Goal: Task Accomplishment & Management: Use online tool/utility

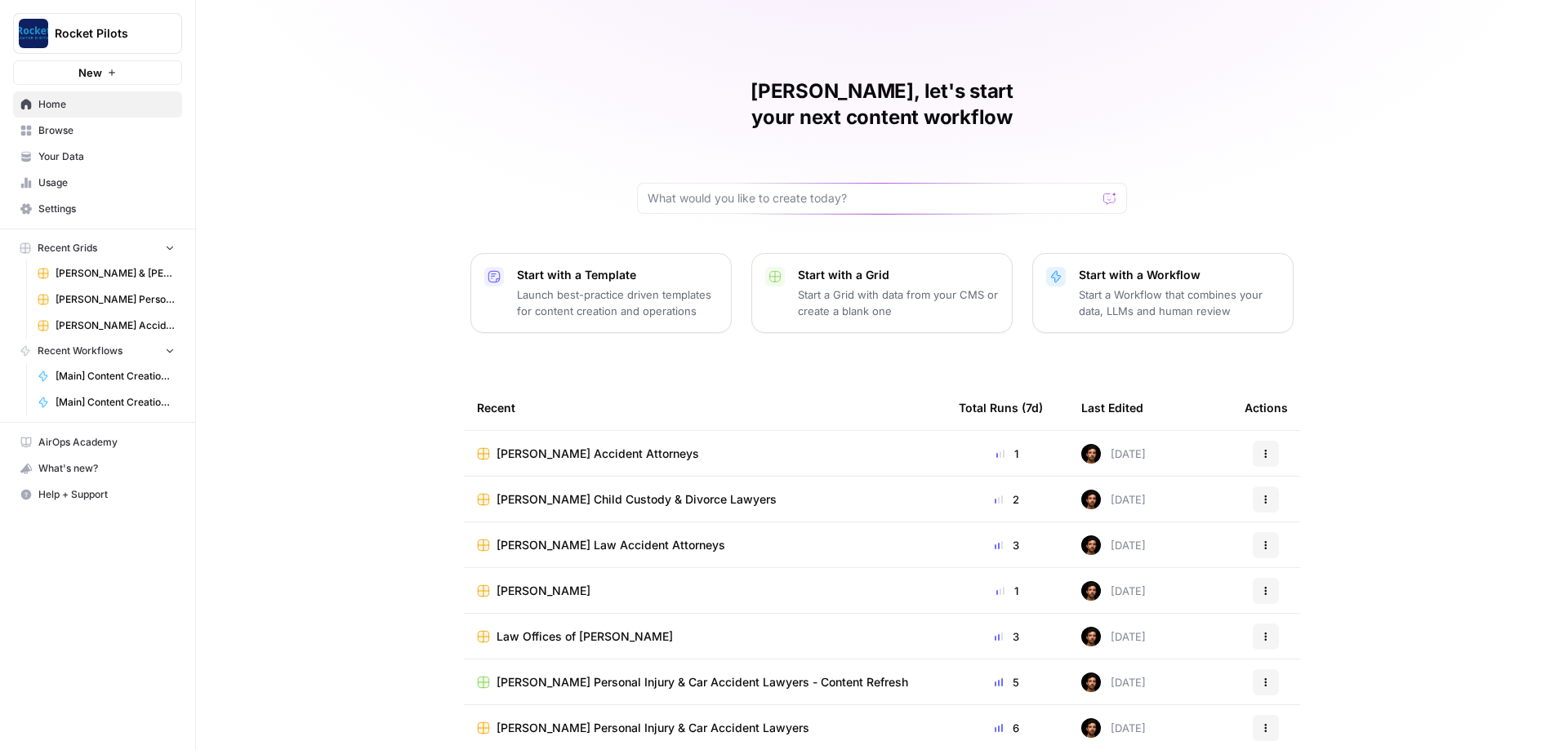
click at [73, 131] on span "Browse" at bounding box center [107, 130] width 137 height 14
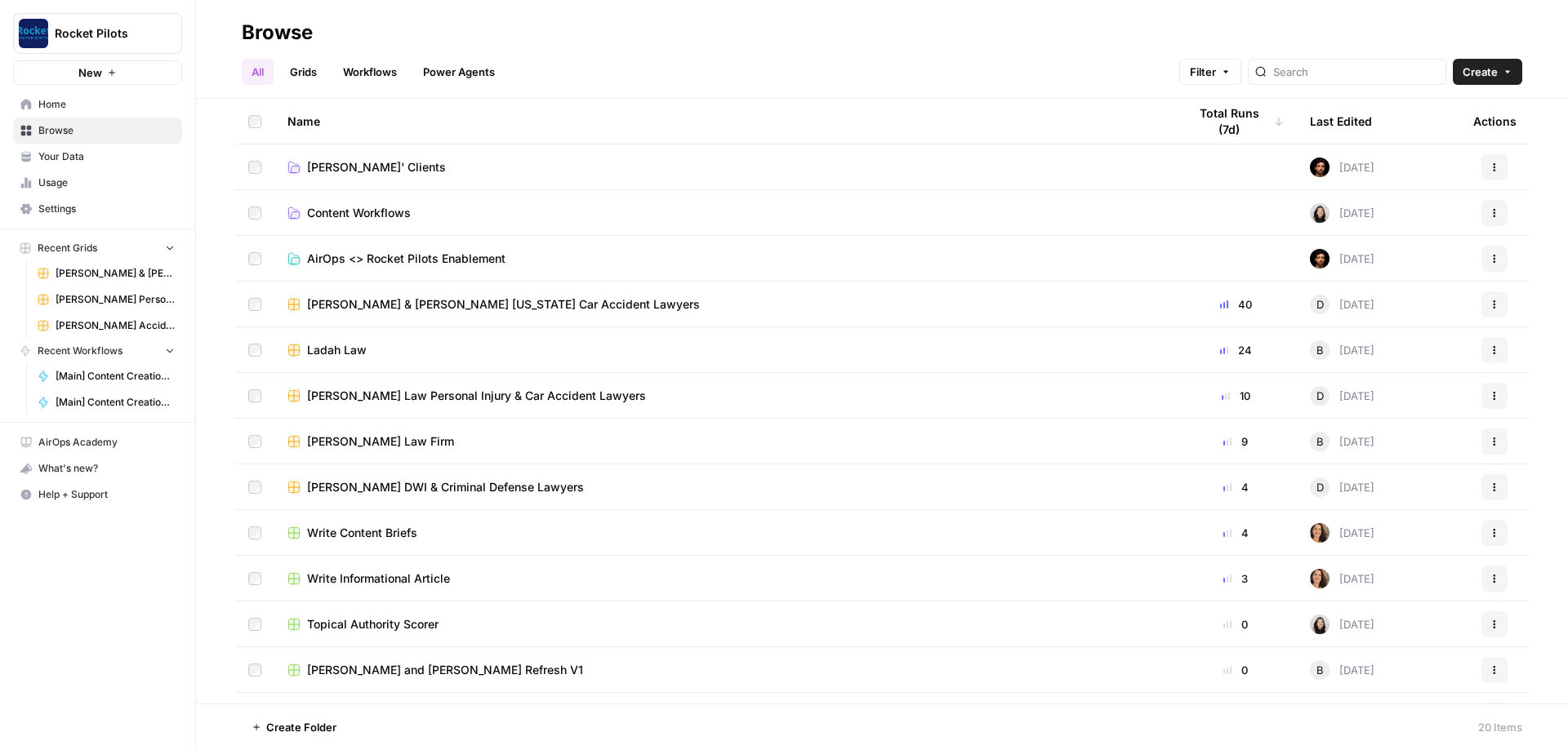
click at [361, 161] on span "Lucas' Clients" at bounding box center [377, 167] width 139 height 16
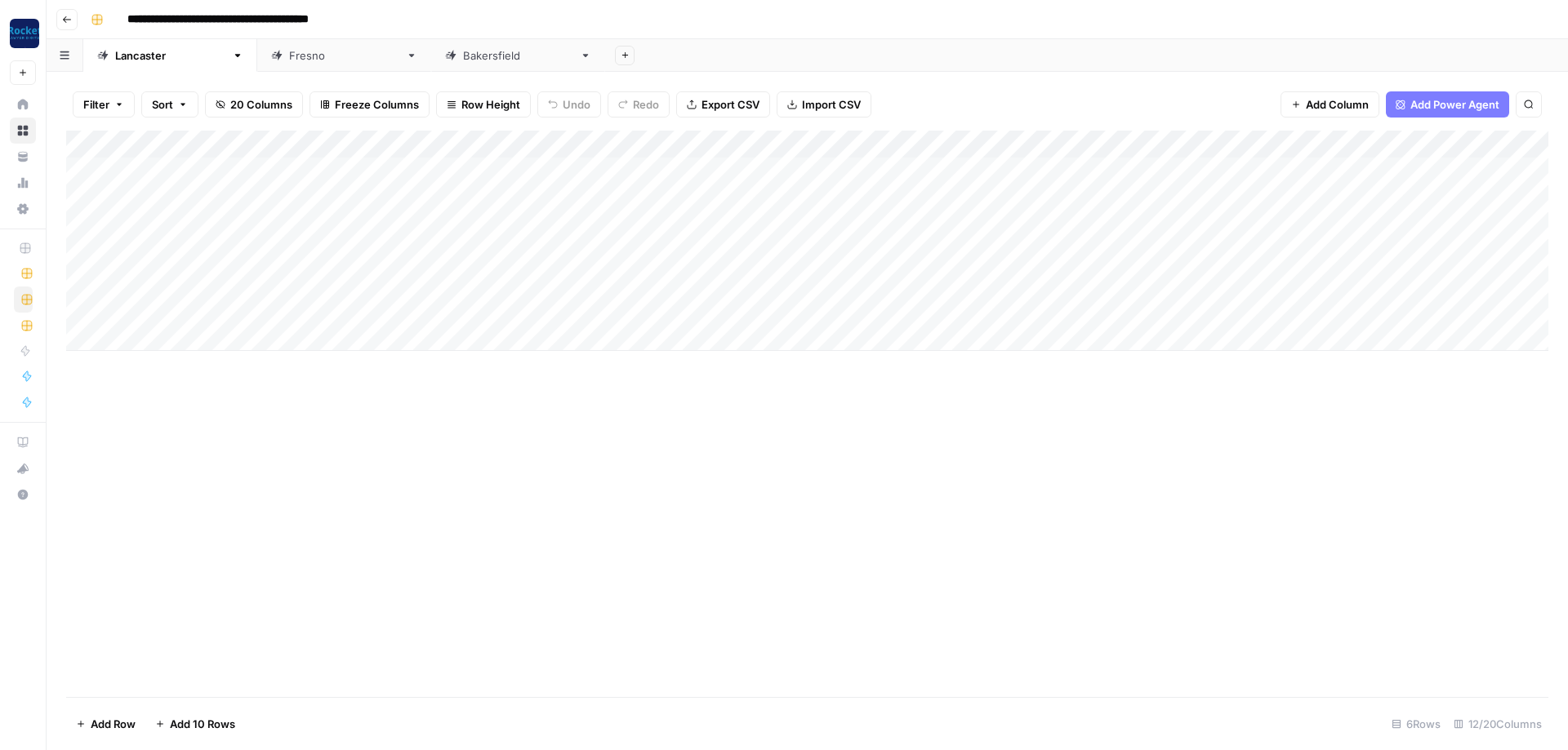
click at [157, 51] on div "[GEOGRAPHIC_DATA]" at bounding box center [170, 55] width 110 height 16
click at [1002, 163] on div "Add Column" at bounding box center [807, 241] width 1482 height 220
click at [289, 60] on div "[GEOGRAPHIC_DATA]" at bounding box center [344, 55] width 110 height 16
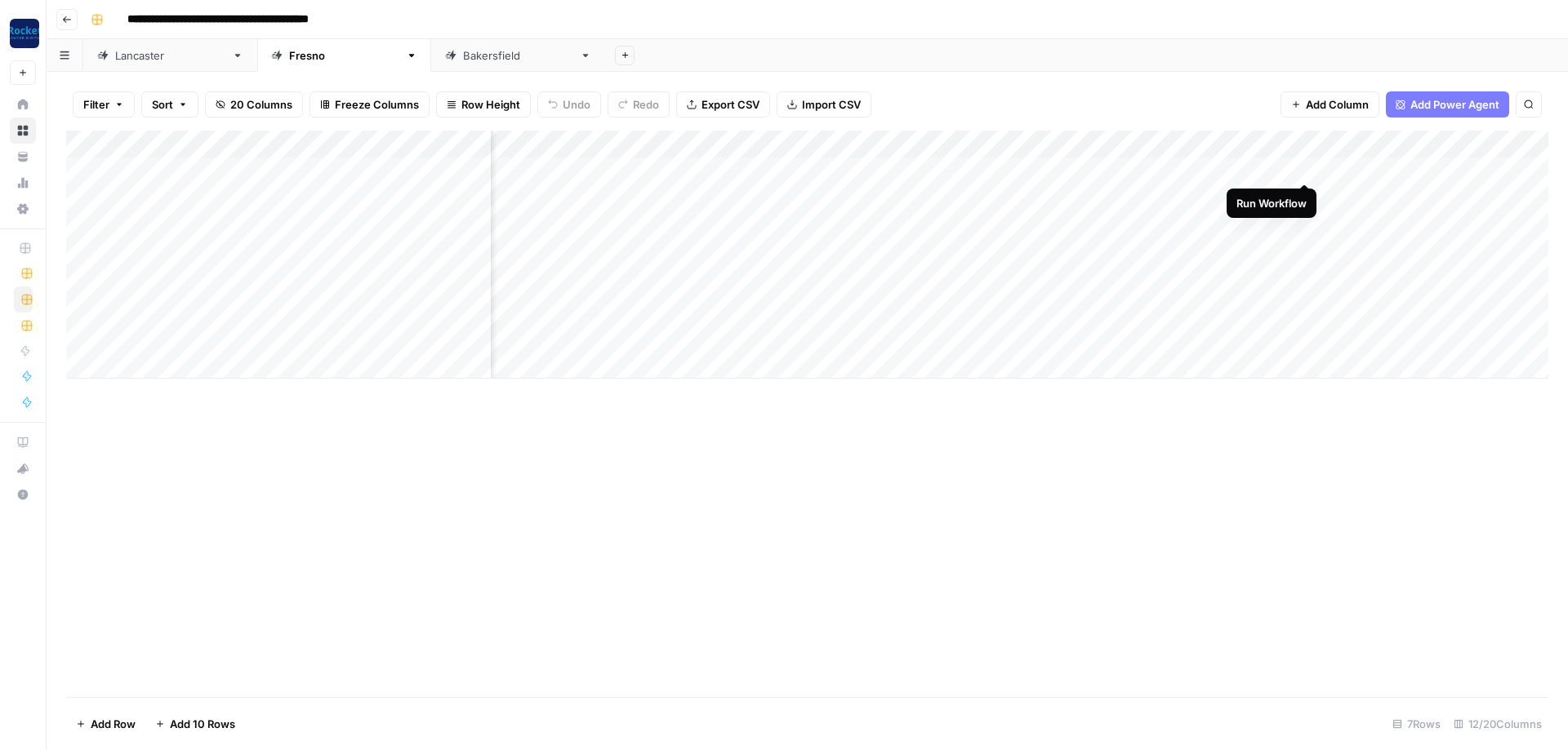
click at [1306, 167] on div "Add Column" at bounding box center [807, 255] width 1482 height 248
click at [1306, 195] on div "Add Column" at bounding box center [807, 255] width 1482 height 248
click at [65, 222] on div "Filter Sort 20 Columns Freeze Columns Row Height Undo Redo Export CSV Import CS…" at bounding box center [806, 411] width 1521 height 678
click at [85, 222] on div "Add Column" at bounding box center [807, 255] width 1482 height 248
click at [83, 251] on div "Add Column" at bounding box center [807, 255] width 1482 height 248
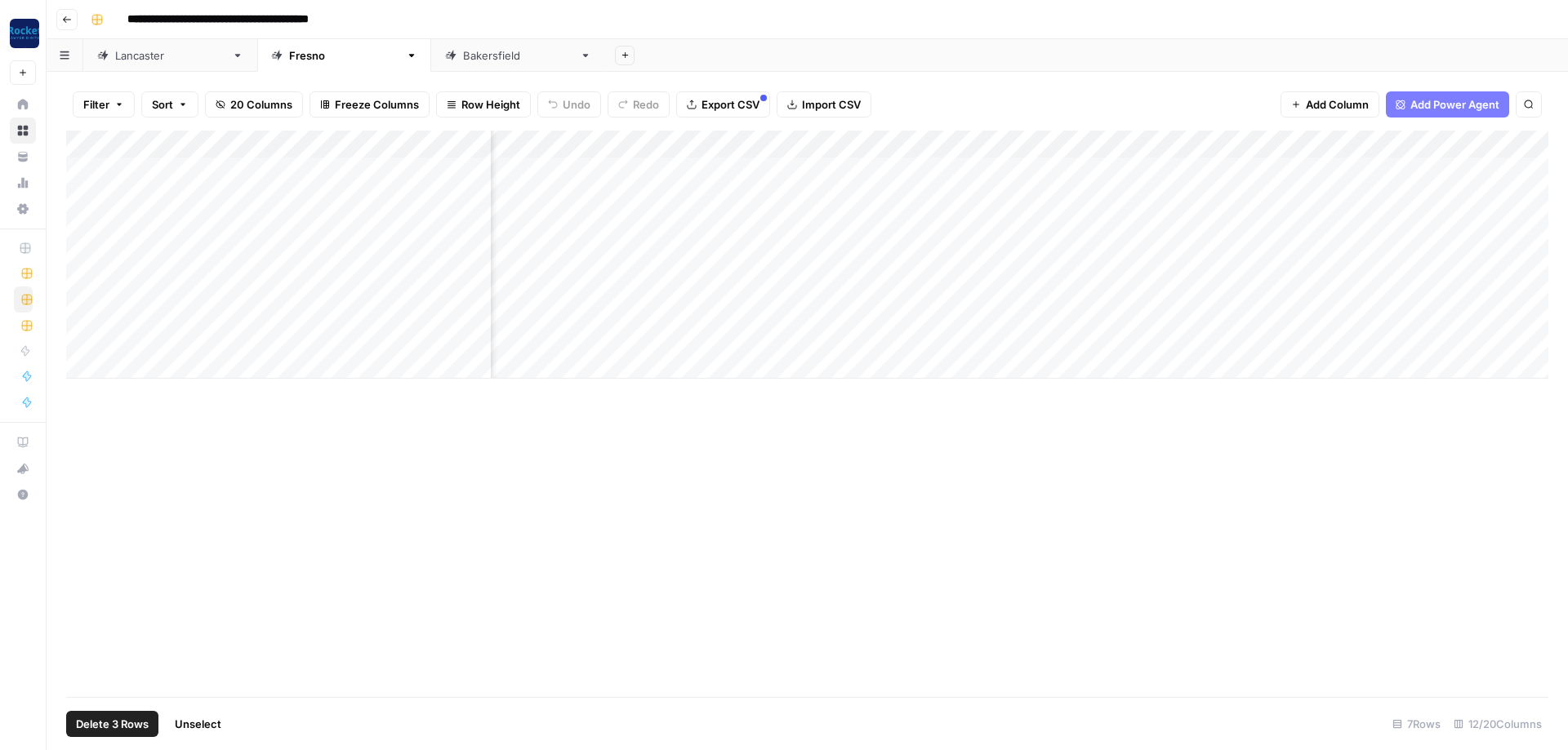
click at [84, 282] on div "Add Column" at bounding box center [807, 255] width 1482 height 248
click at [83, 309] on div "Add Column" at bounding box center [807, 255] width 1482 height 248
click at [86, 337] on div "Add Column" at bounding box center [807, 255] width 1482 height 248
click at [135, 725] on span "Delete 5 Rows" at bounding box center [112, 723] width 72 height 16
click at [725, 188] on span "Delete" at bounding box center [725, 188] width 35 height 16
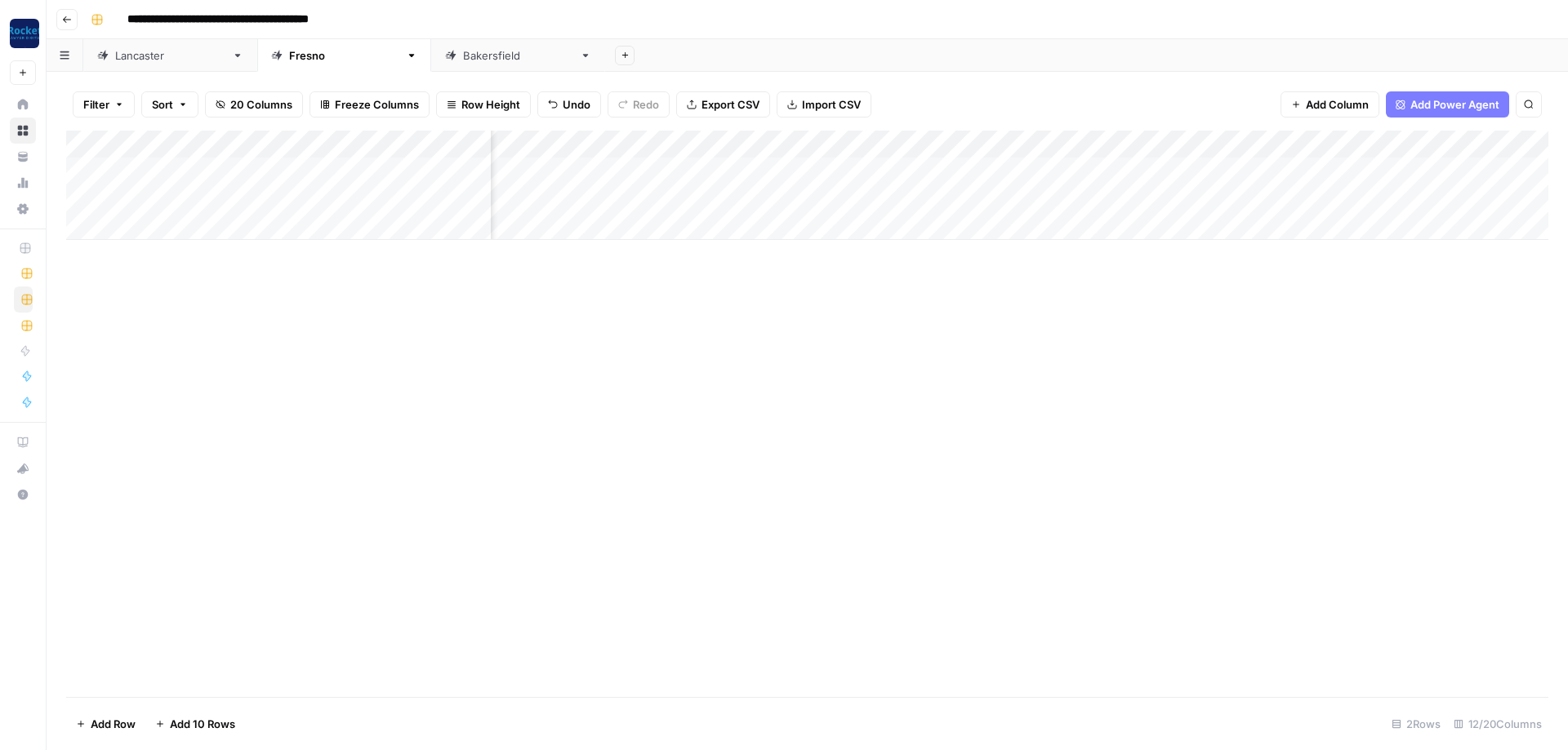
click at [463, 63] on div "[GEOGRAPHIC_DATA]" at bounding box center [518, 55] width 110 height 16
click at [84, 254] on div "Add Column" at bounding box center [807, 324] width 1482 height 387
click at [83, 475] on div "Add Column" at bounding box center [807, 324] width 1482 height 387
click at [100, 725] on span "Delete 9 Rows" at bounding box center [112, 723] width 72 height 16
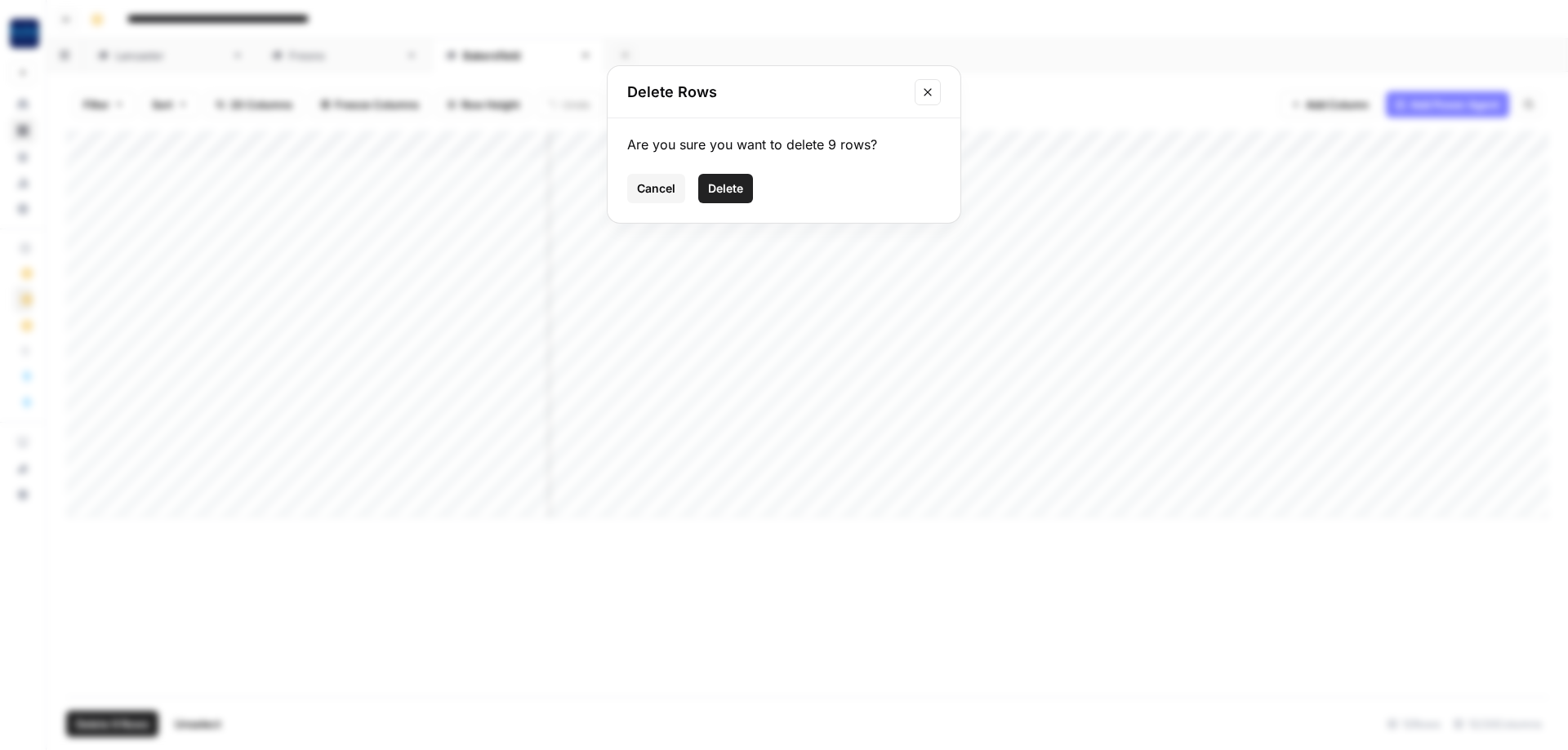
click at [735, 183] on span "Delete" at bounding box center [725, 188] width 35 height 16
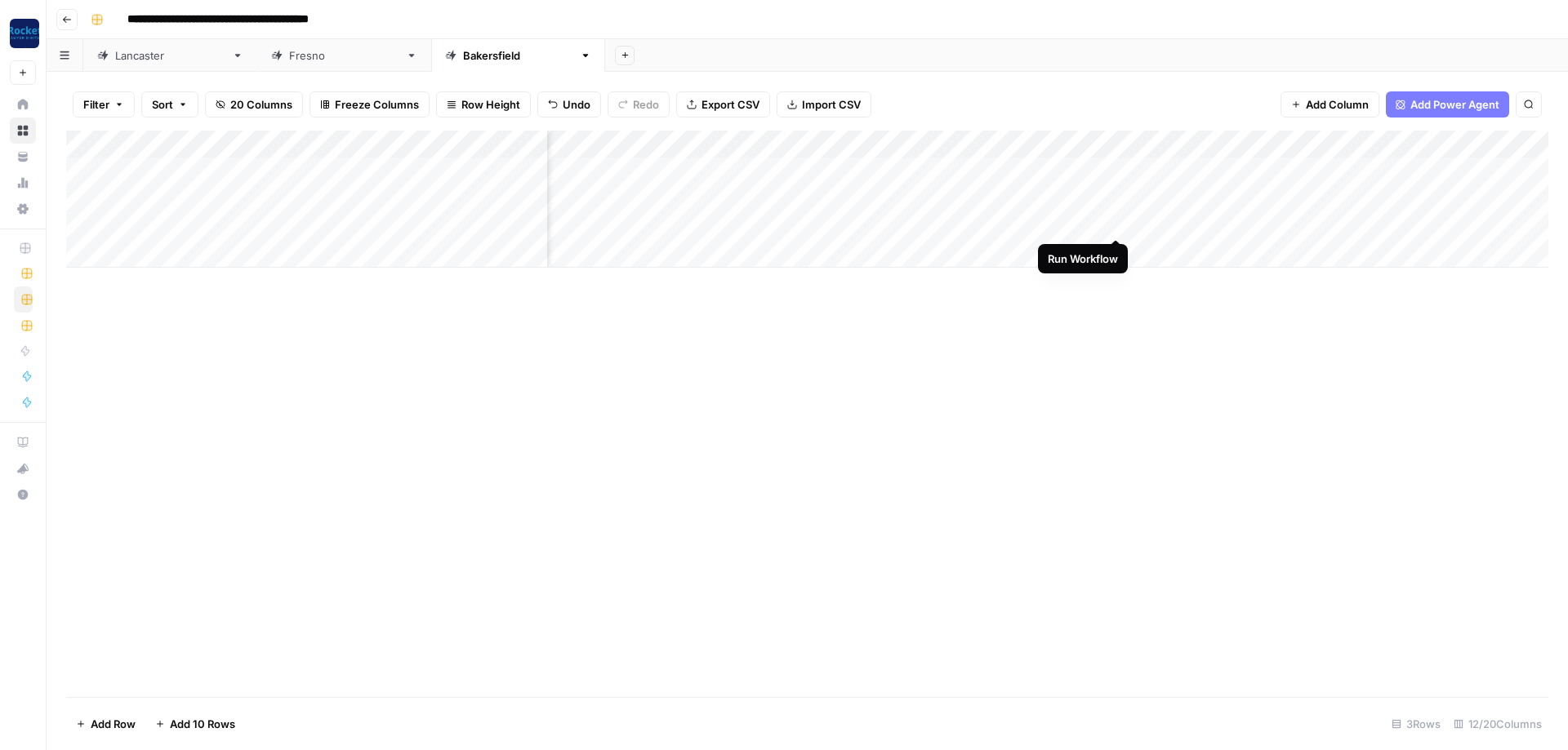
click at [1119, 218] on div "Add Column" at bounding box center [807, 199] width 1482 height 137
click at [1112, 164] on div "Add Column" at bounding box center [807, 199] width 1482 height 137
click at [1116, 197] on div "Add Column" at bounding box center [807, 199] width 1482 height 137
click at [289, 61] on div "[GEOGRAPHIC_DATA]" at bounding box center [344, 55] width 110 height 16
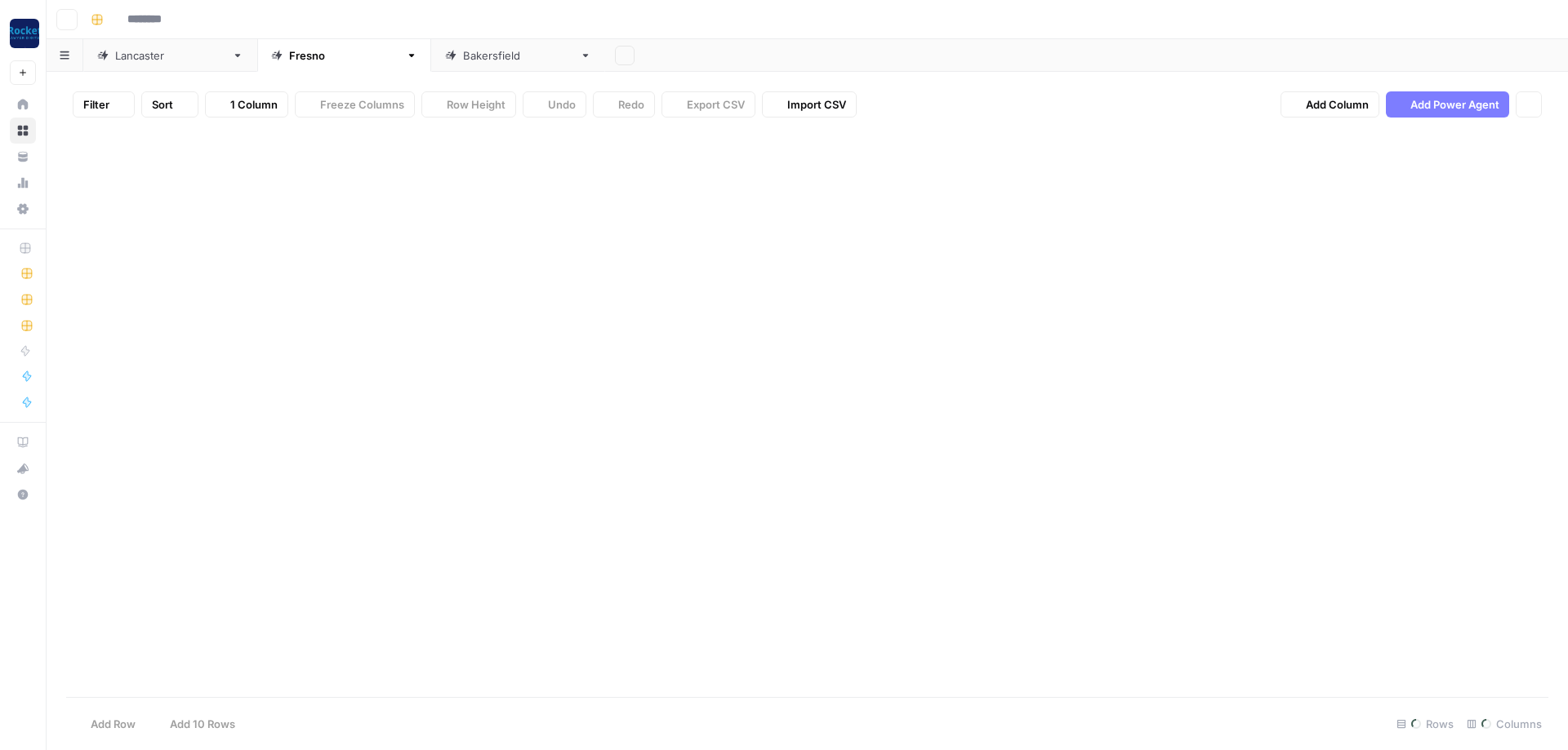
type input "**********"
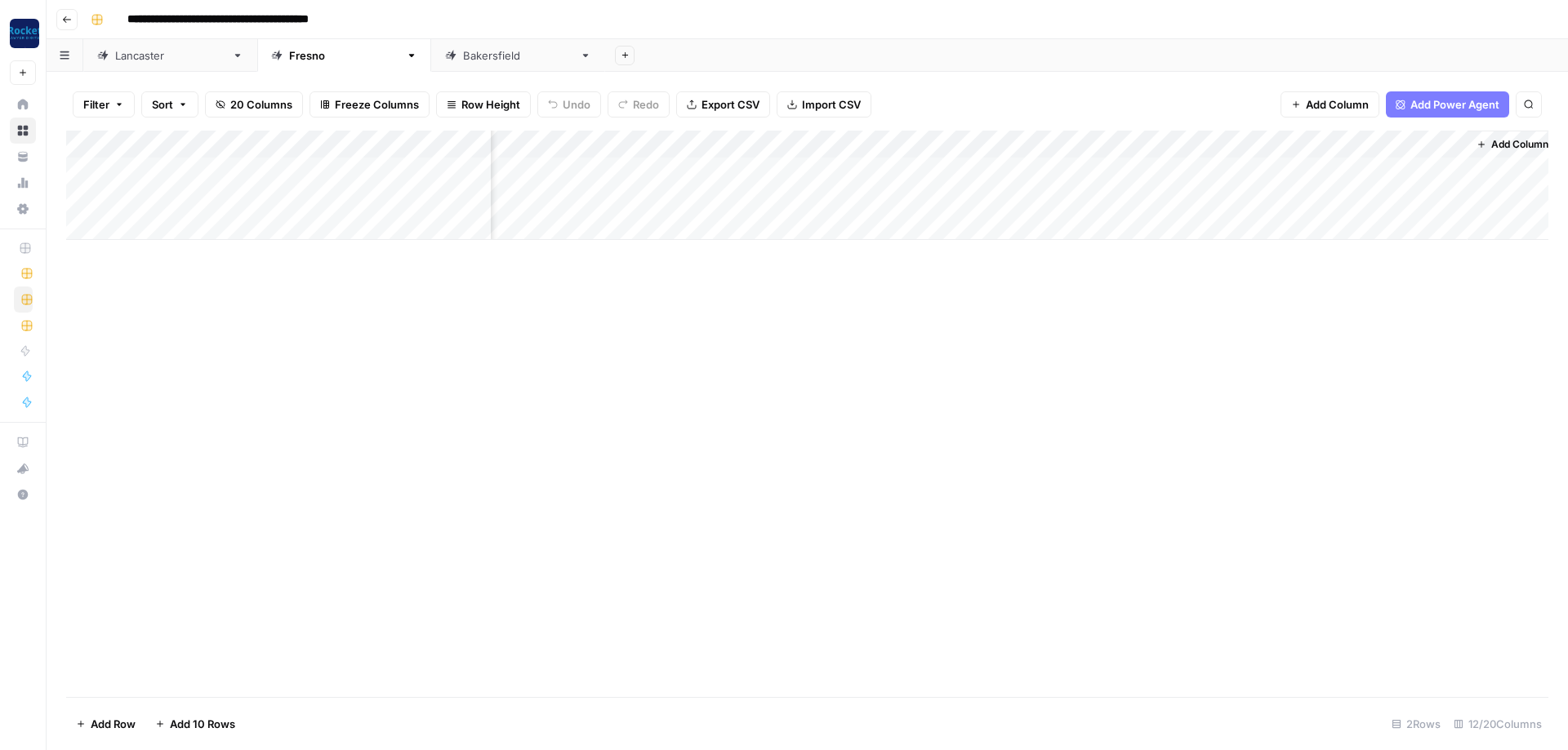
click at [463, 51] on div "[GEOGRAPHIC_DATA]" at bounding box center [518, 55] width 110 height 16
click at [150, 57] on div "[GEOGRAPHIC_DATA]" at bounding box center [170, 55] width 110 height 16
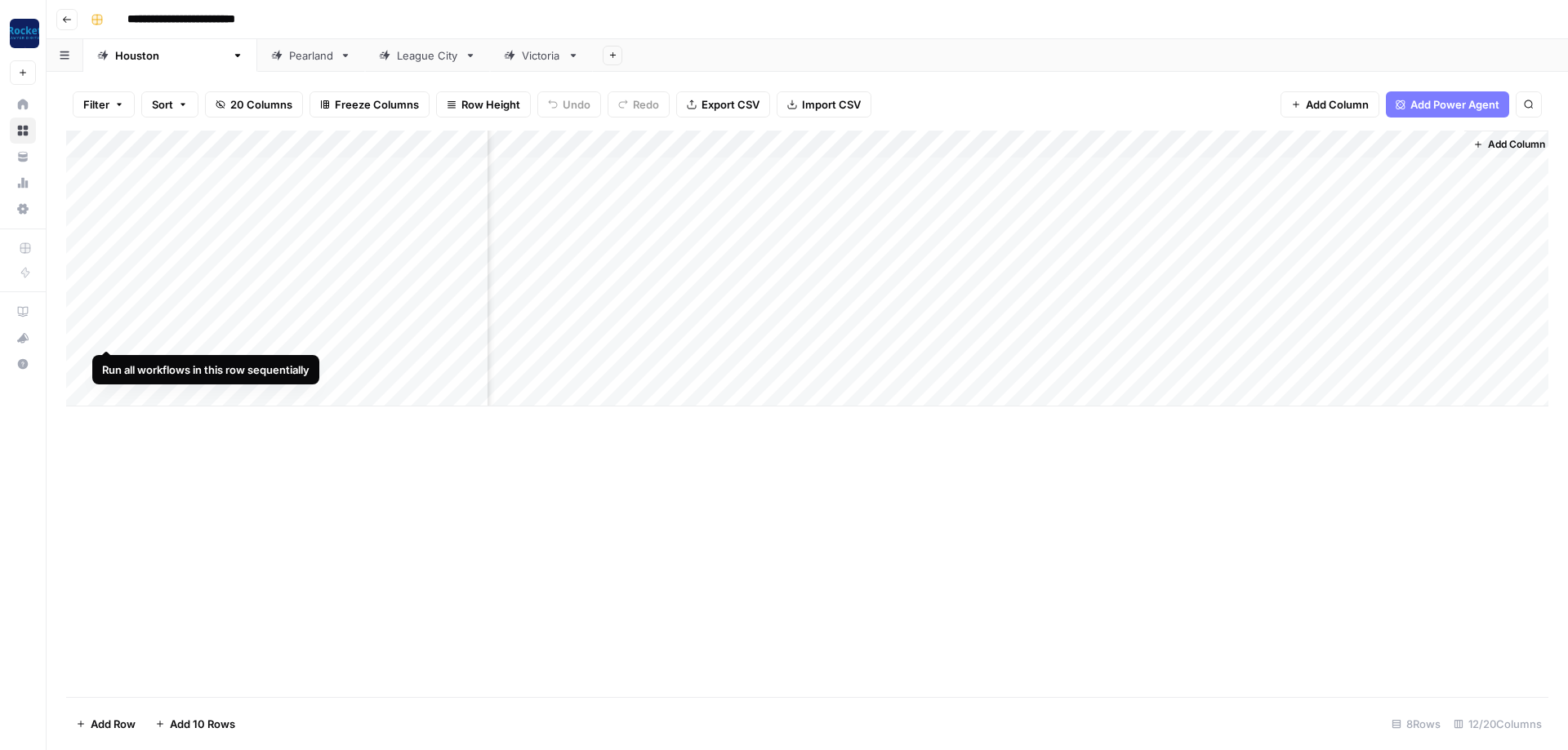
click at [83, 332] on div "Add Column" at bounding box center [807, 269] width 1482 height 276
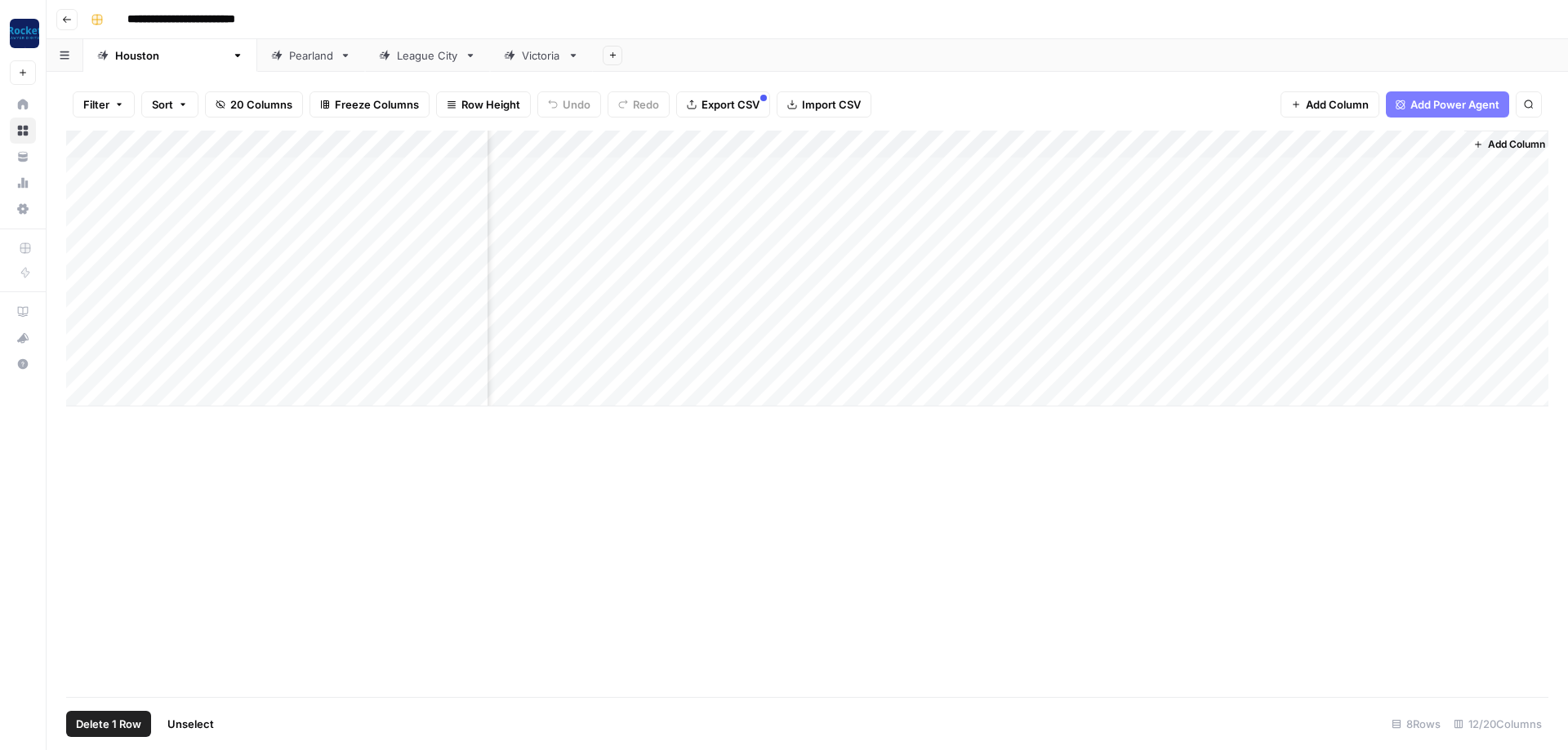
click at [82, 361] on div "Add Column" at bounding box center [807, 269] width 1482 height 276
click at [110, 724] on span "Delete 2 Rows" at bounding box center [112, 723] width 72 height 16
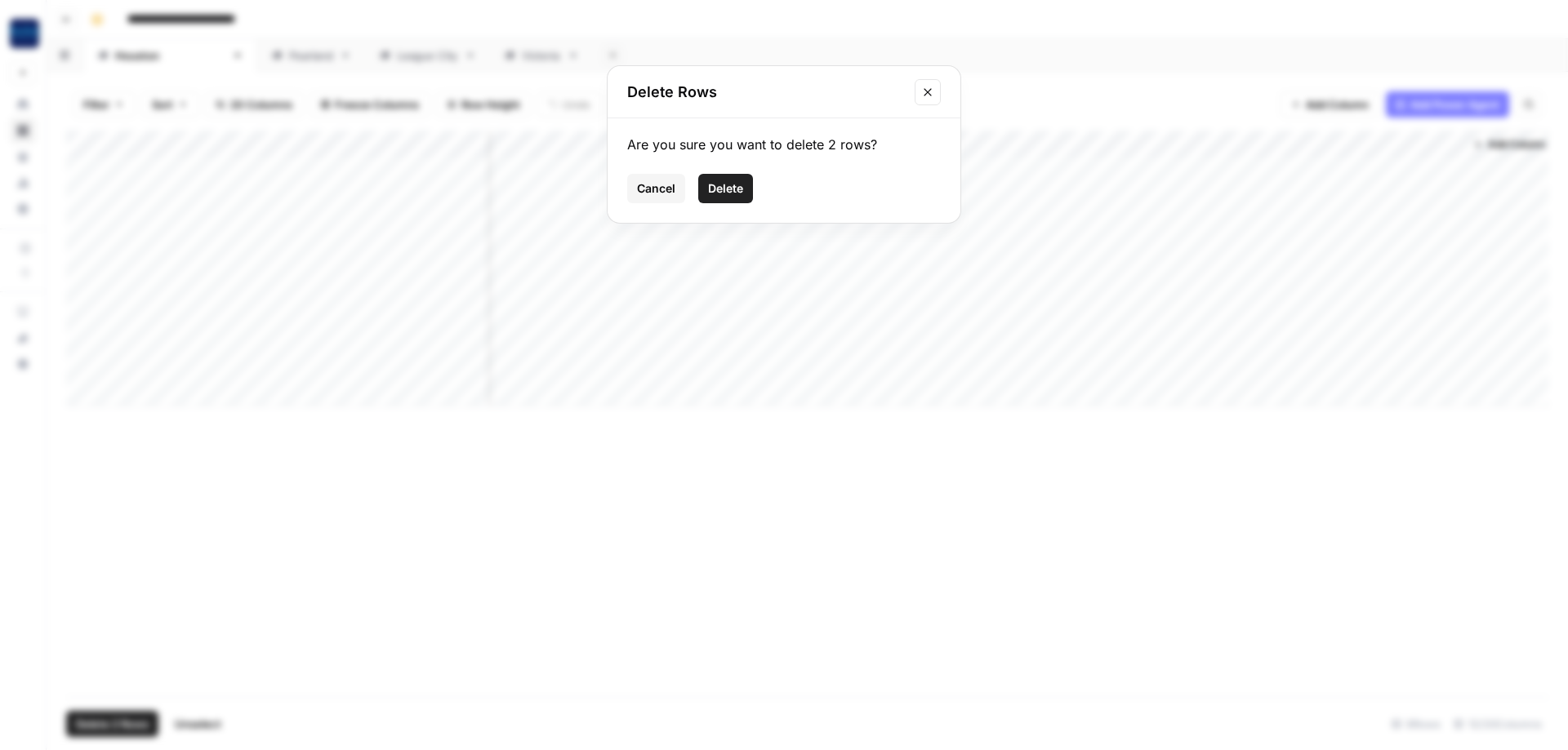
click at [726, 188] on span "Delete" at bounding box center [725, 188] width 35 height 16
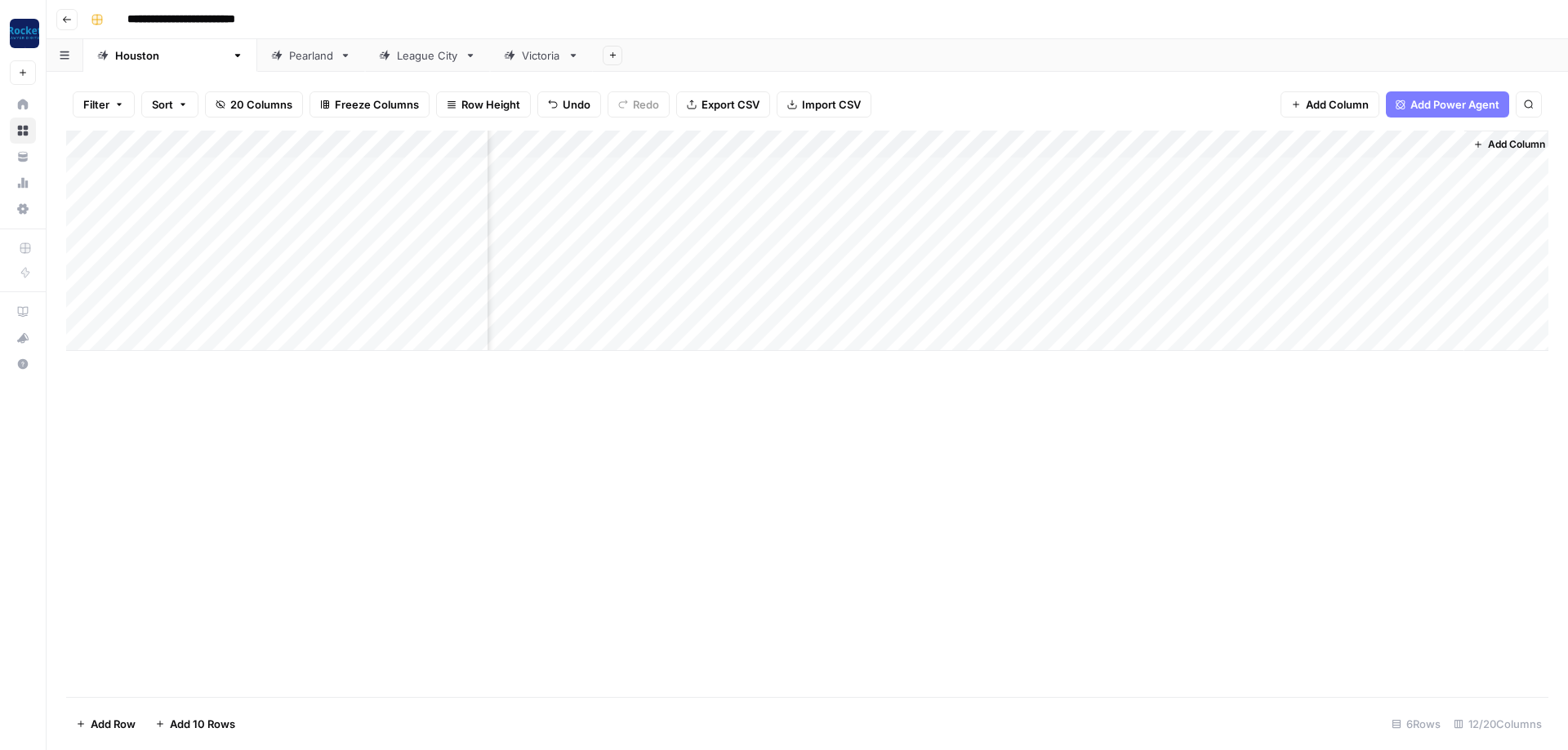
click at [1010, 135] on div "Add Column" at bounding box center [807, 241] width 1482 height 220
click at [1051, 176] on span "All Rows" at bounding box center [1066, 177] width 103 height 16
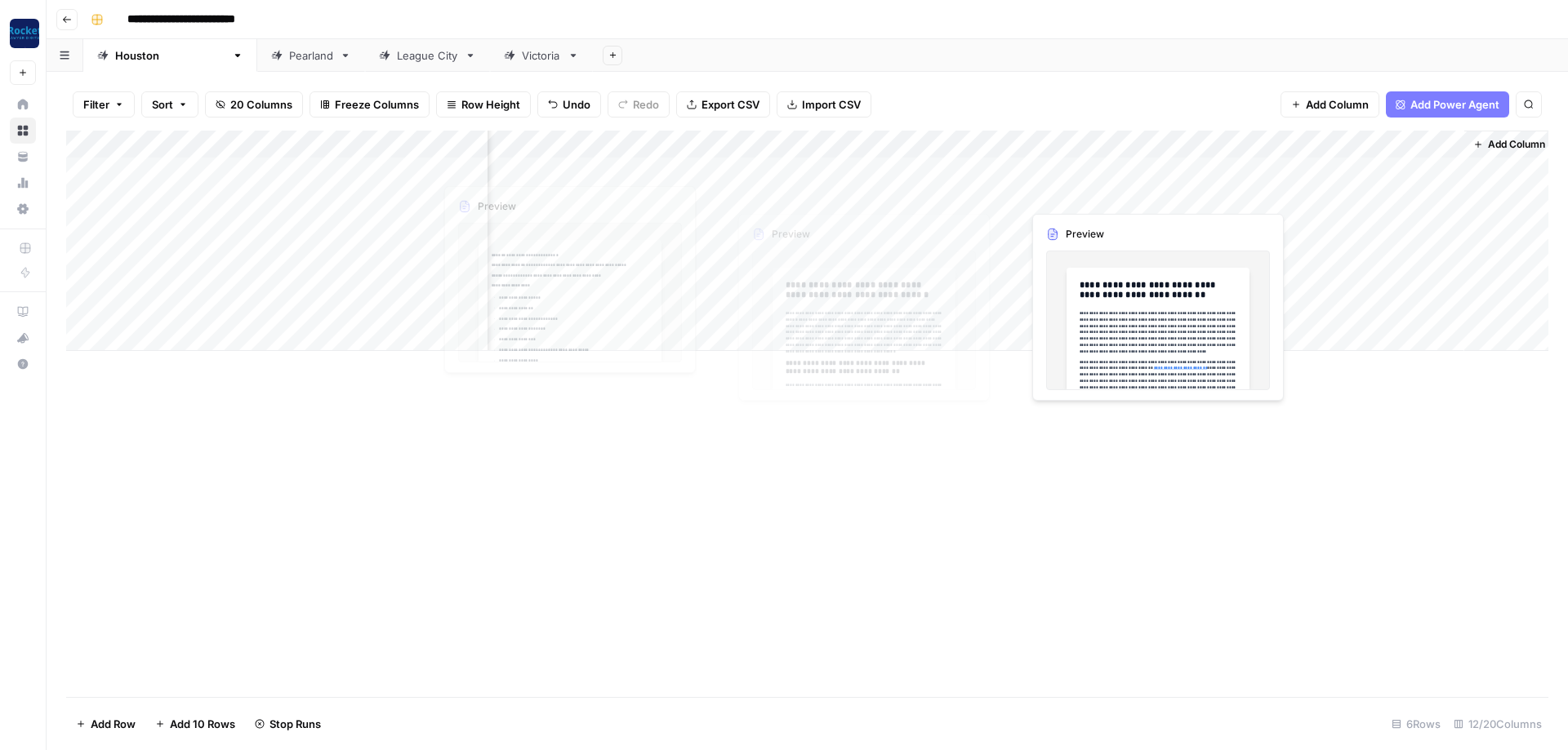
click at [1068, 468] on div "Add Column" at bounding box center [807, 414] width 1482 height 566
click at [257, 64] on link "Pearland" at bounding box center [311, 56] width 108 height 33
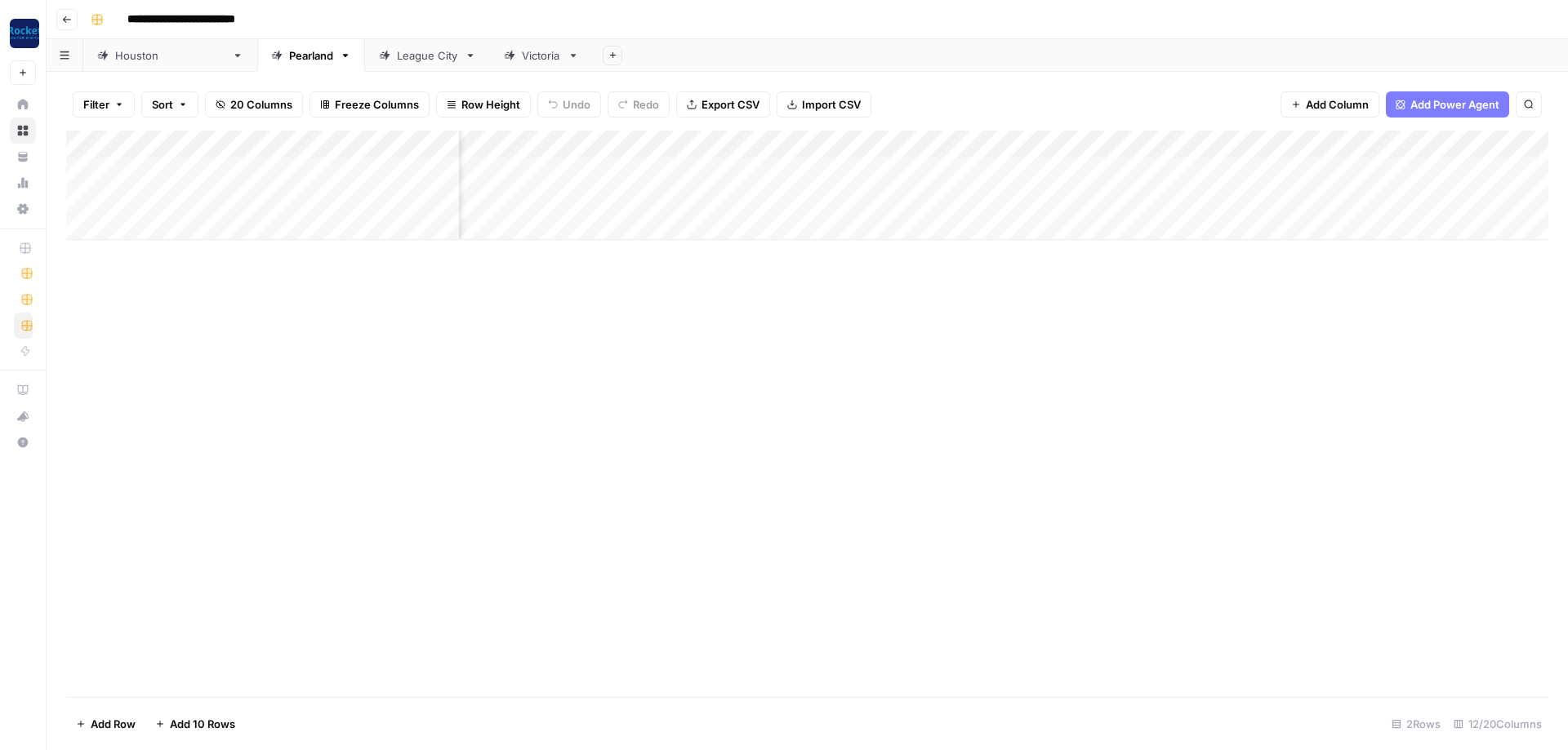
scroll to position [0, 245]
click at [86, 222] on div "Add Column" at bounding box center [807, 186] width 1482 height 110
click at [1322, 143] on div "Add Column" at bounding box center [807, 186] width 1482 height 110
click at [1364, 185] on span "All Rows" at bounding box center [1380, 177] width 103 height 16
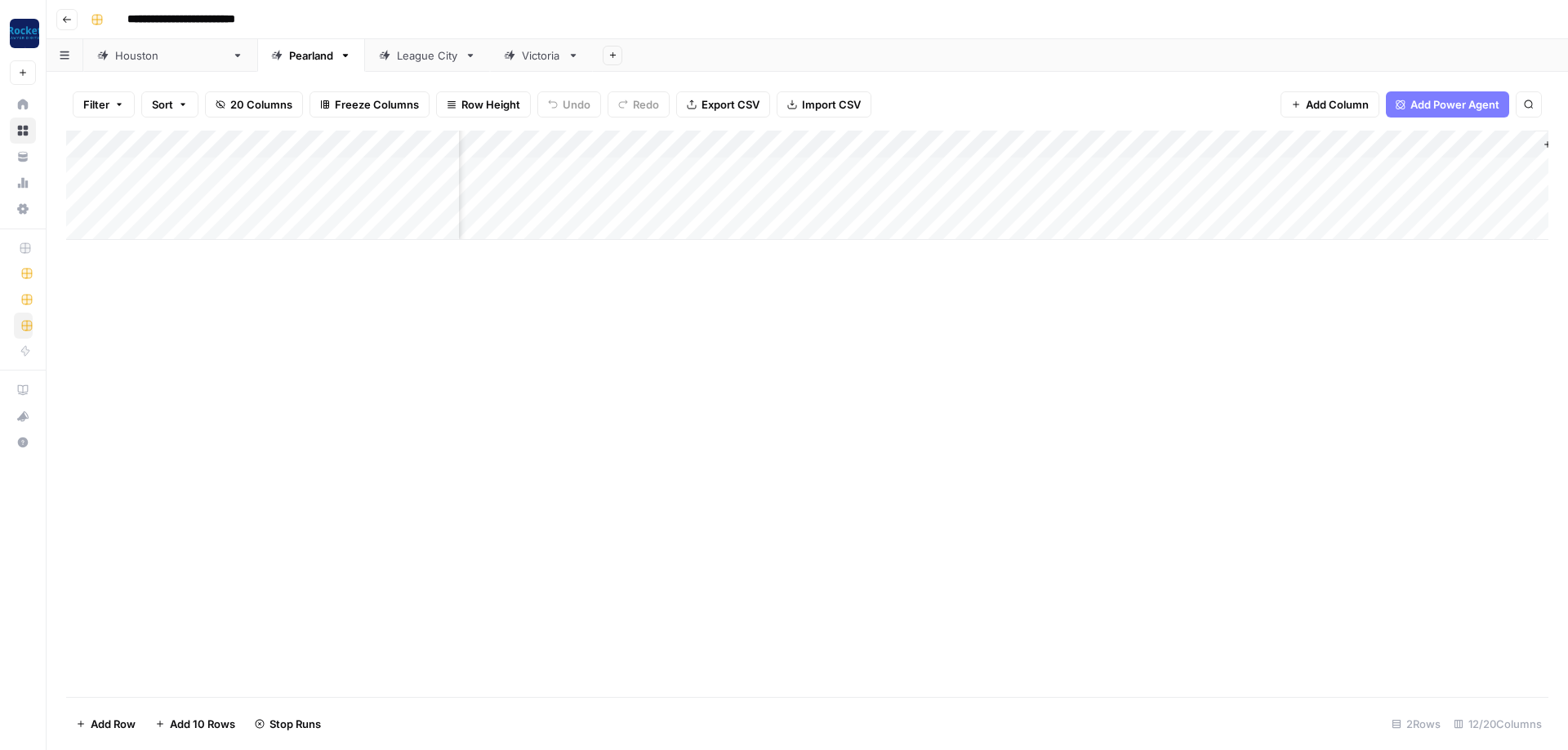
click at [397, 58] on div "League City" at bounding box center [428, 55] width 62 height 16
click at [1166, 142] on div "Add Column" at bounding box center [807, 186] width 1482 height 110
click at [1245, 175] on span "All Rows" at bounding box center [1225, 177] width 103 height 16
click at [522, 57] on div "Victoria" at bounding box center [541, 55] width 39 height 16
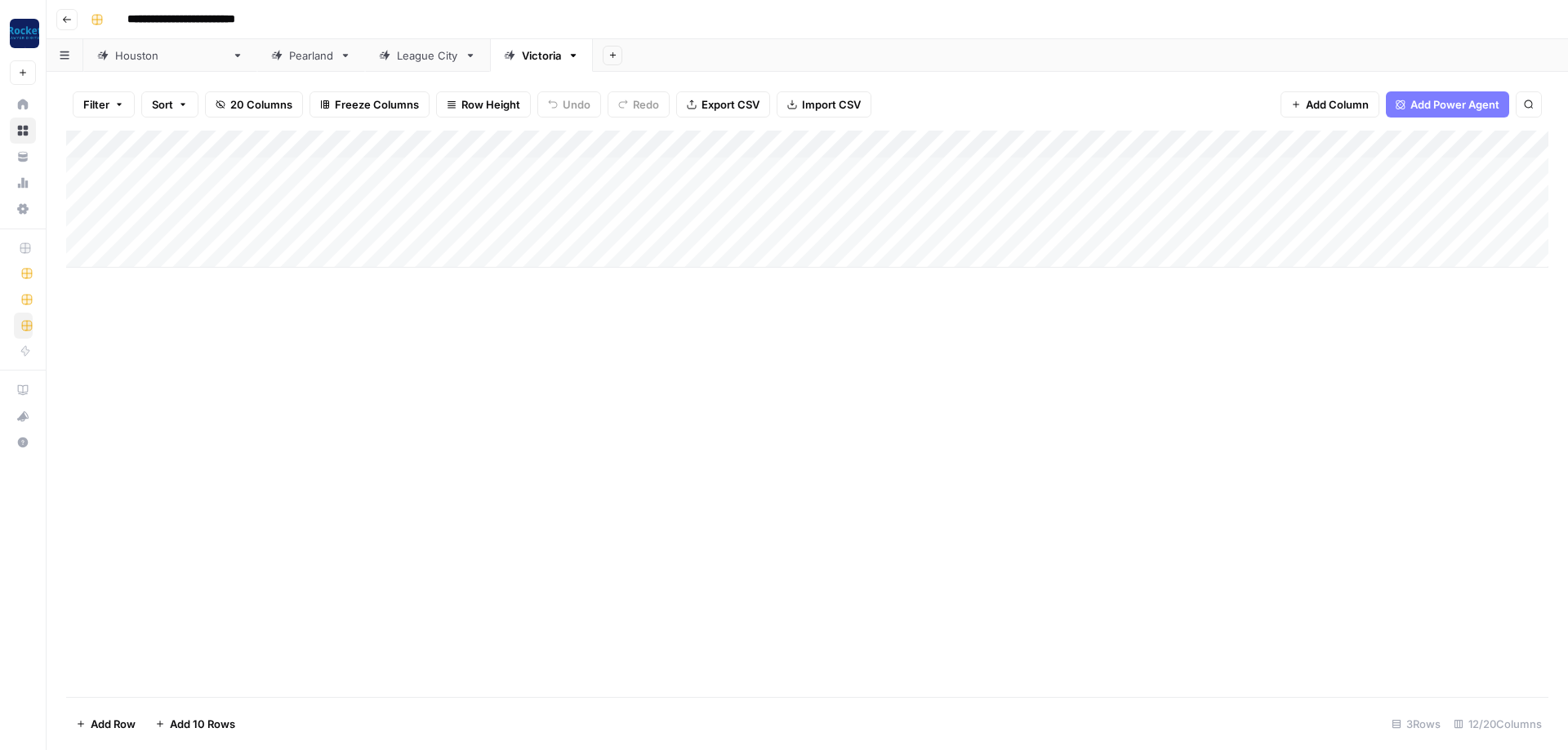
click at [1440, 139] on div "Add Column" at bounding box center [807, 199] width 1482 height 137
click at [1477, 186] on button "All Rows" at bounding box center [1500, 178] width 122 height 23
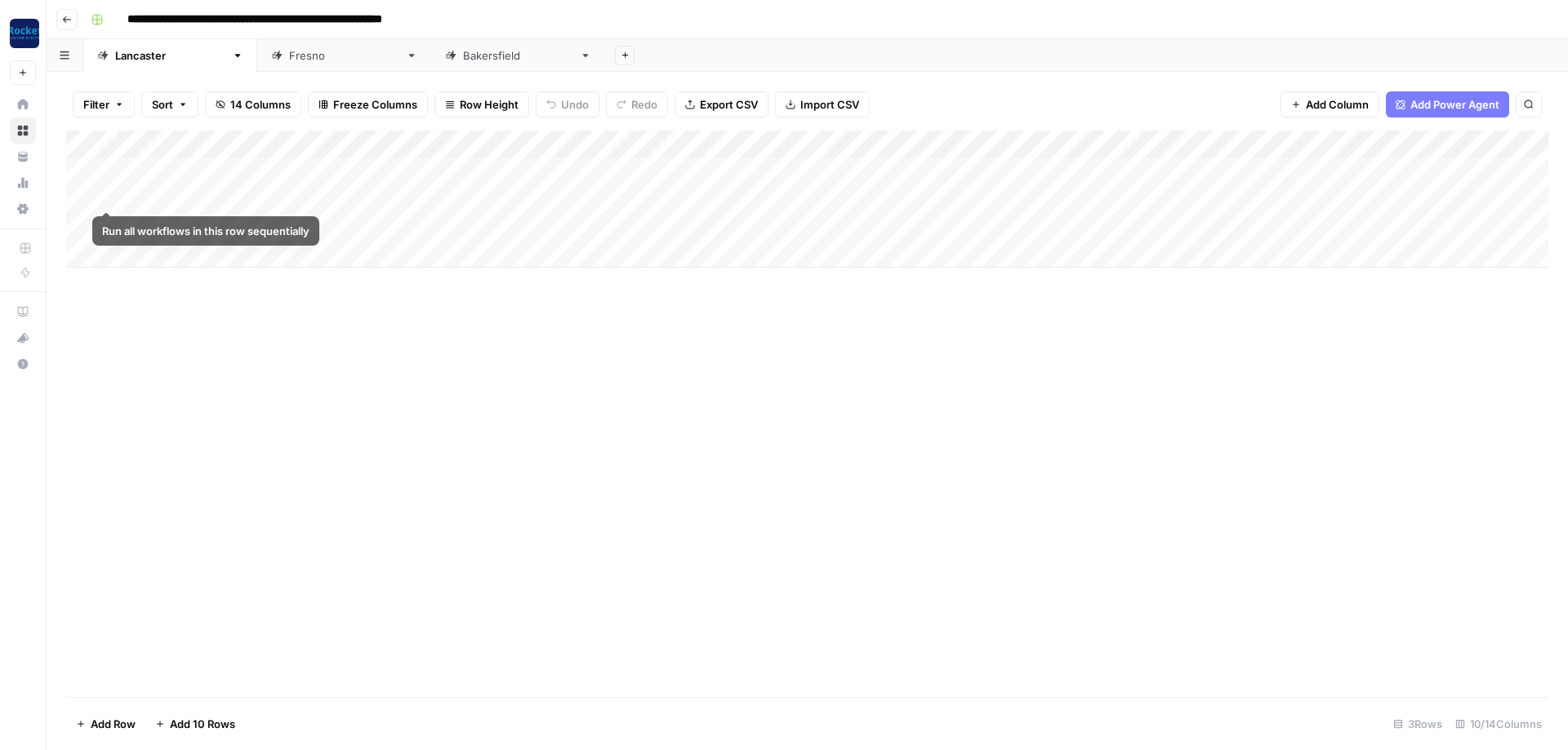
click at [78, 194] on div "Add Column" at bounding box center [807, 199] width 1482 height 137
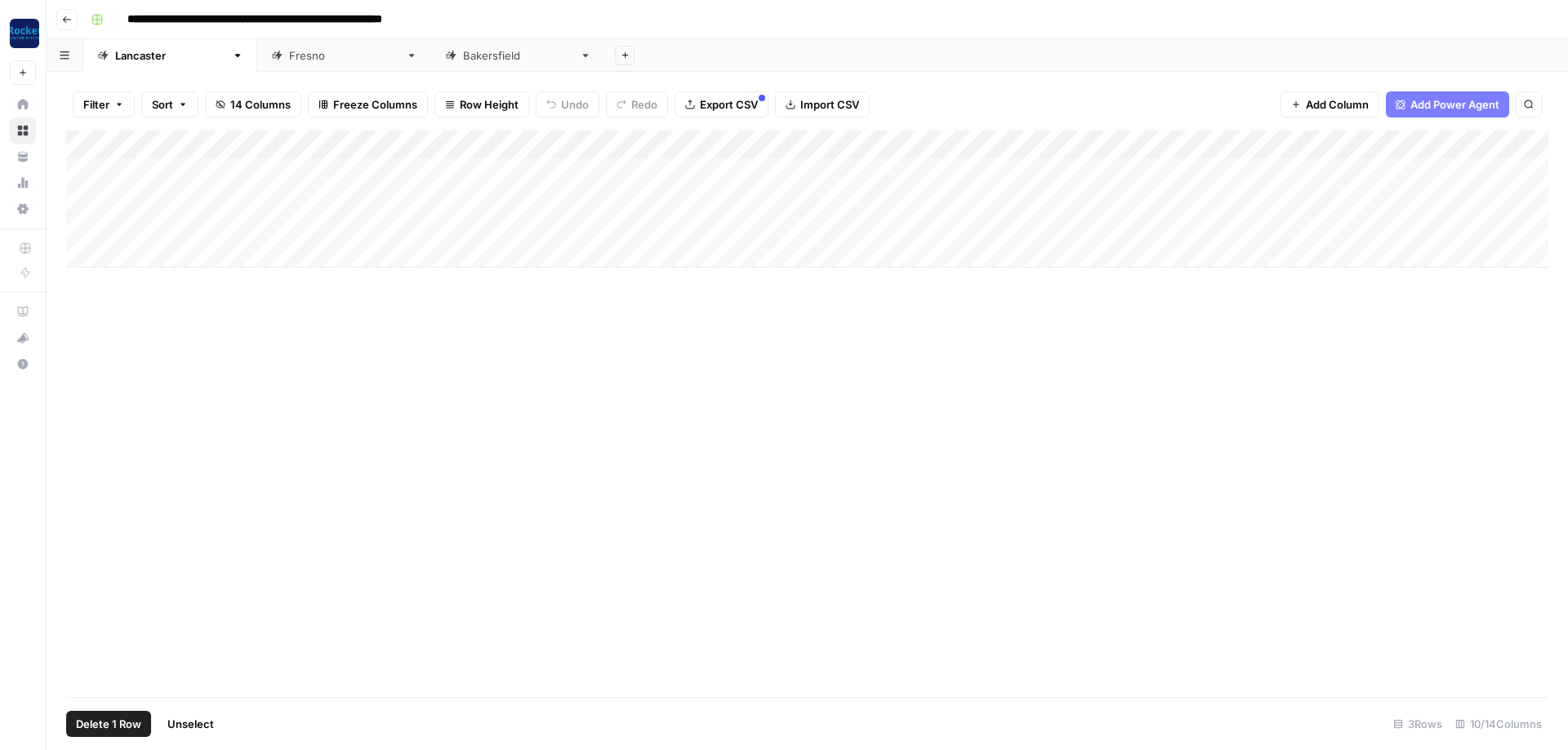
click at [83, 221] on div "Add Column" at bounding box center [807, 199] width 1482 height 137
click at [117, 717] on span "Delete 2 Rows" at bounding box center [112, 723] width 72 height 16
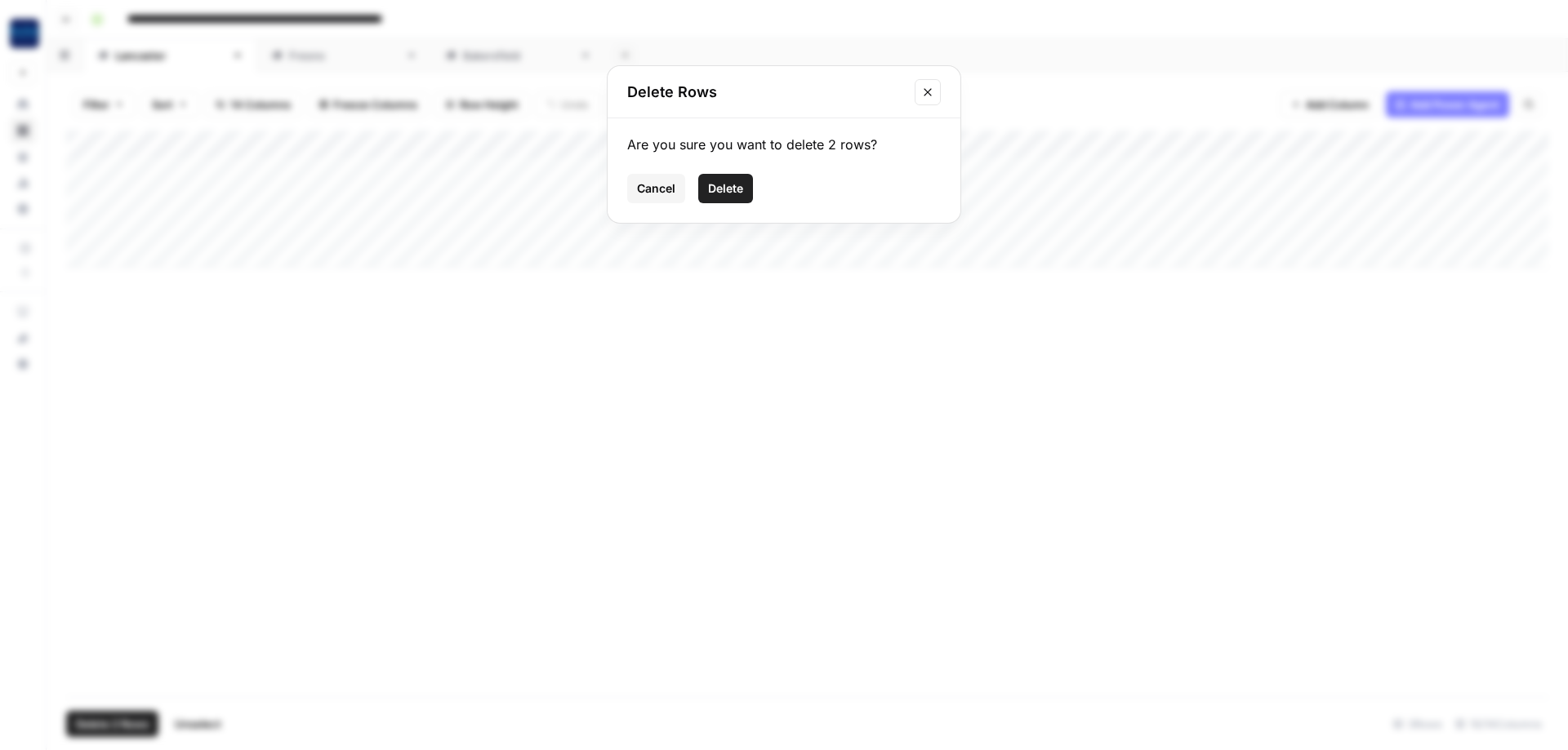
click at [738, 193] on span "Delete" at bounding box center [725, 188] width 35 height 16
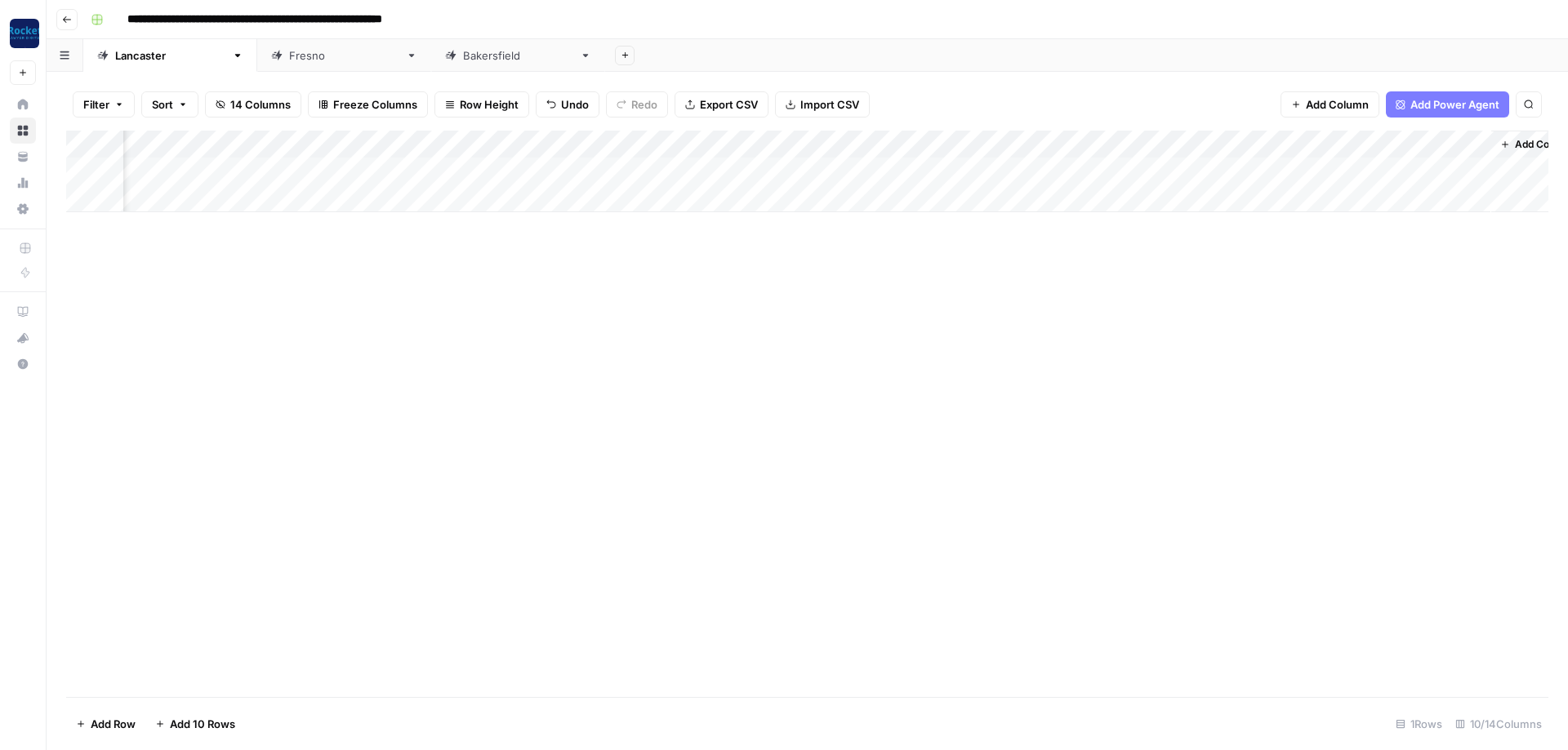
scroll to position [0, 278]
click at [1290, 168] on div "Add Column" at bounding box center [807, 171] width 1482 height 82
click at [289, 62] on div "[GEOGRAPHIC_DATA]" at bounding box center [344, 55] width 110 height 16
click at [1294, 165] on div "Add Column" at bounding box center [807, 199] width 1482 height 137
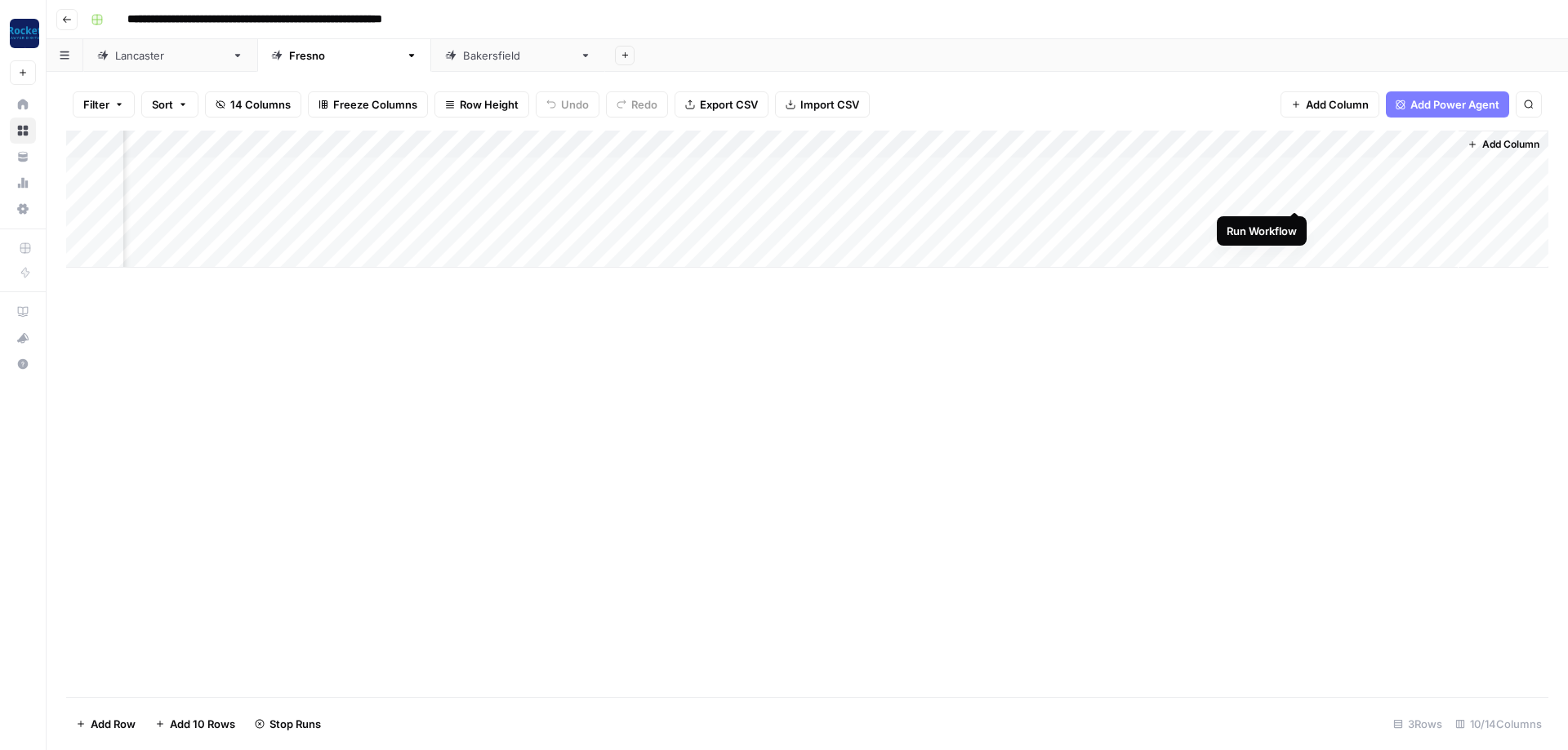
click at [1293, 195] on div "Add Column" at bounding box center [807, 199] width 1482 height 137
click at [463, 55] on div "Bakersfield" at bounding box center [518, 55] width 110 height 16
click at [1294, 166] on div "Add Column" at bounding box center [807, 171] width 1482 height 82
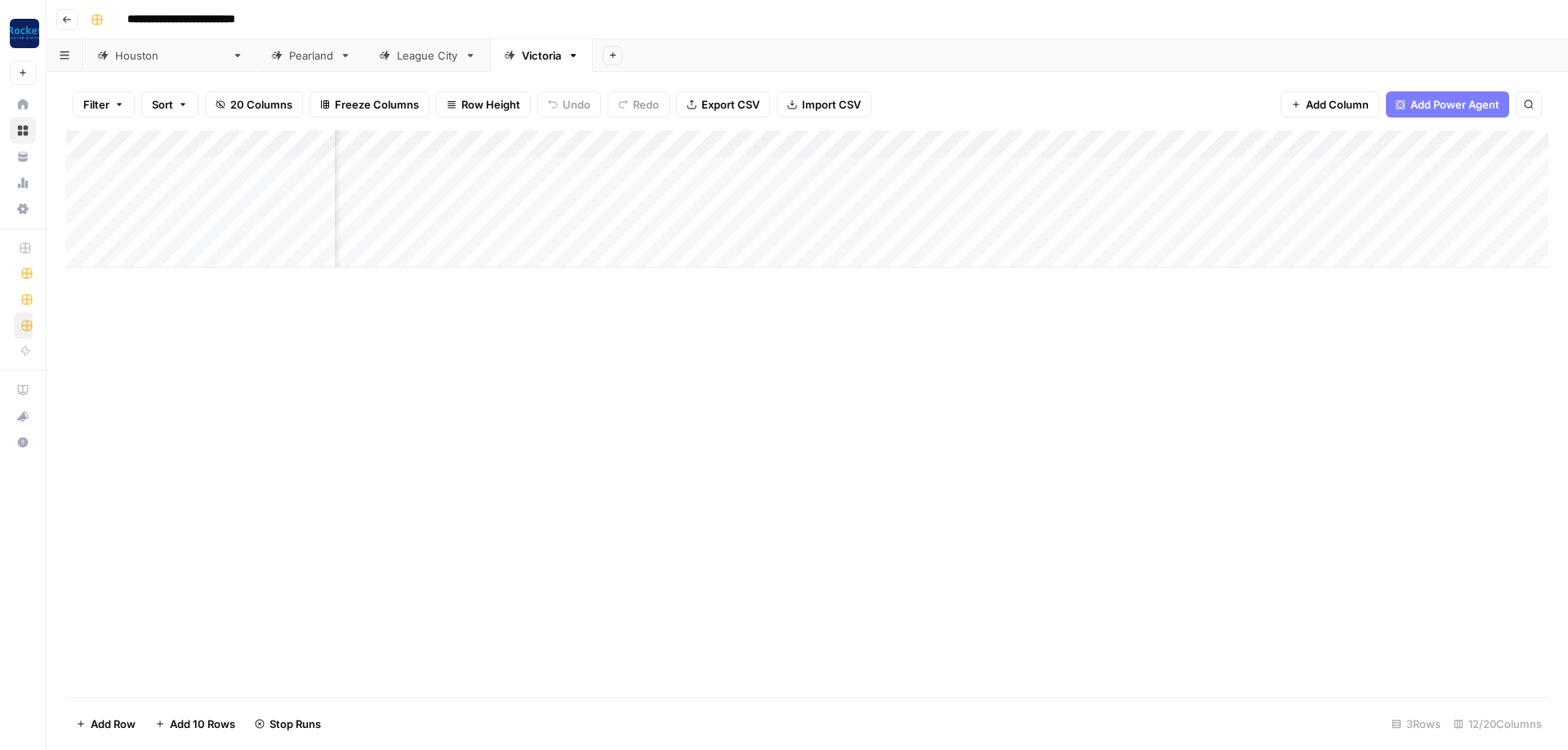
scroll to position [0, 441]
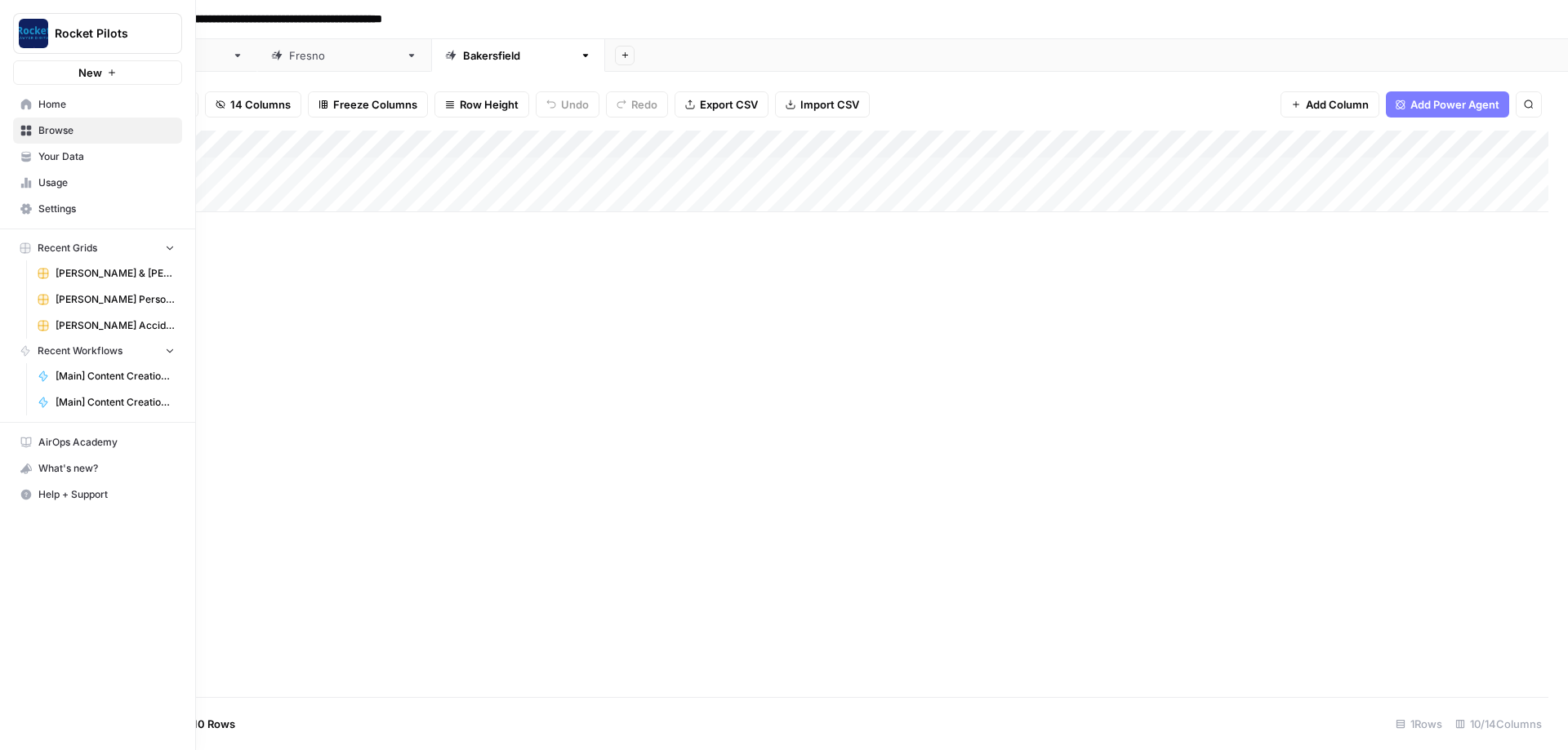
scroll to position [0, 278]
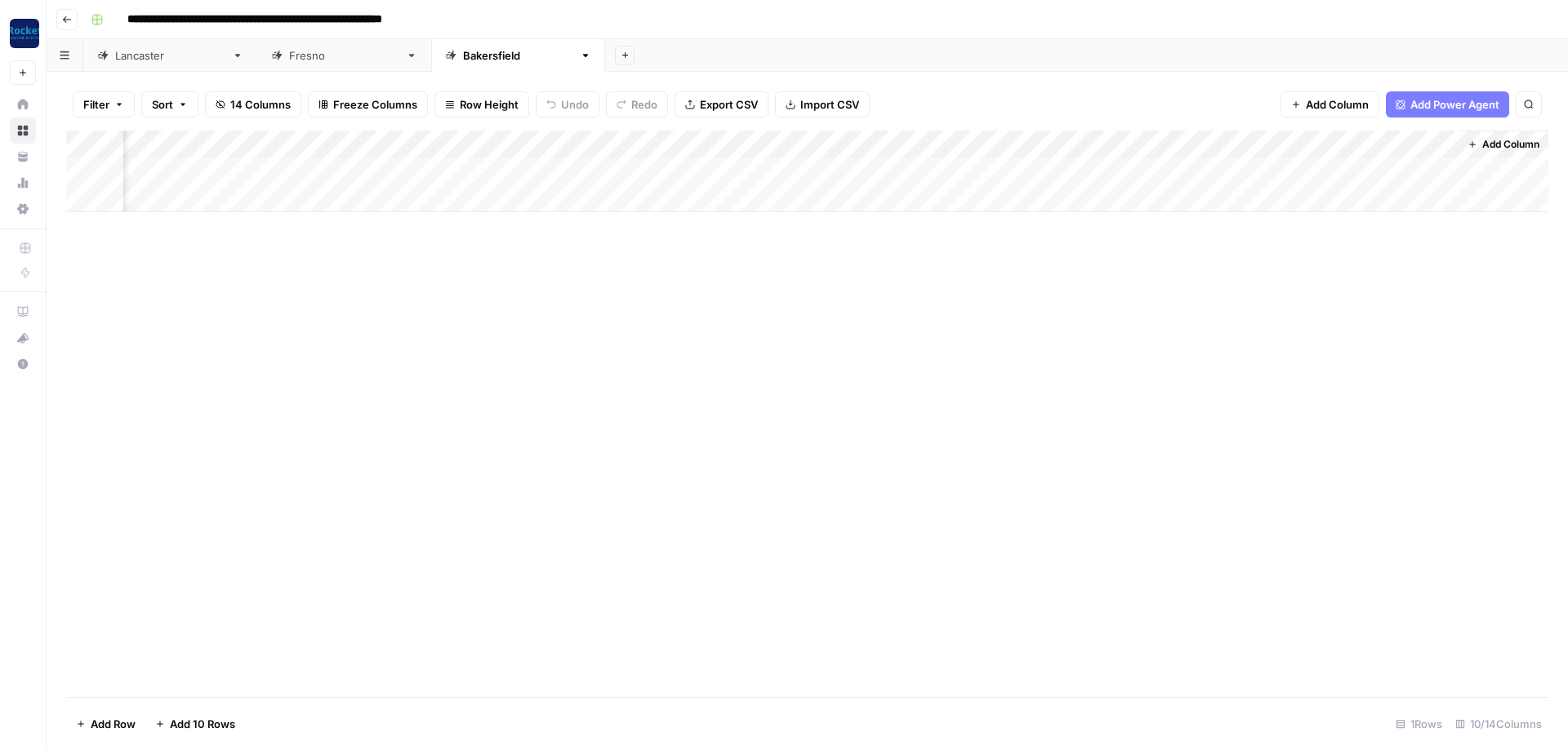
click at [143, 56] on div "[GEOGRAPHIC_DATA]" at bounding box center [170, 55] width 110 height 16
click at [1270, 164] on div "Add Column" at bounding box center [807, 171] width 1482 height 82
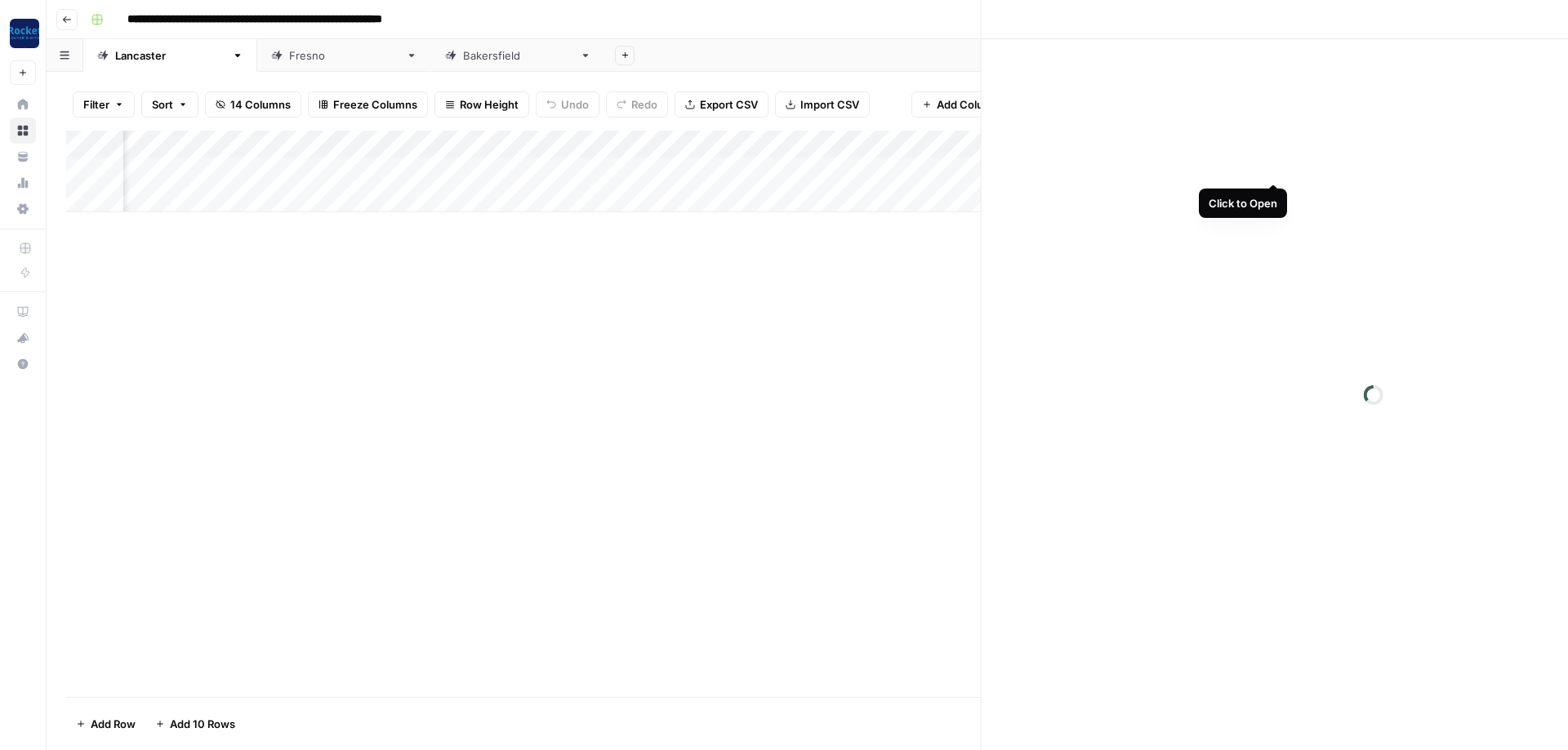
scroll to position [0, 274]
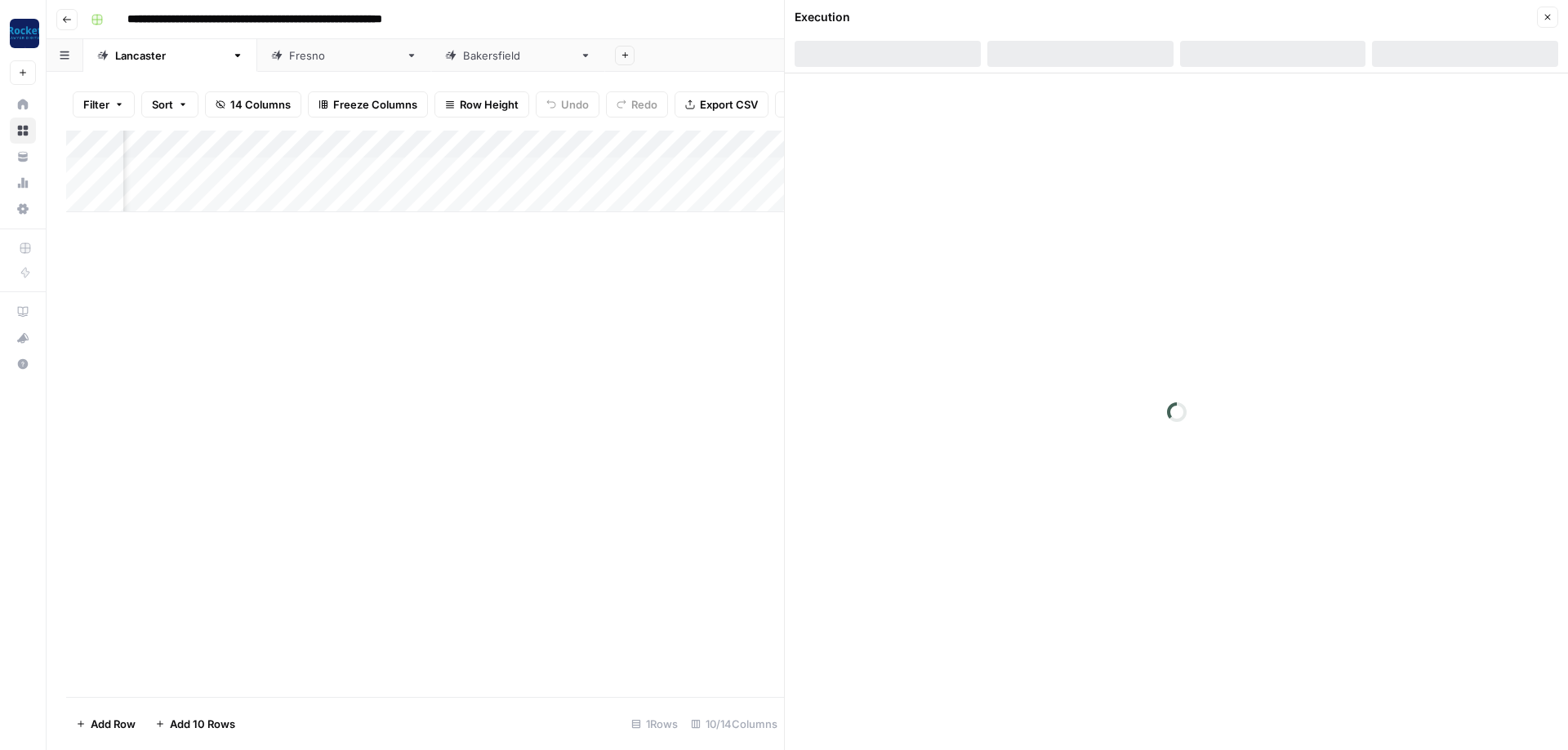
click at [1550, 13] on icon "button" at bounding box center [1547, 17] width 10 height 10
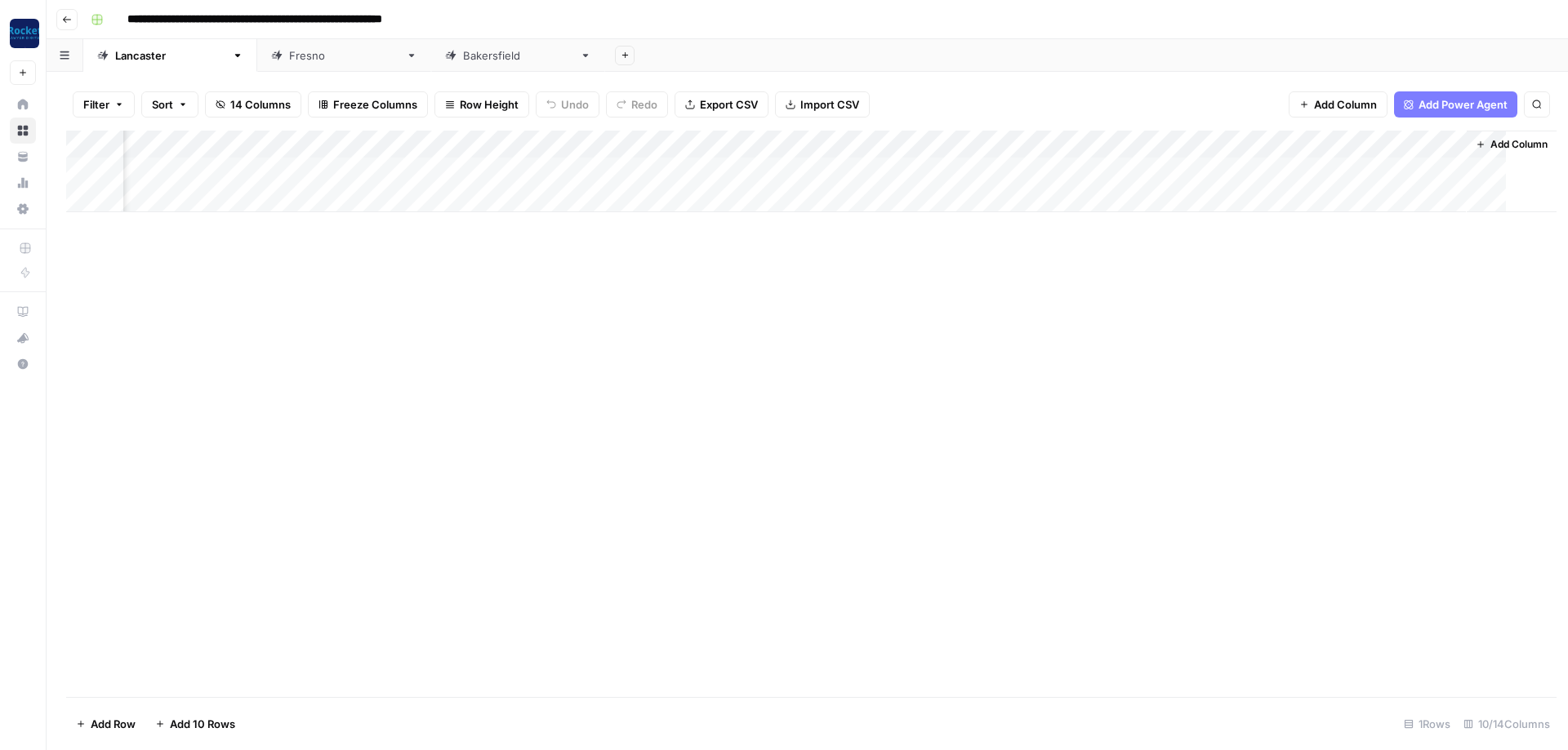
scroll to position [0, 259]
click at [1444, 167] on div "Add Column" at bounding box center [807, 171] width 1482 height 82
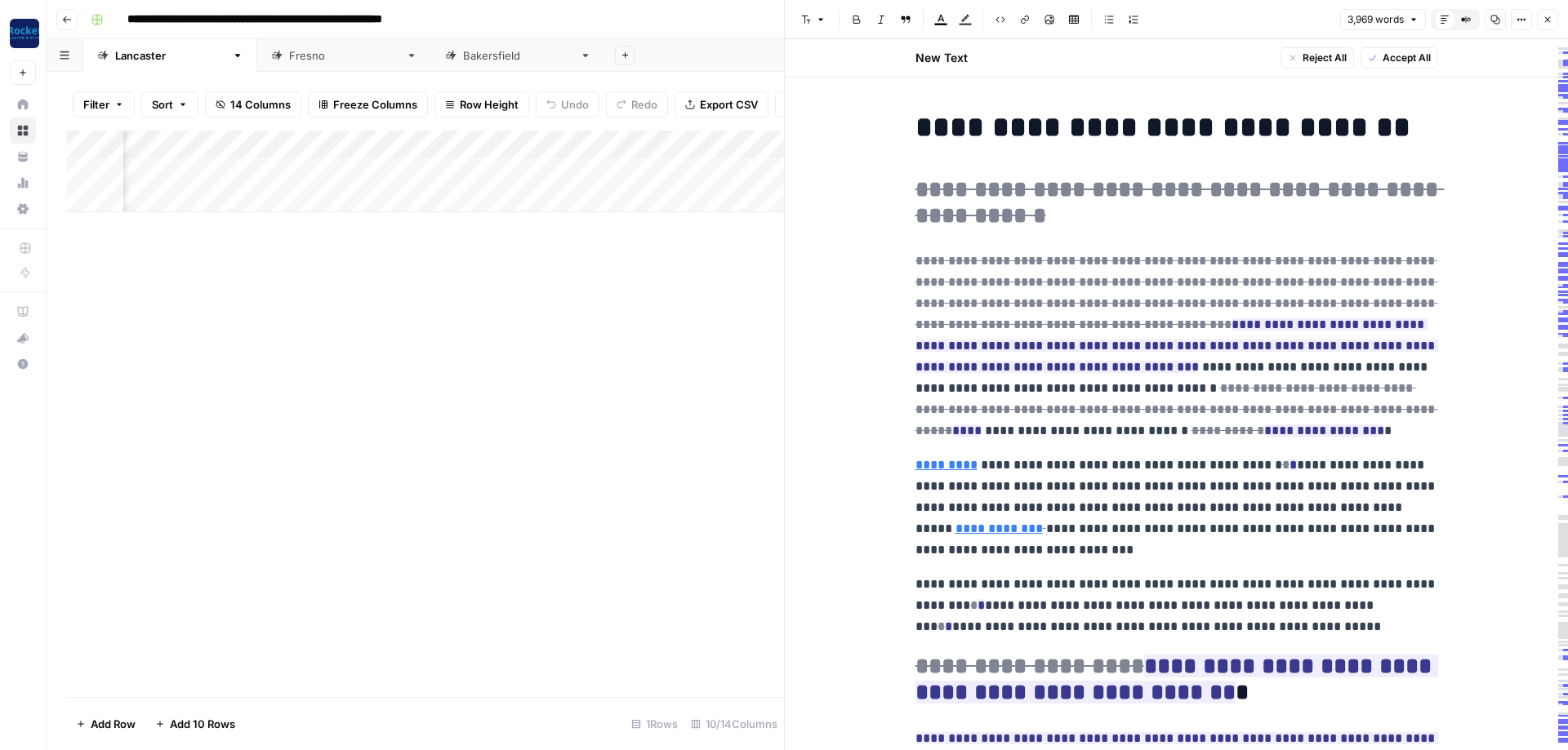
click at [1391, 56] on span "Accept All" at bounding box center [1406, 58] width 48 height 14
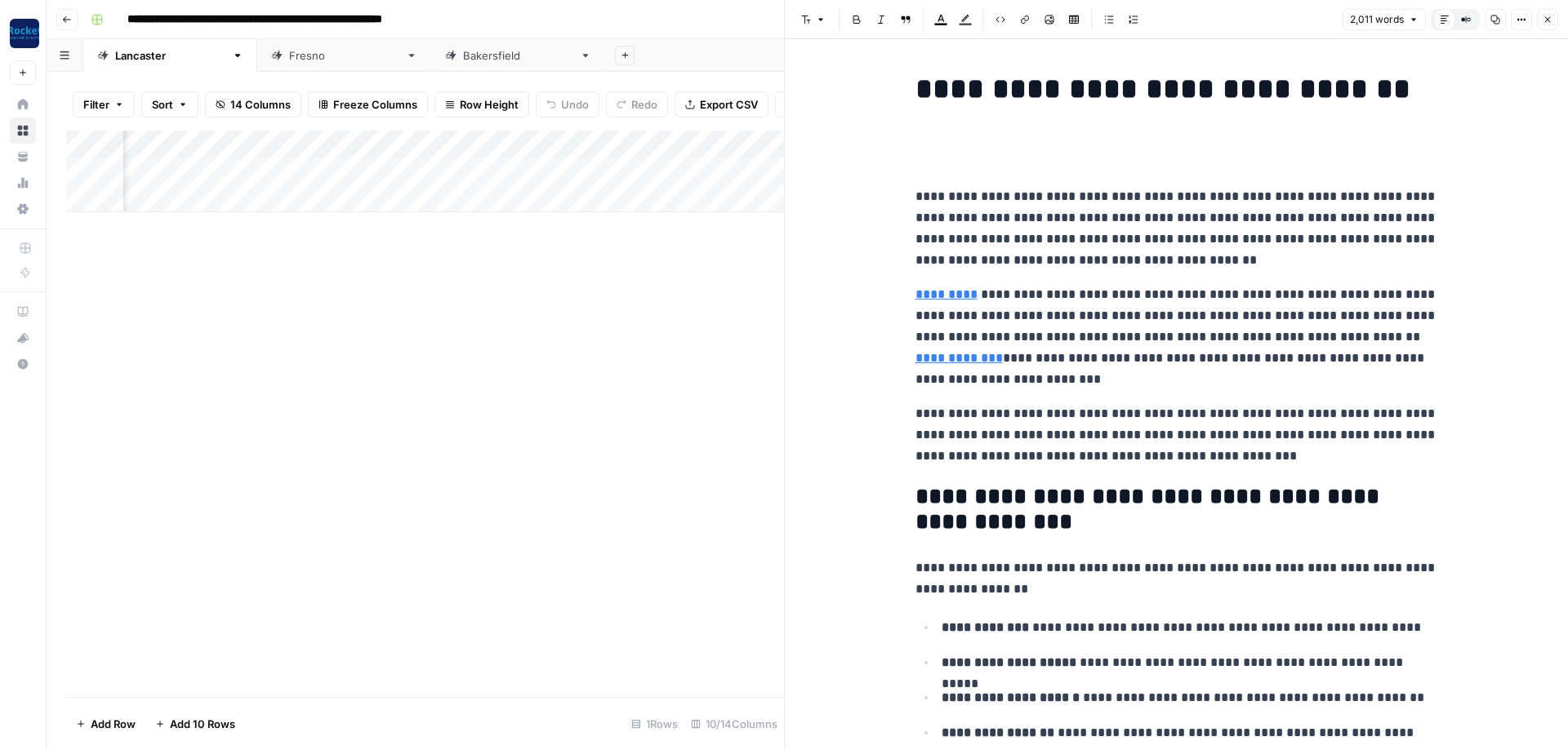
scroll to position [8493, 0]
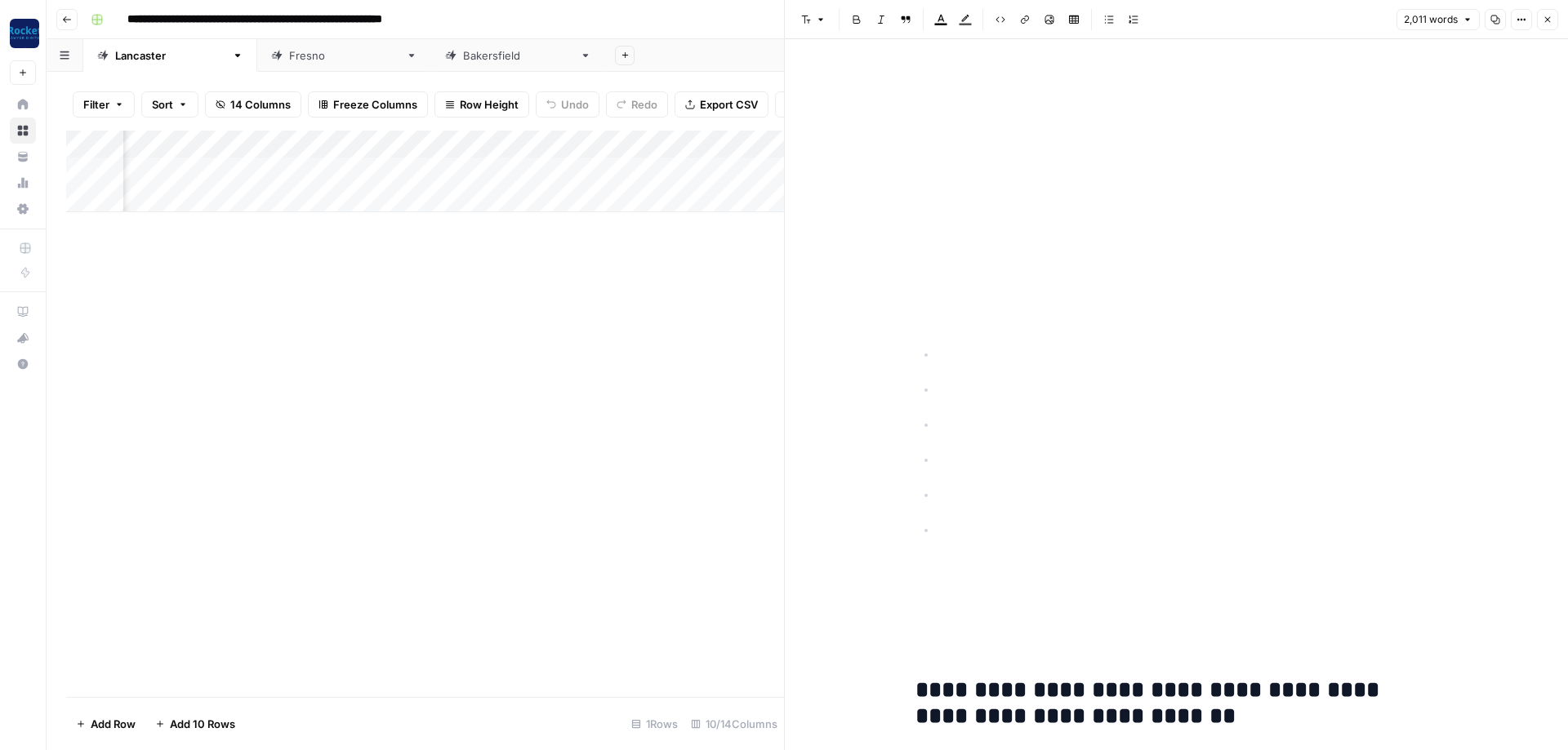
scroll to position [7807, 0]
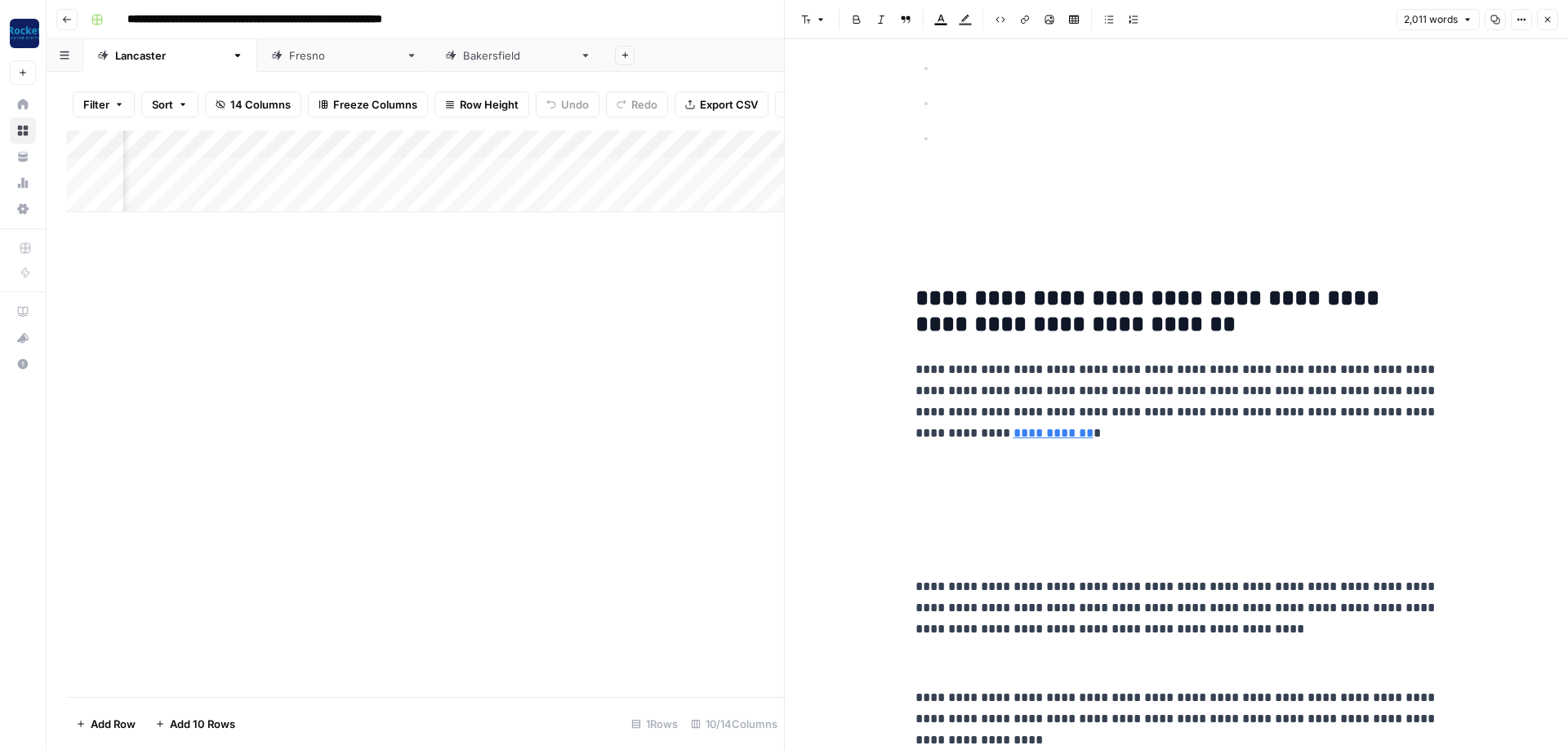
click at [975, 460] on h2 at bounding box center [1176, 473] width 523 height 26
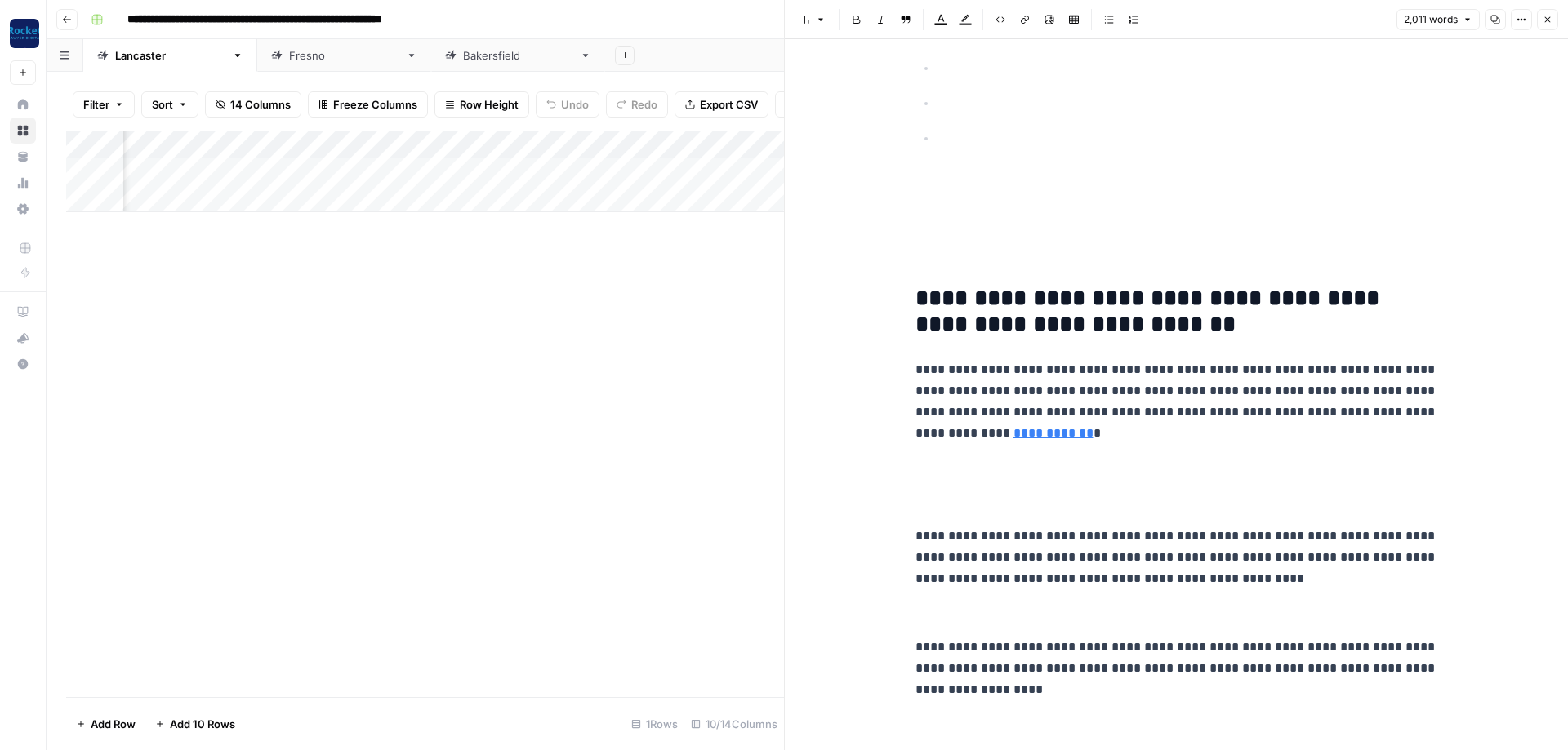
click at [961, 457] on p at bounding box center [1176, 468] width 523 height 21
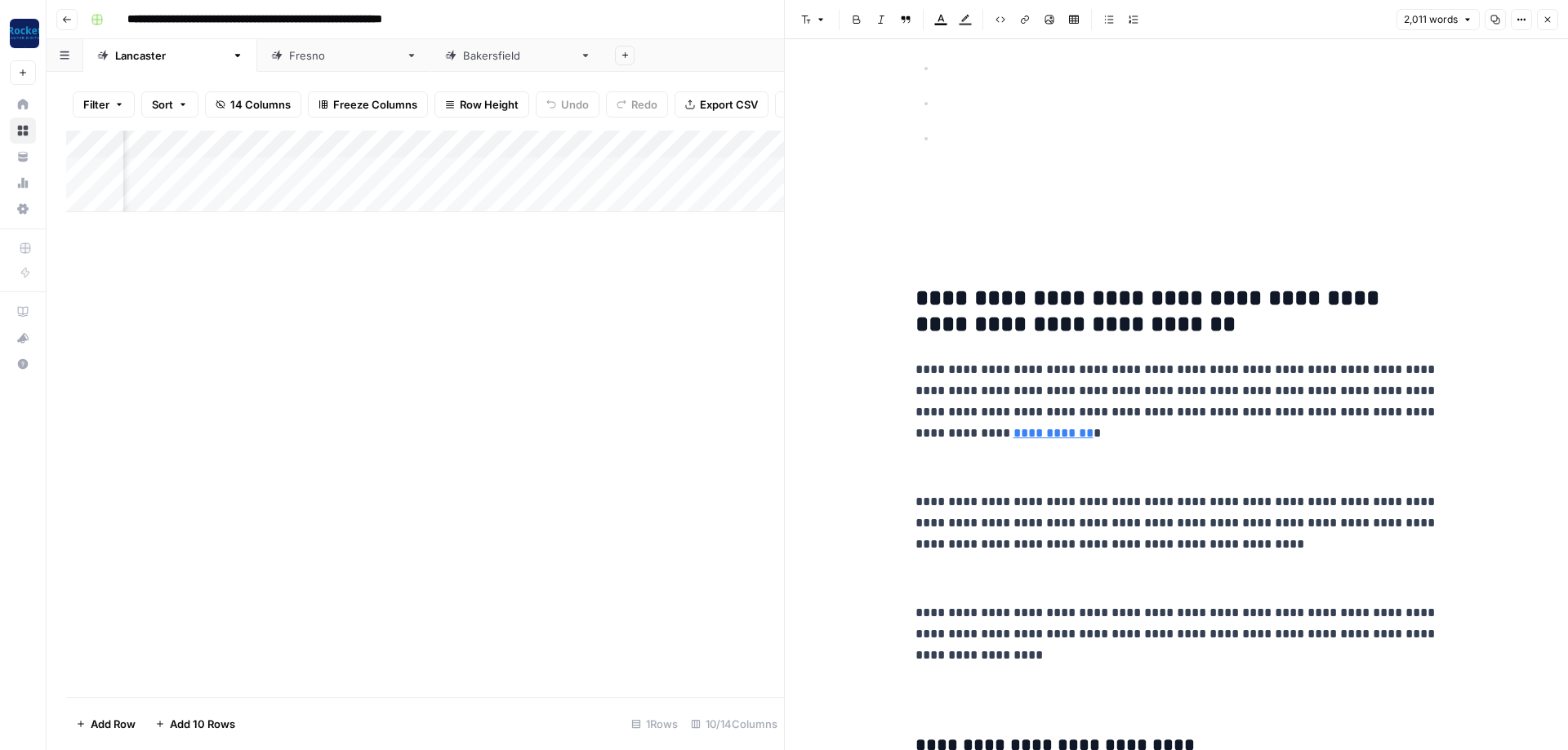
click at [933, 568] on p at bounding box center [1176, 579] width 523 height 21
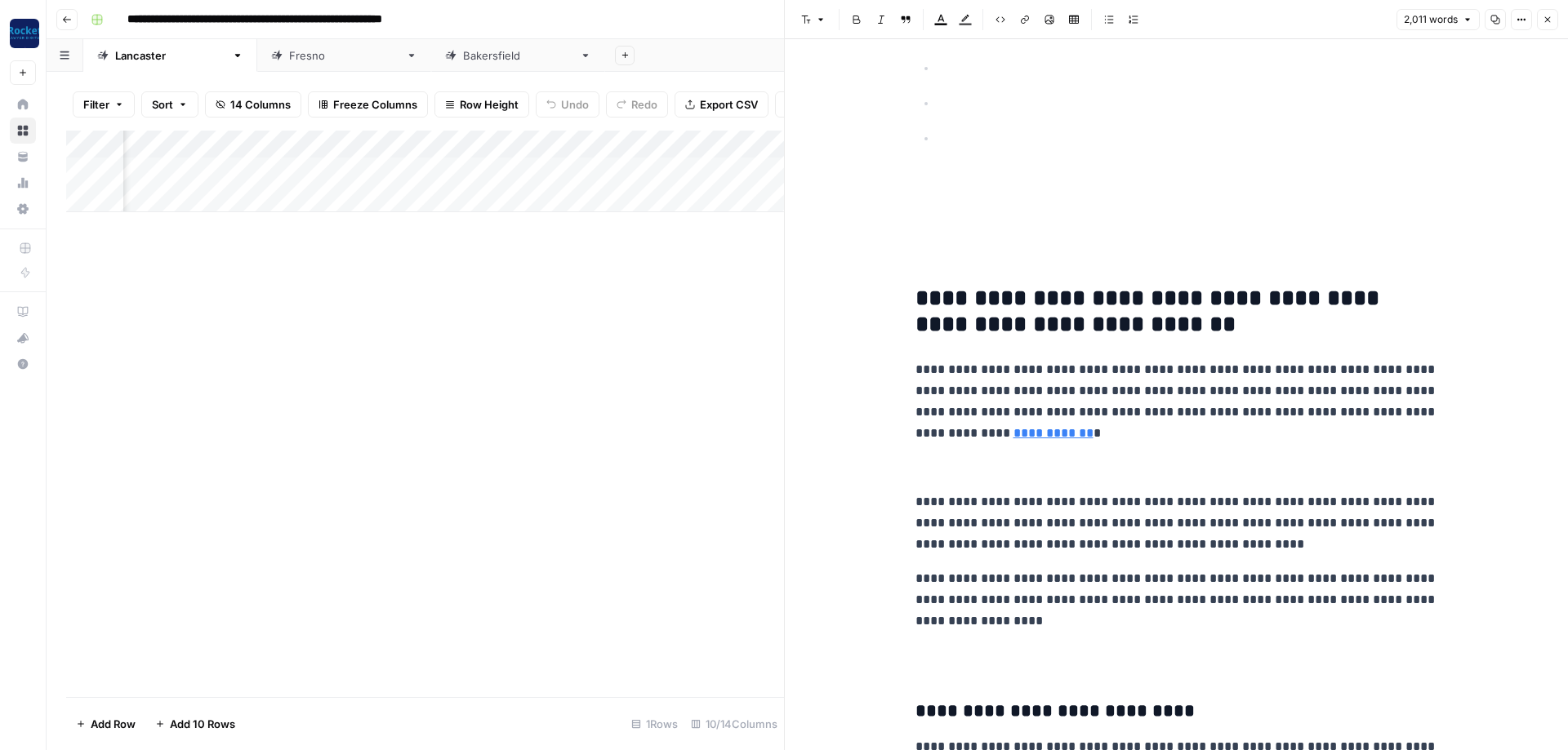
click at [968, 457] on p at bounding box center [1176, 468] width 523 height 21
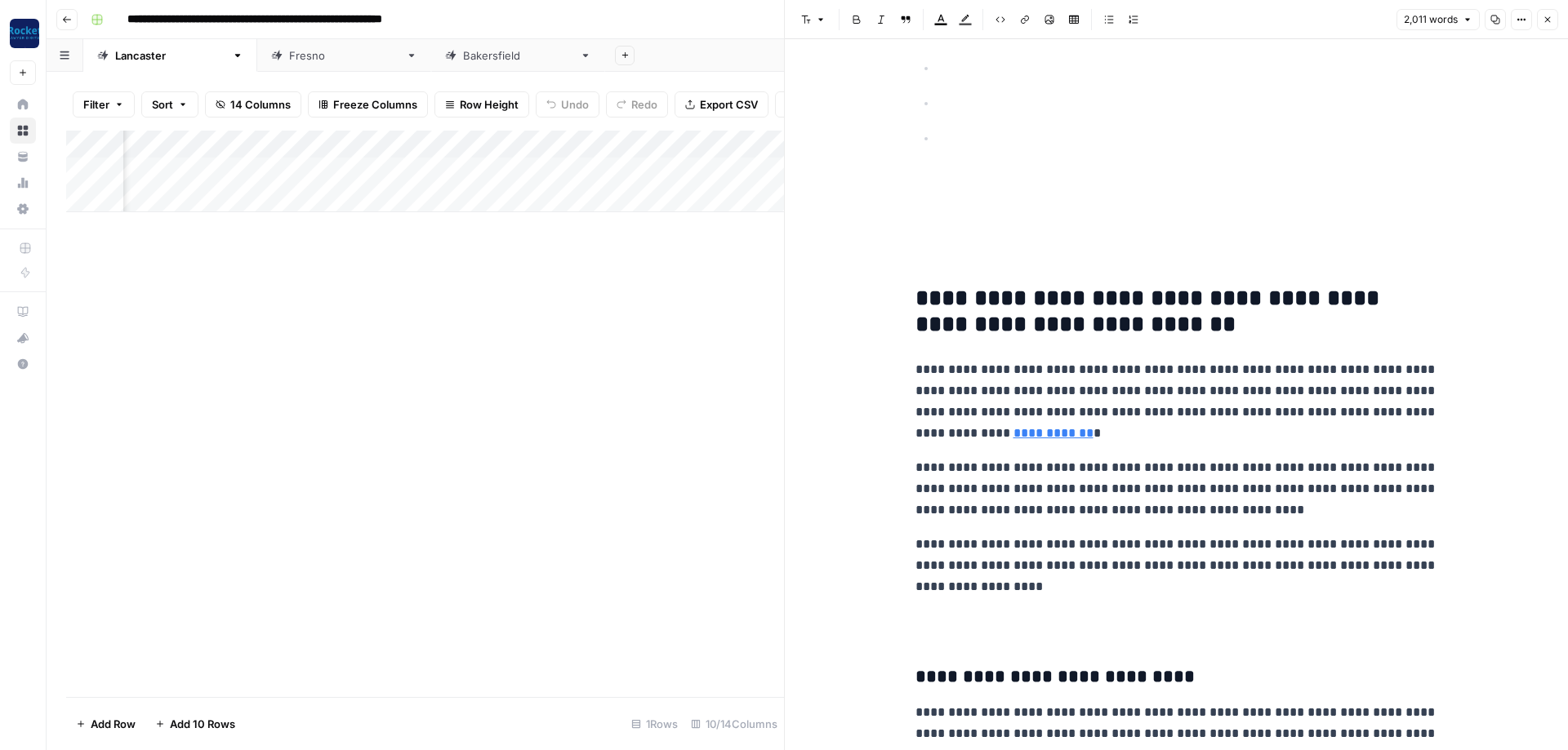
click at [942, 614] on h2 at bounding box center [1176, 627] width 523 height 26
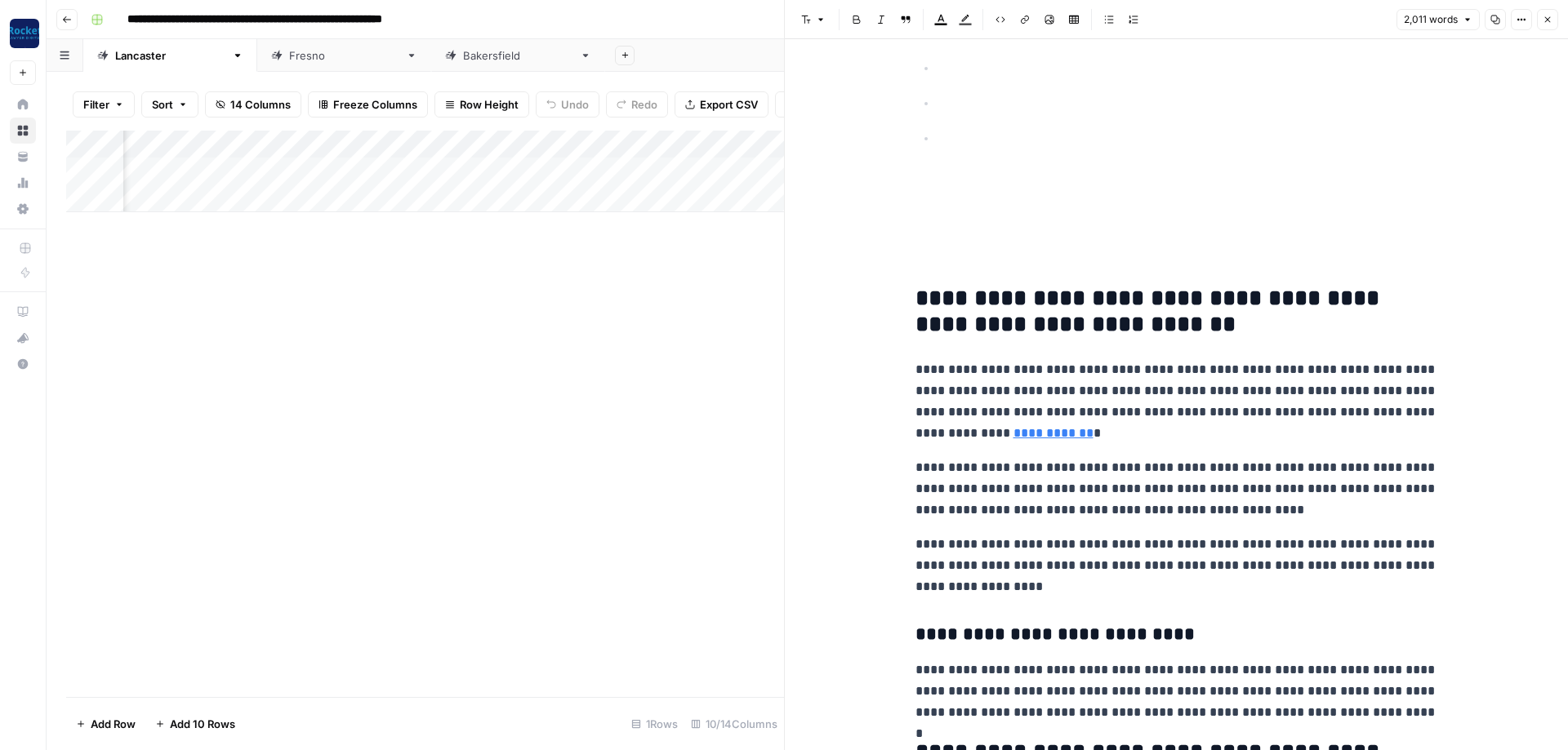
scroll to position [7219, 0]
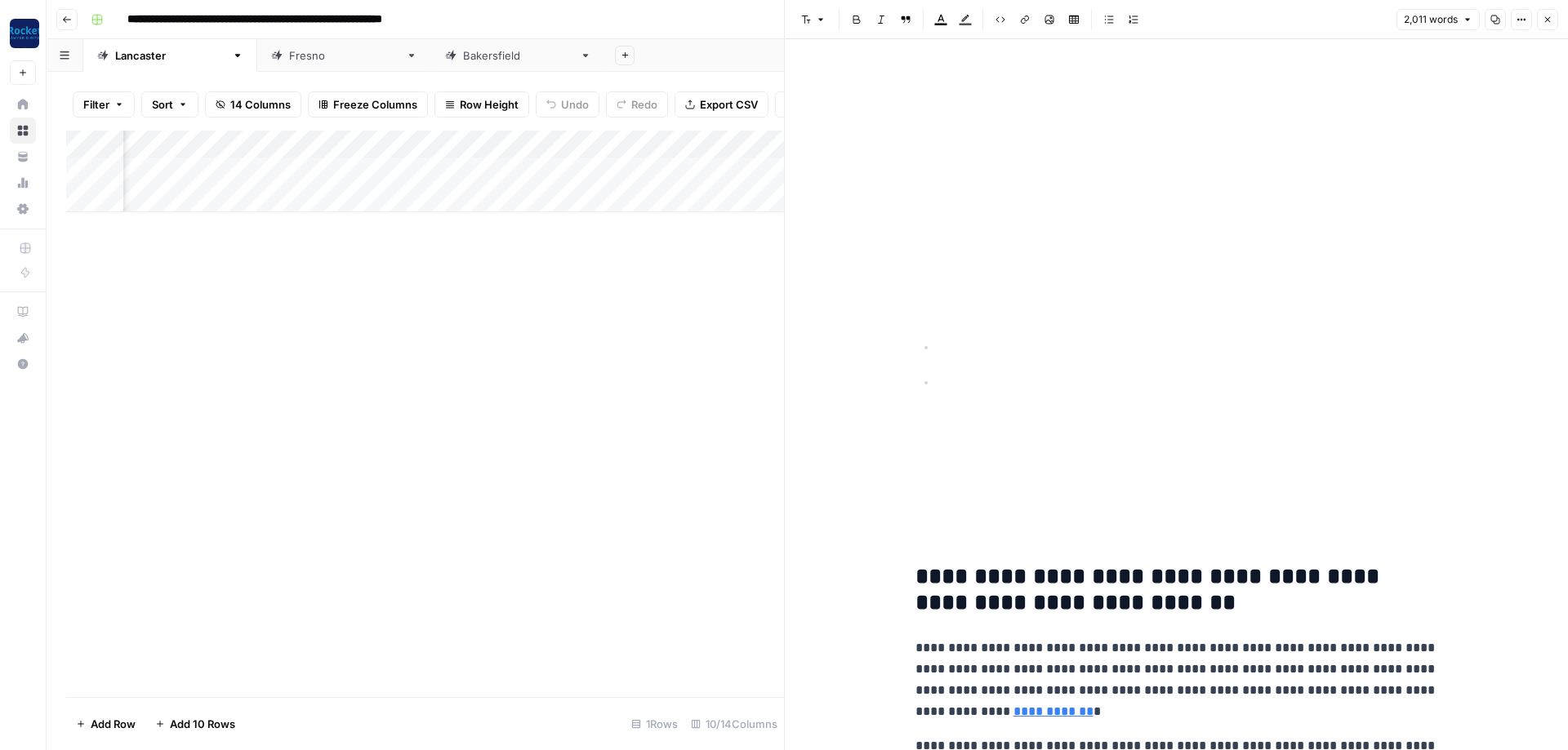
click at [996, 492] on p at bounding box center [1176, 503] width 523 height 21
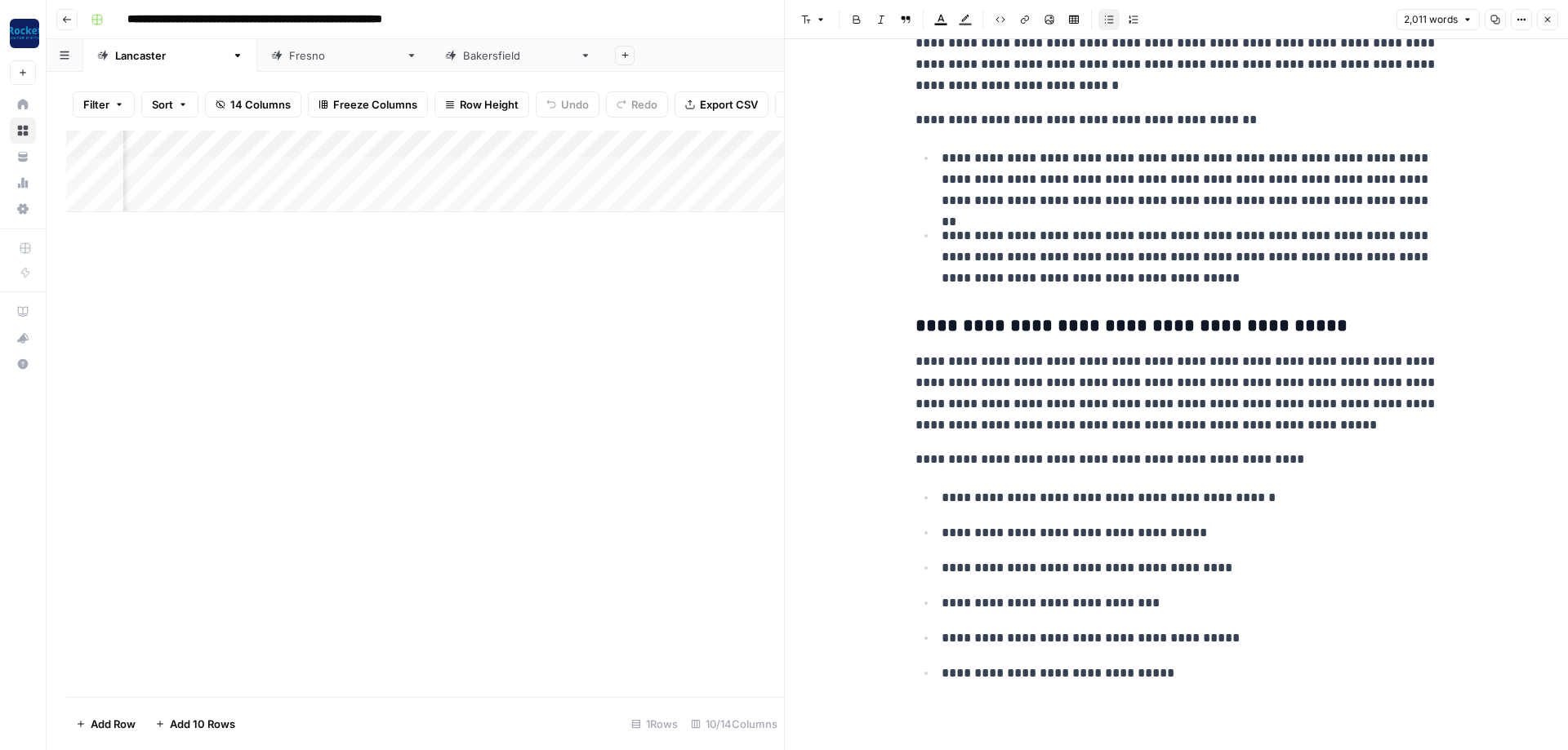
scroll to position [6003, 0]
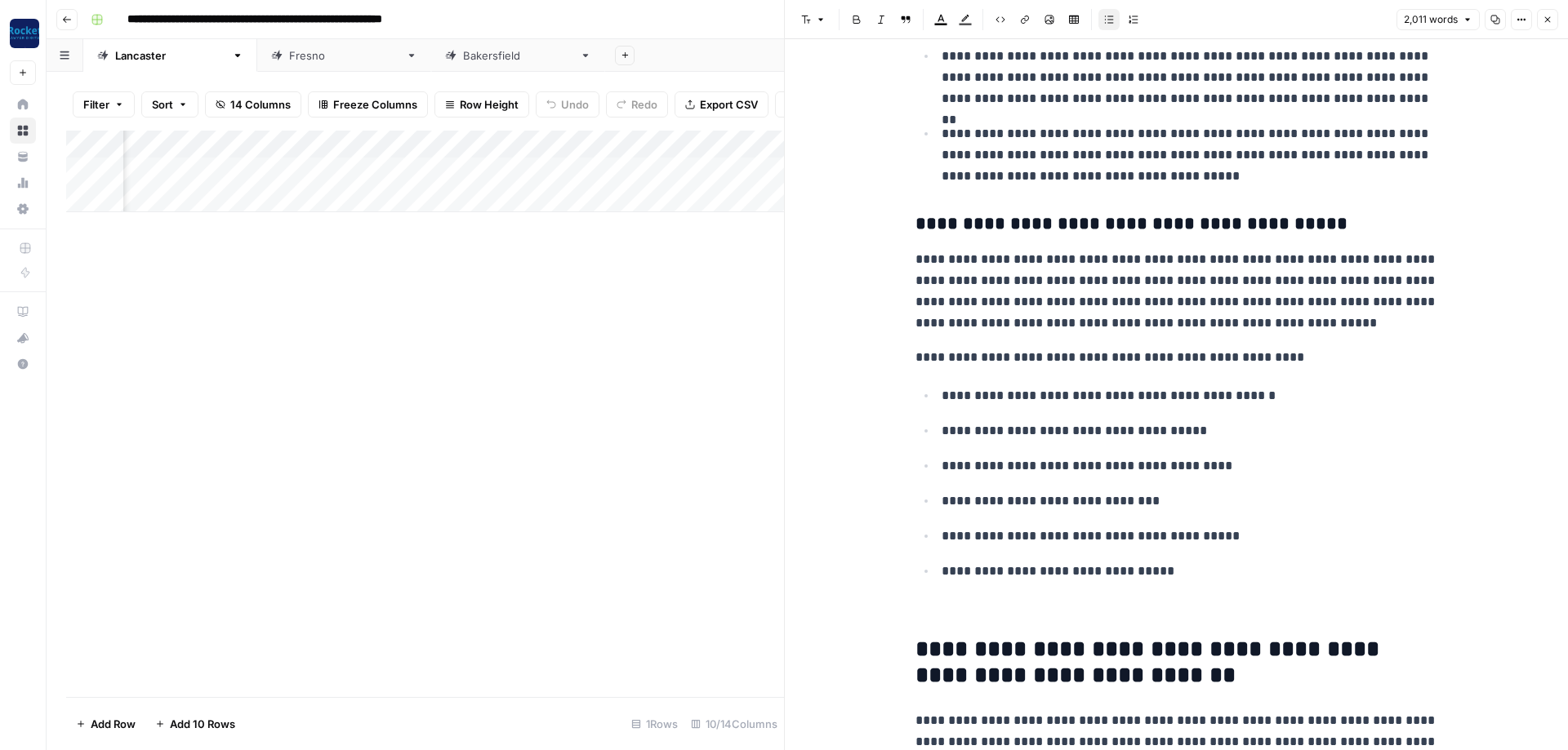
click at [998, 598] on p at bounding box center [1176, 608] width 523 height 21
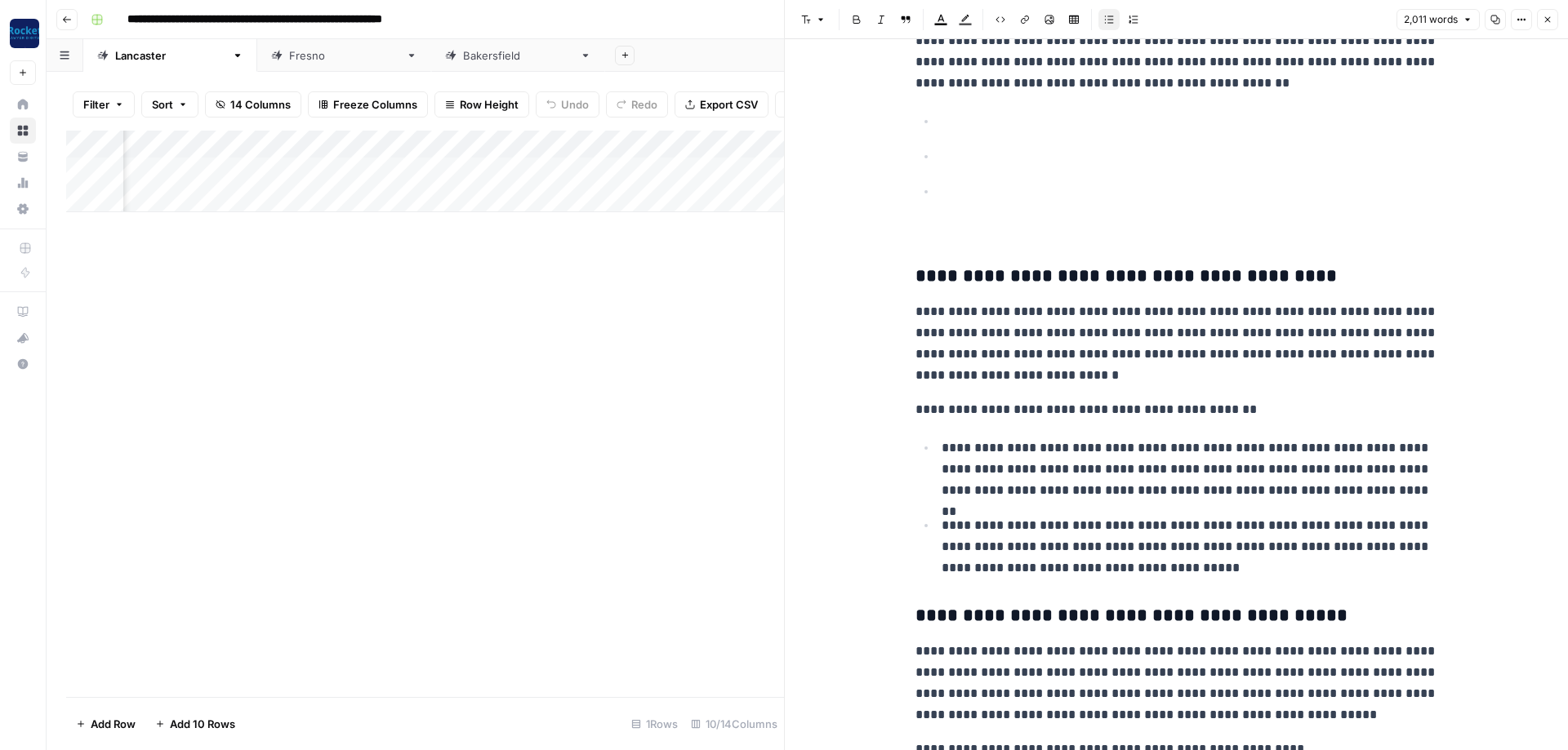
scroll to position [5219, 0]
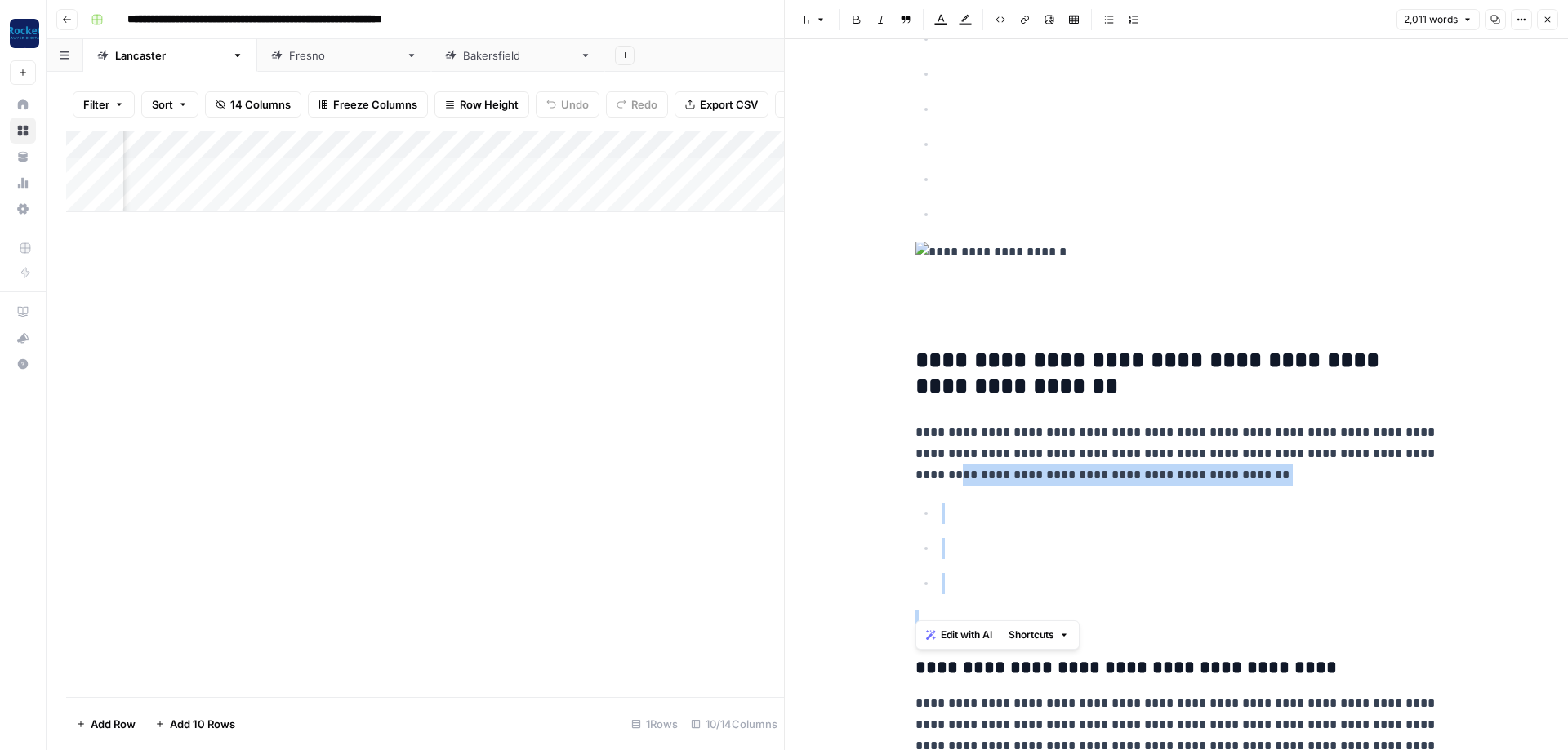
drag, startPoint x: 964, startPoint y: 589, endPoint x: 914, endPoint y: 475, distance: 124.5
drag, startPoint x: 951, startPoint y: 570, endPoint x: 917, endPoint y: 490, distance: 86.9
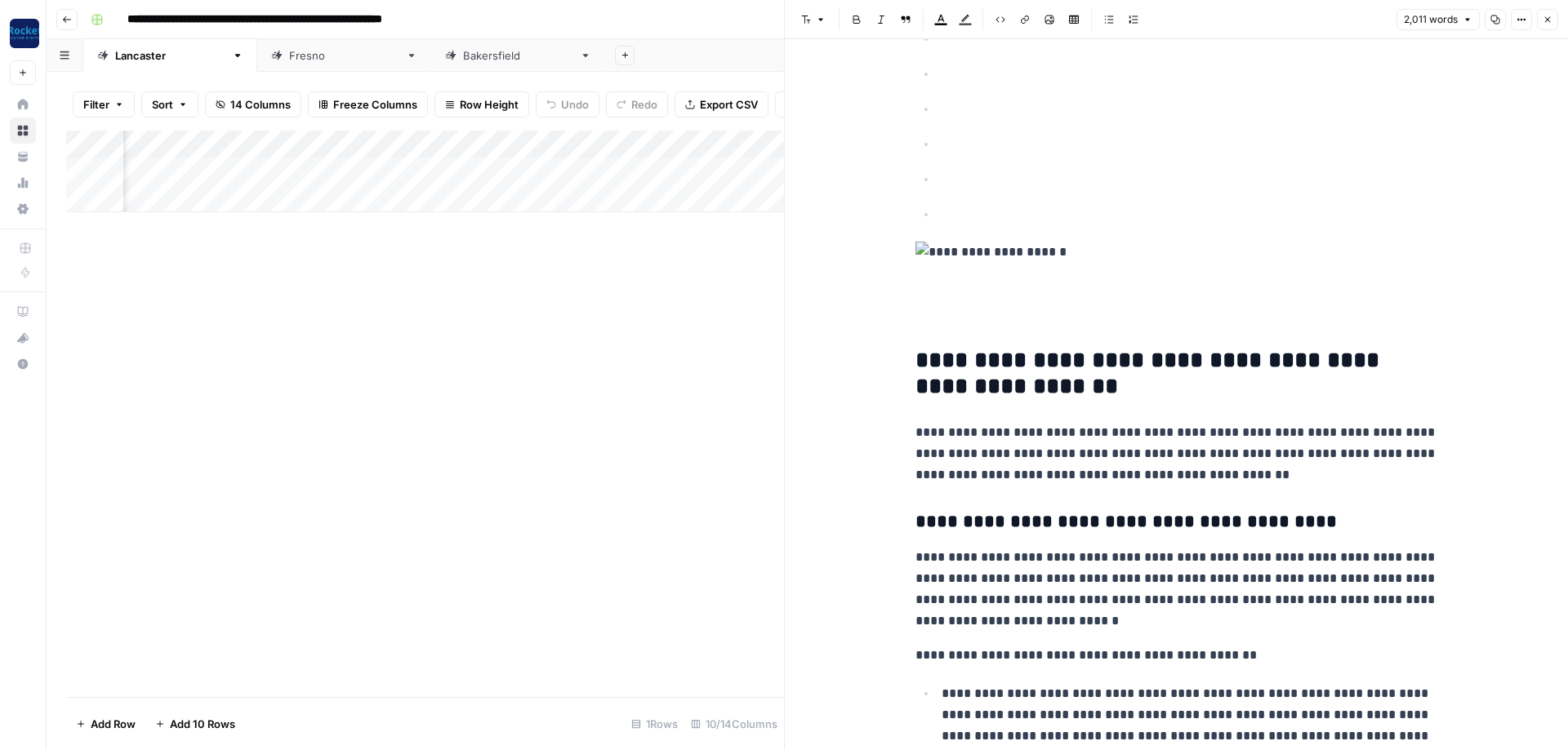
scroll to position [4827, 0]
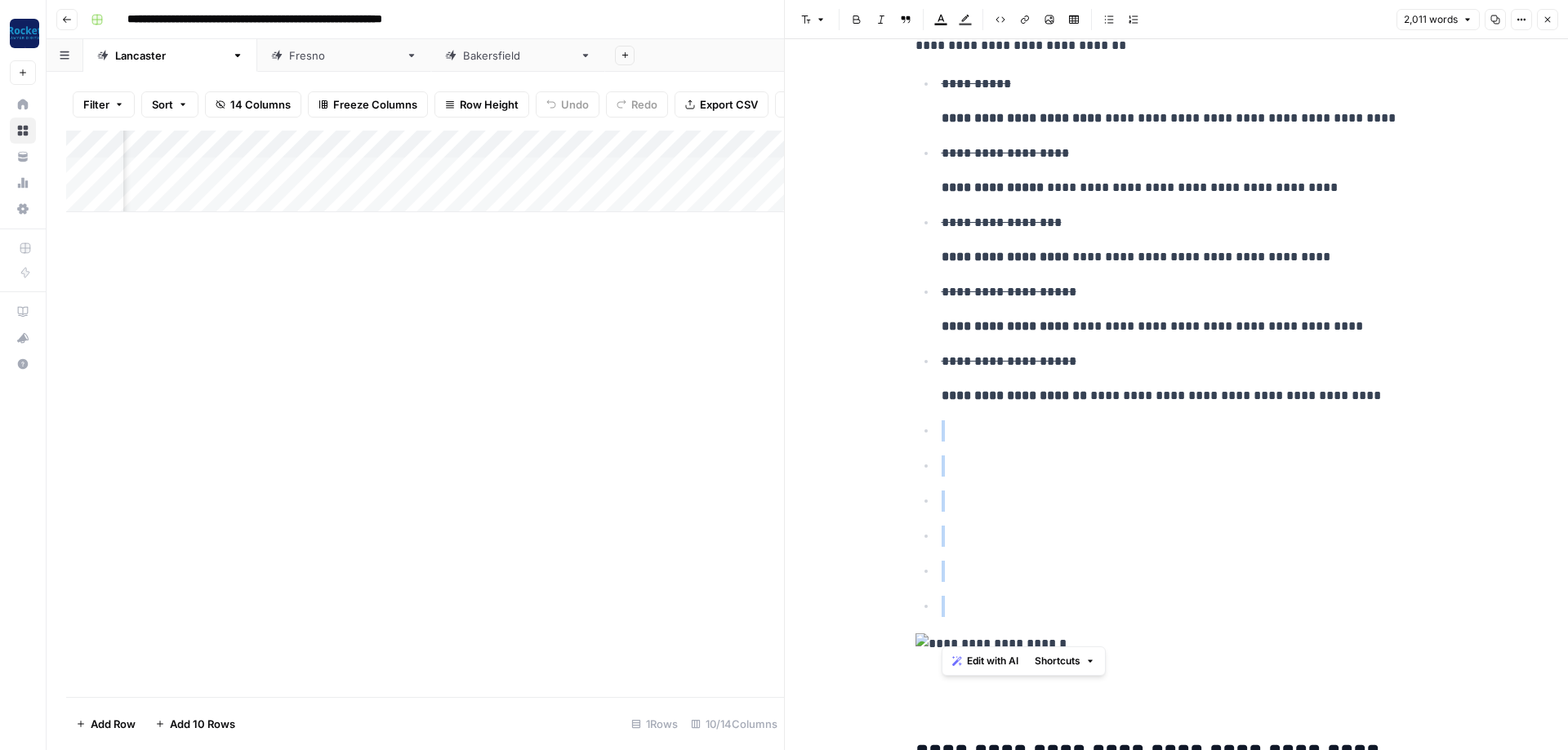
drag, startPoint x: 982, startPoint y: 651, endPoint x: 930, endPoint y: 410, distance: 246.5
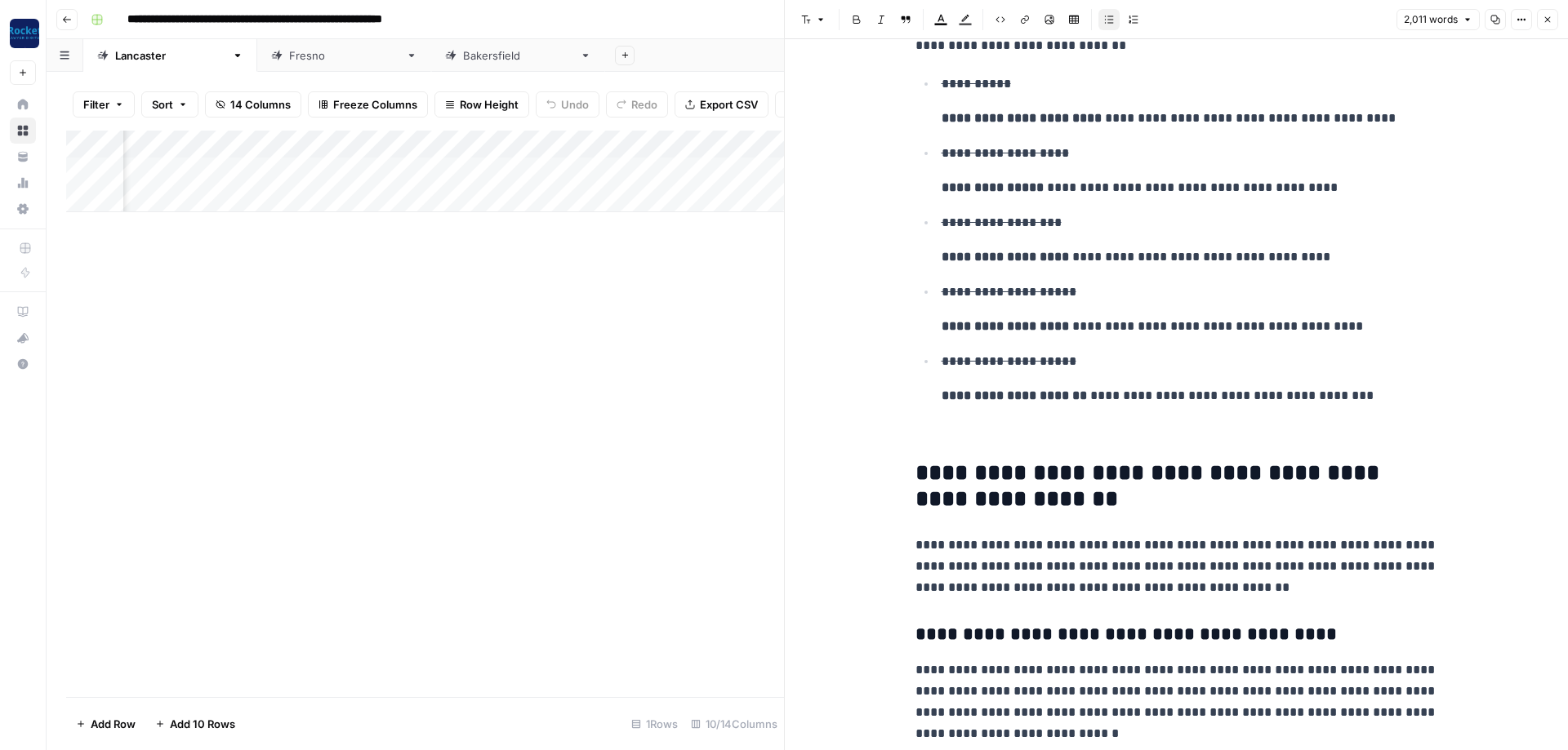
click at [1086, 355] on p "**********" at bounding box center [1189, 362] width 496 height 21
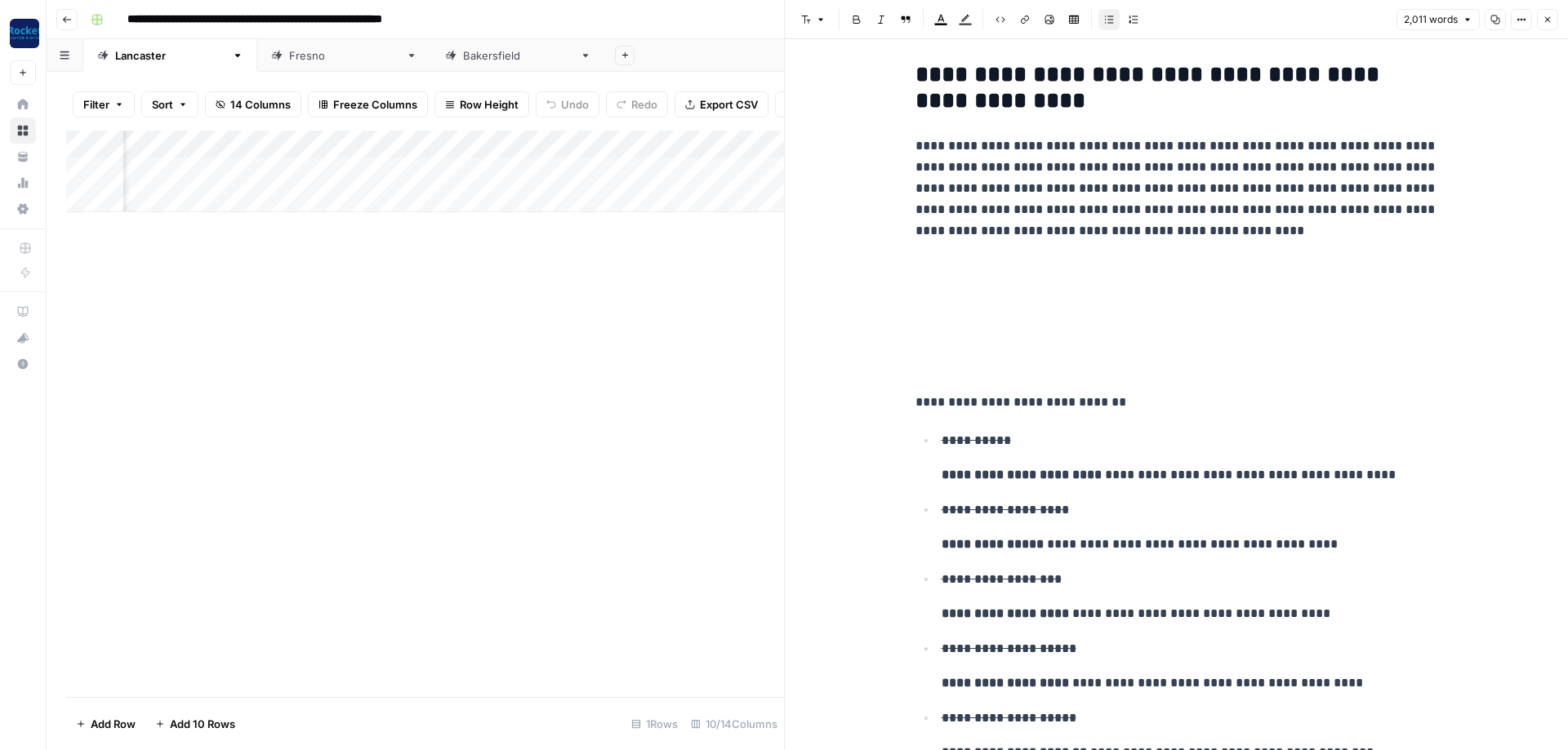
scroll to position [4436, 0]
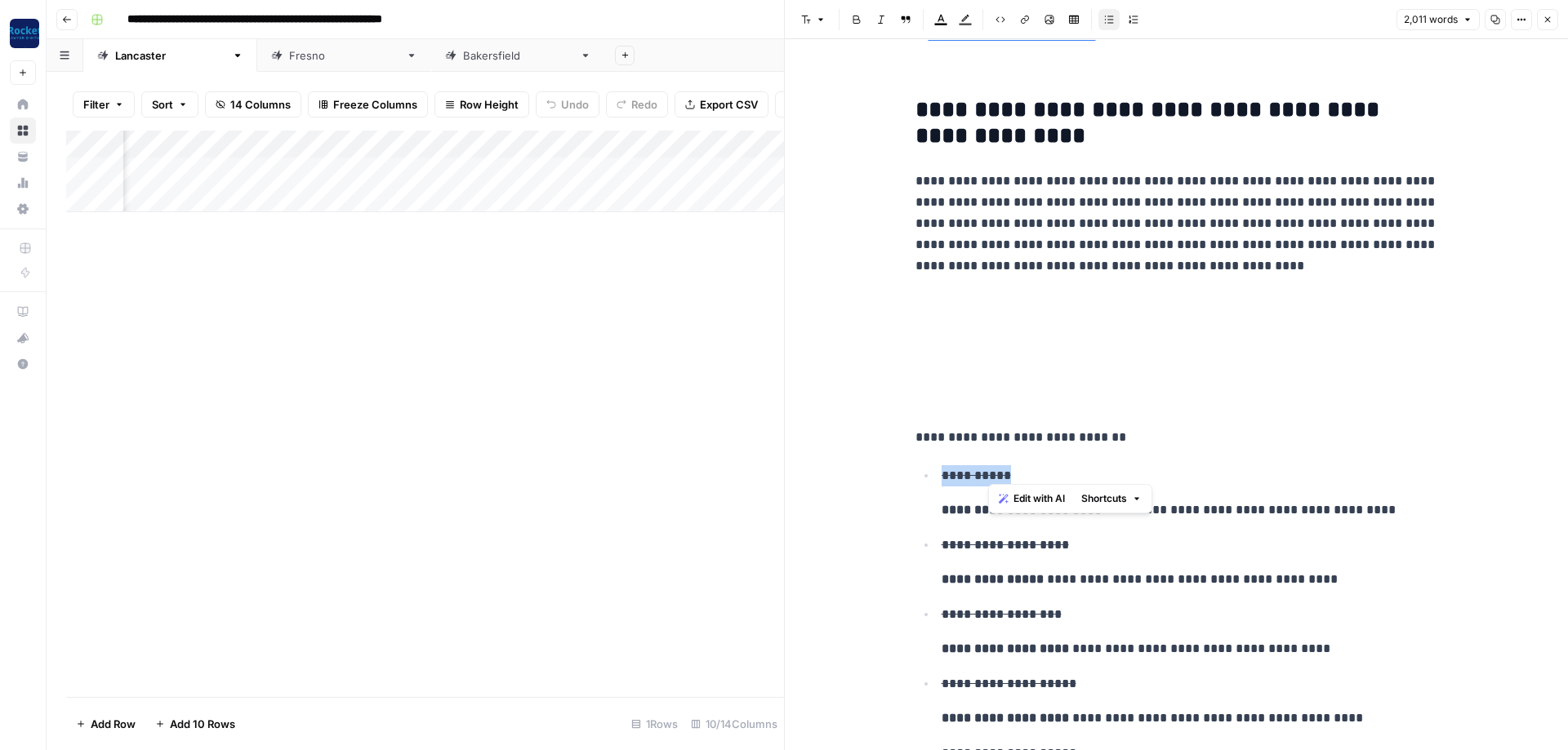
drag, startPoint x: 1027, startPoint y: 479, endPoint x: 860, endPoint y: 472, distance: 167.1
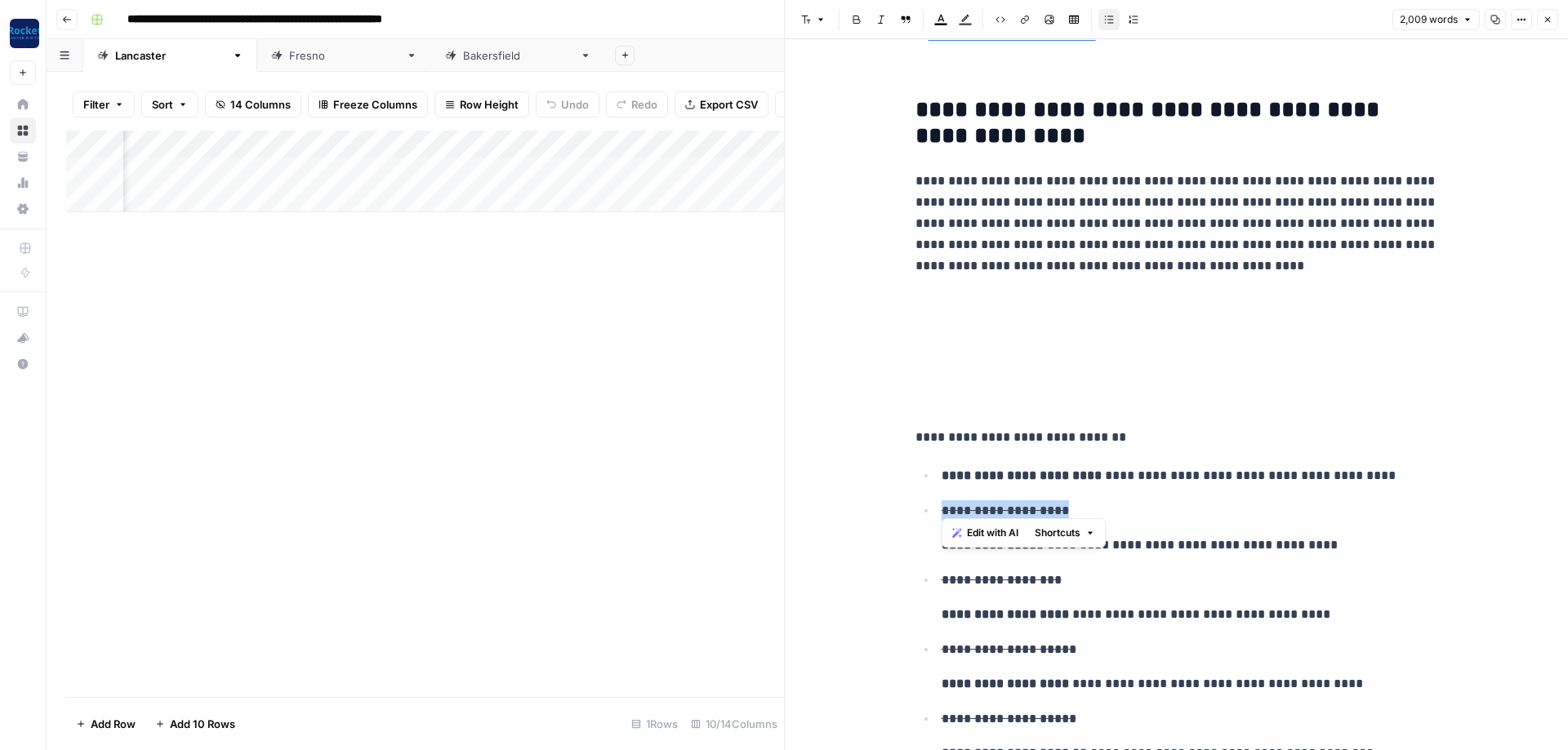
drag, startPoint x: 1069, startPoint y: 503, endPoint x: 894, endPoint y: 504, distance: 175.0
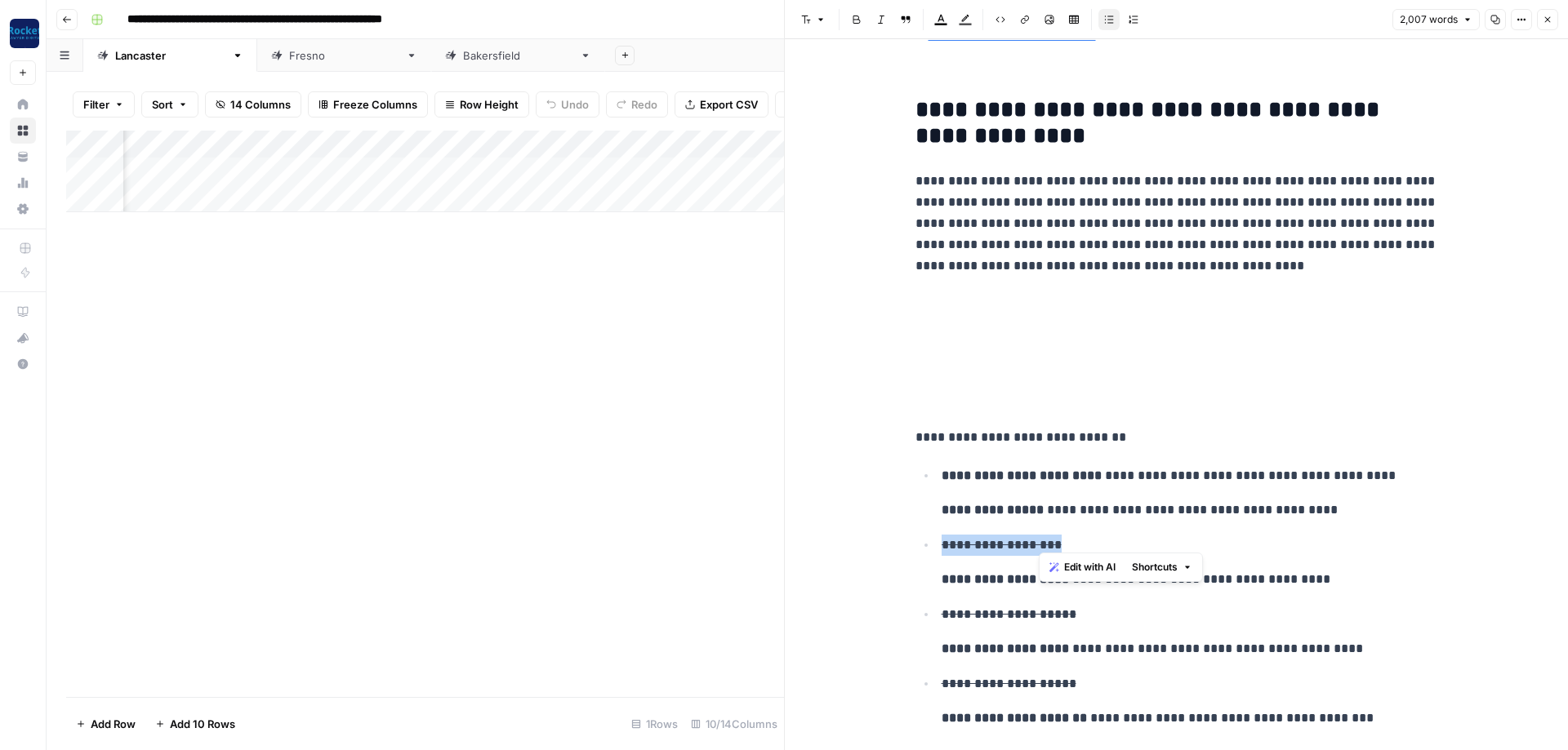
drag, startPoint x: 1081, startPoint y: 535, endPoint x: 834, endPoint y: 527, distance: 247.1
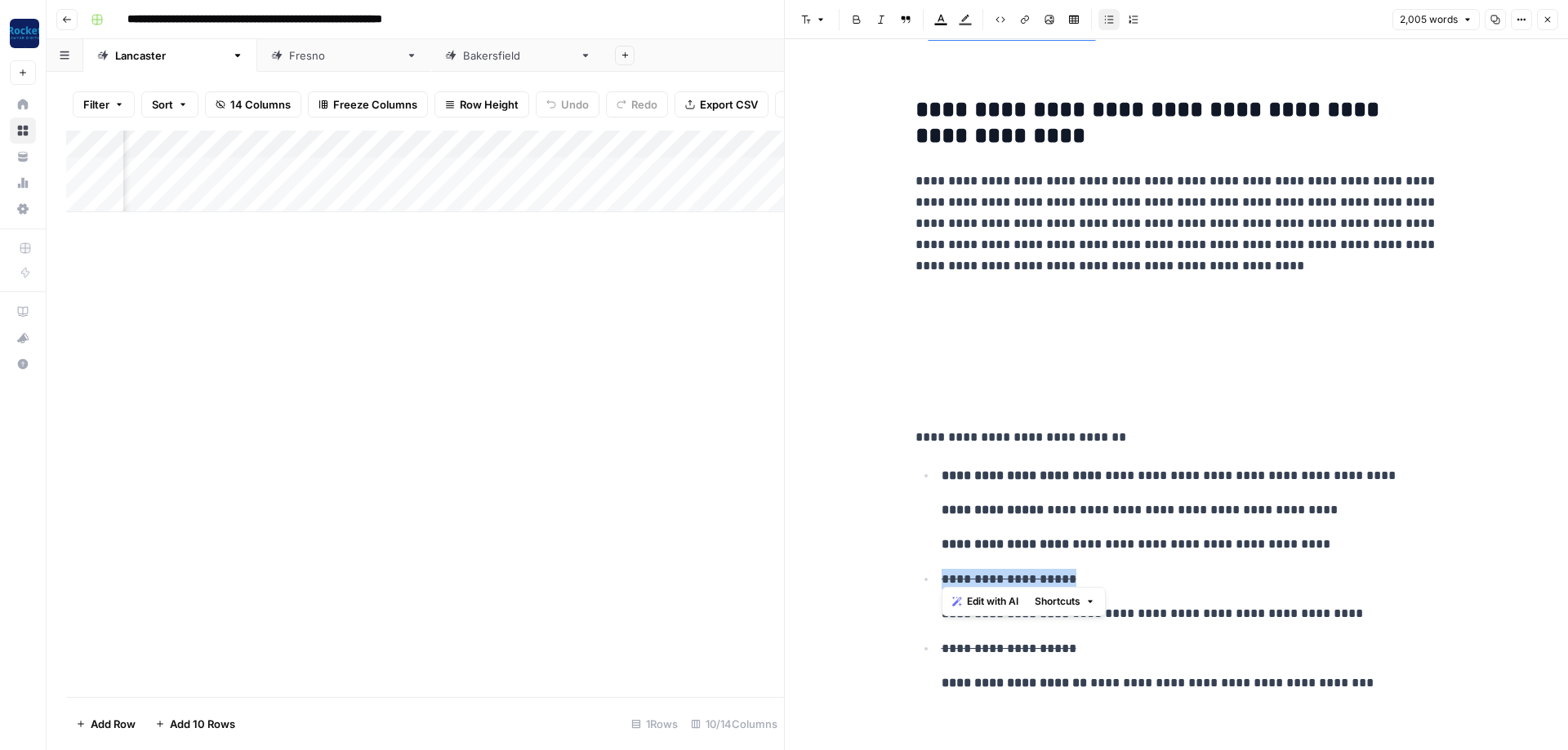
drag, startPoint x: 912, startPoint y: 569, endPoint x: 813, endPoint y: 558, distance: 99.6
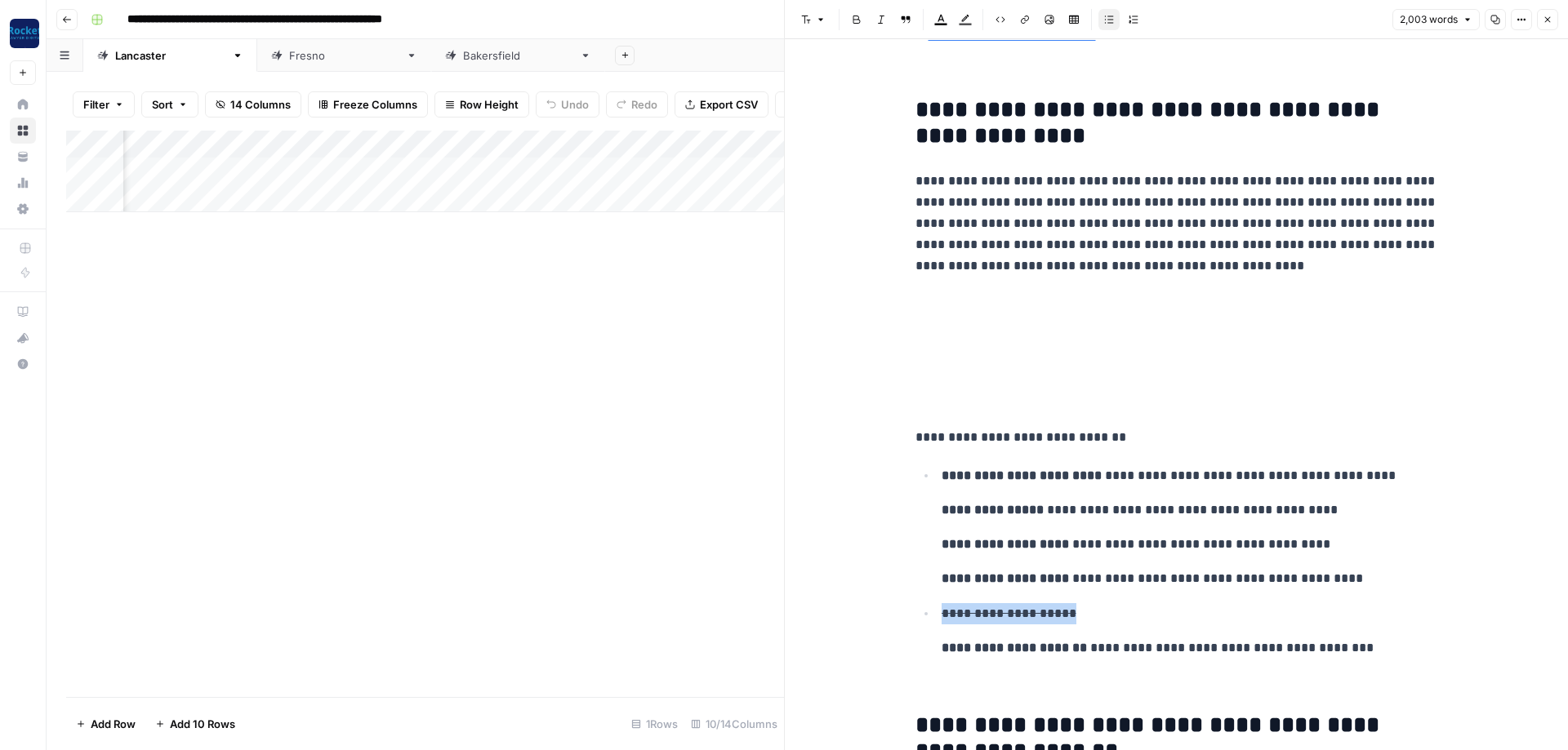
drag, startPoint x: 964, startPoint y: 606, endPoint x: 866, endPoint y: 598, distance: 98.3
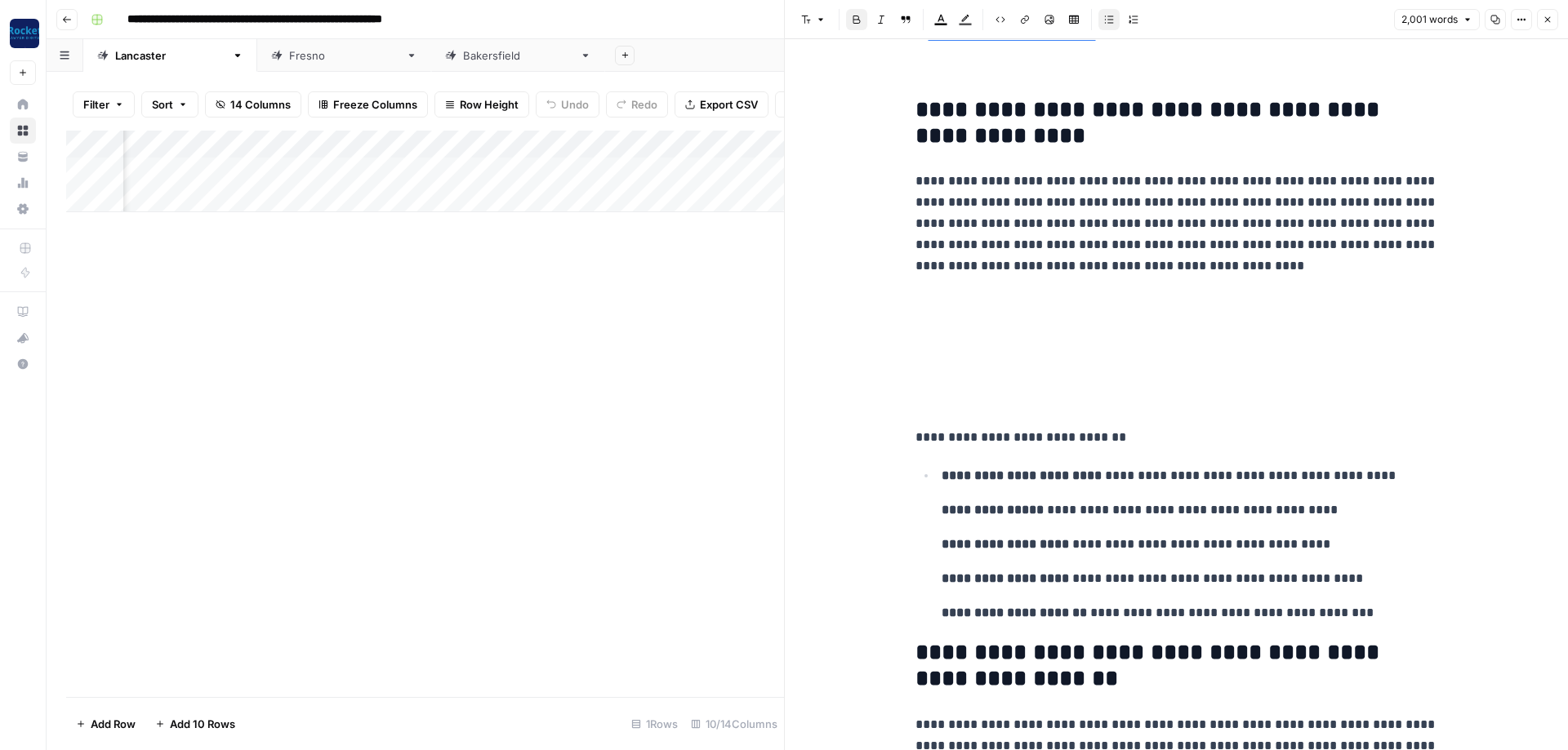
click at [936, 573] on li "**********" at bounding box center [1187, 543] width 502 height 159
click at [926, 603] on ul "**********" at bounding box center [1176, 544] width 523 height 160
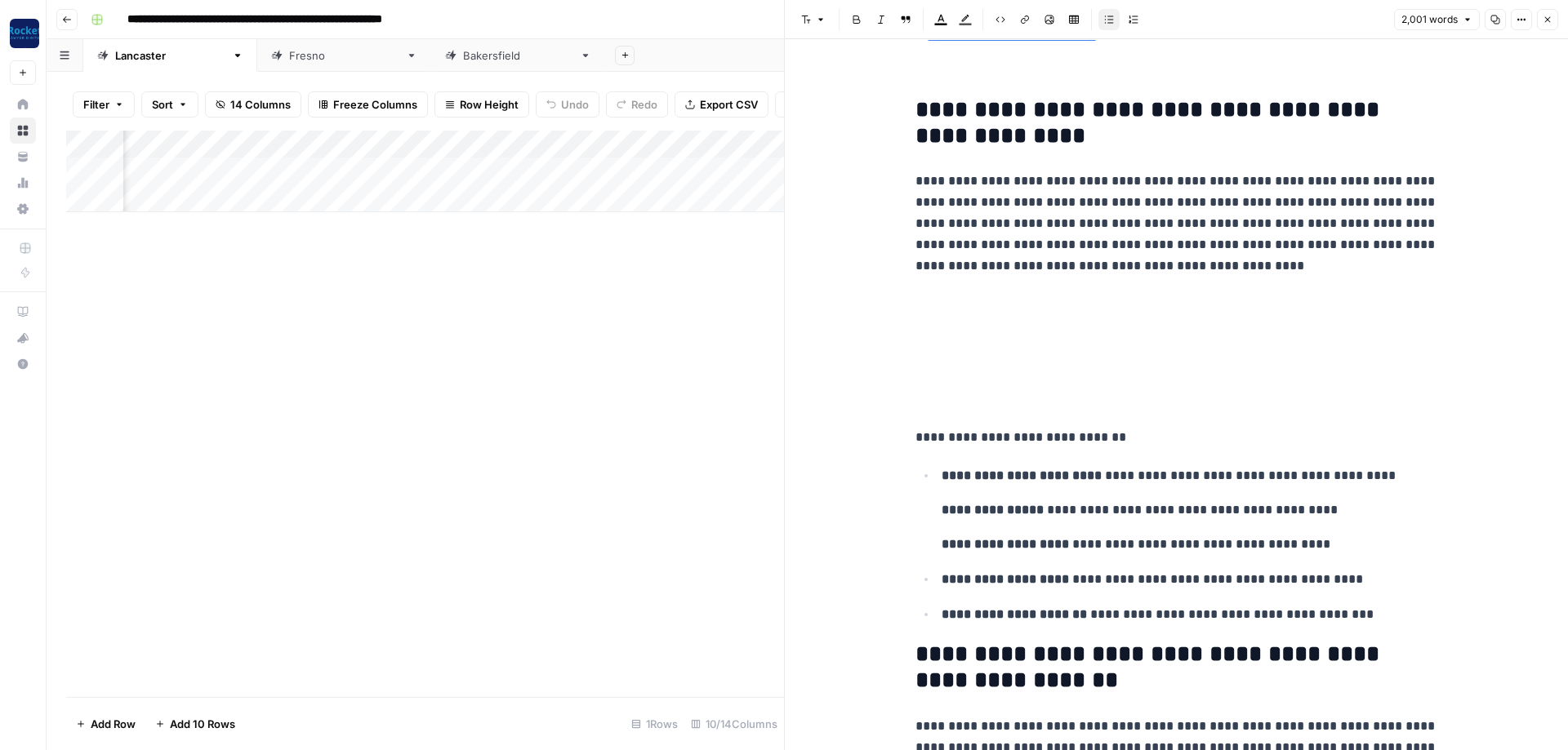
click at [933, 500] on ul "**********" at bounding box center [1176, 544] width 523 height 161
drag, startPoint x: 954, startPoint y: 387, endPoint x: 879, endPoint y: 286, distance: 125.8
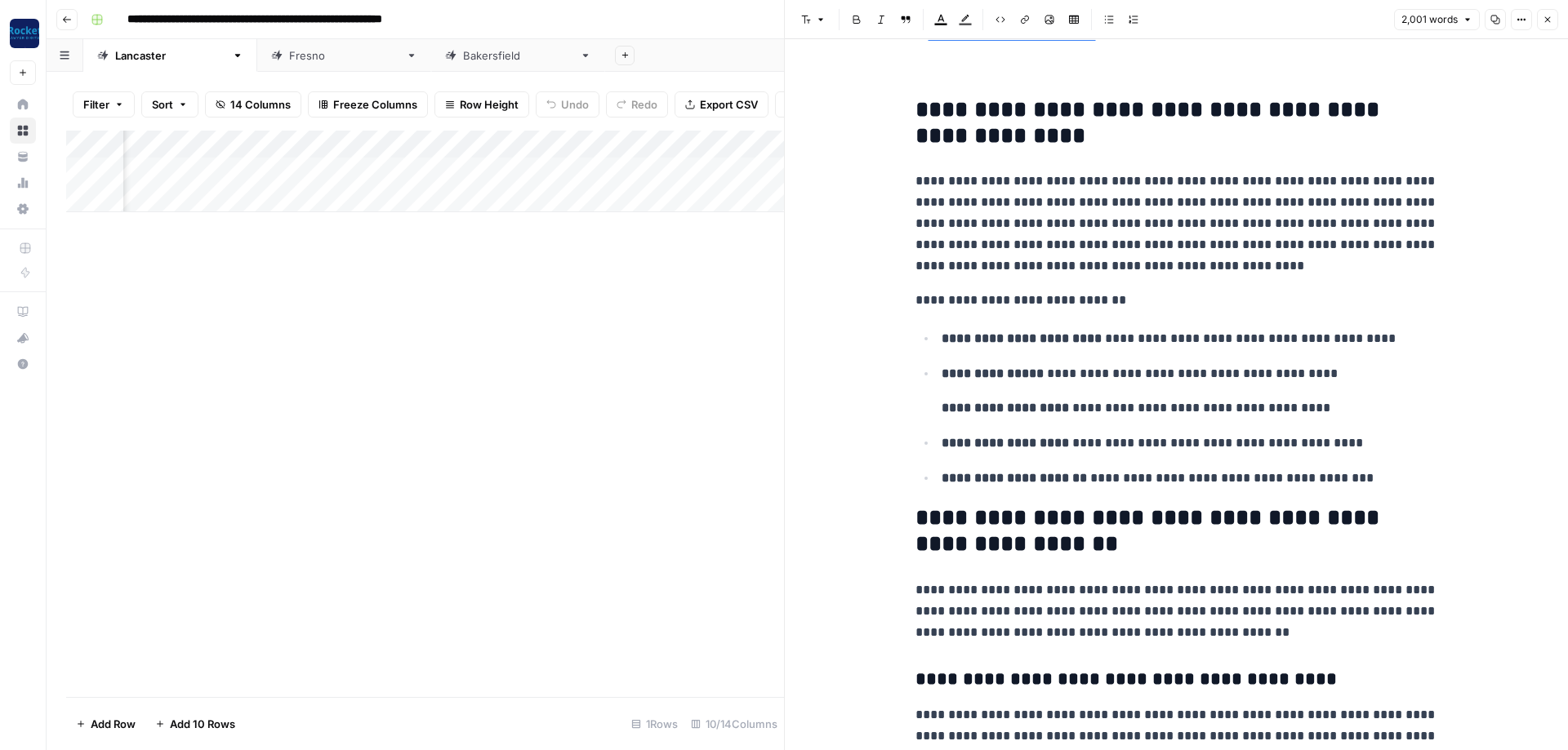
scroll to position [4142, 0]
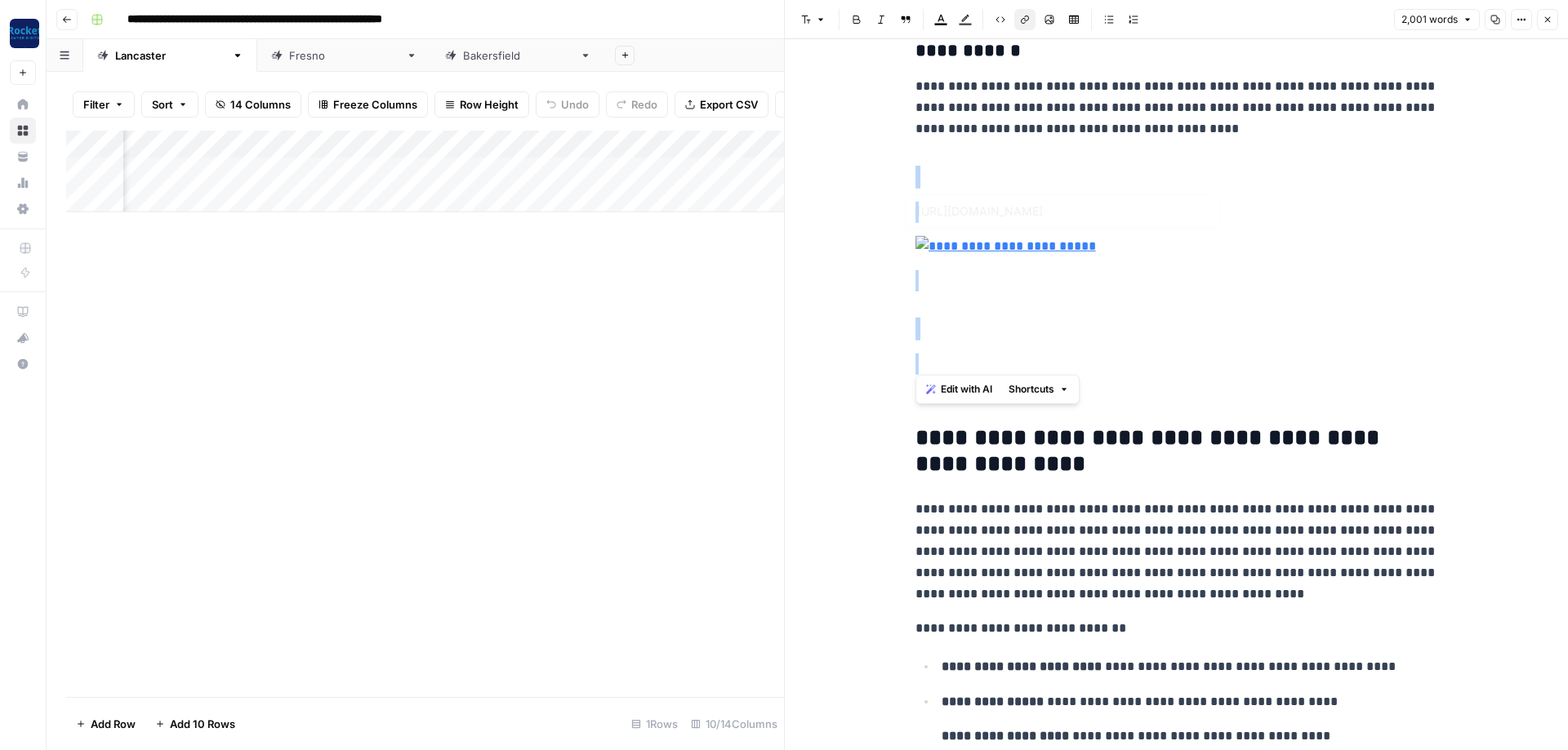
drag, startPoint x: 1161, startPoint y: 357, endPoint x: 978, endPoint y: 146, distance: 279.3
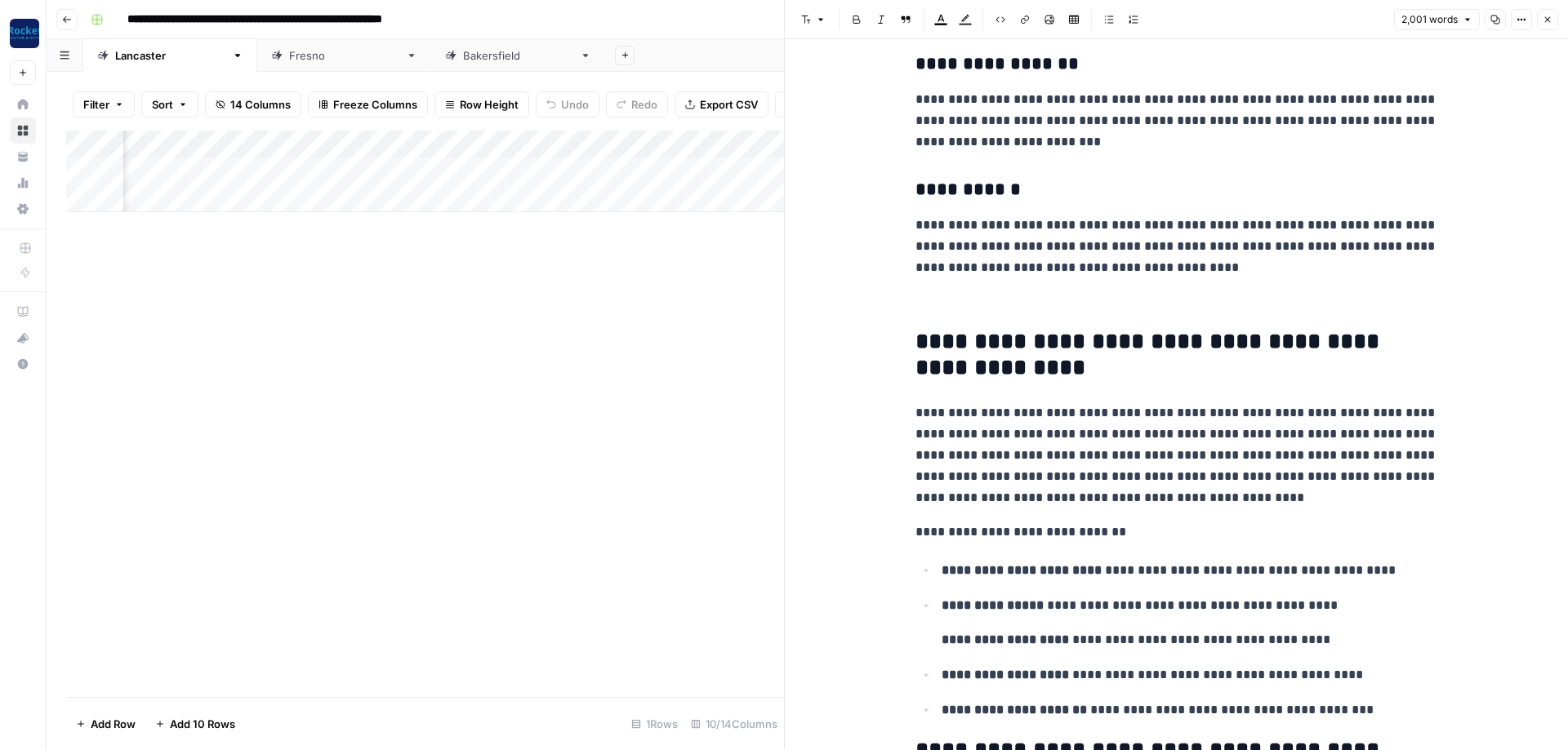
scroll to position [3848, 0]
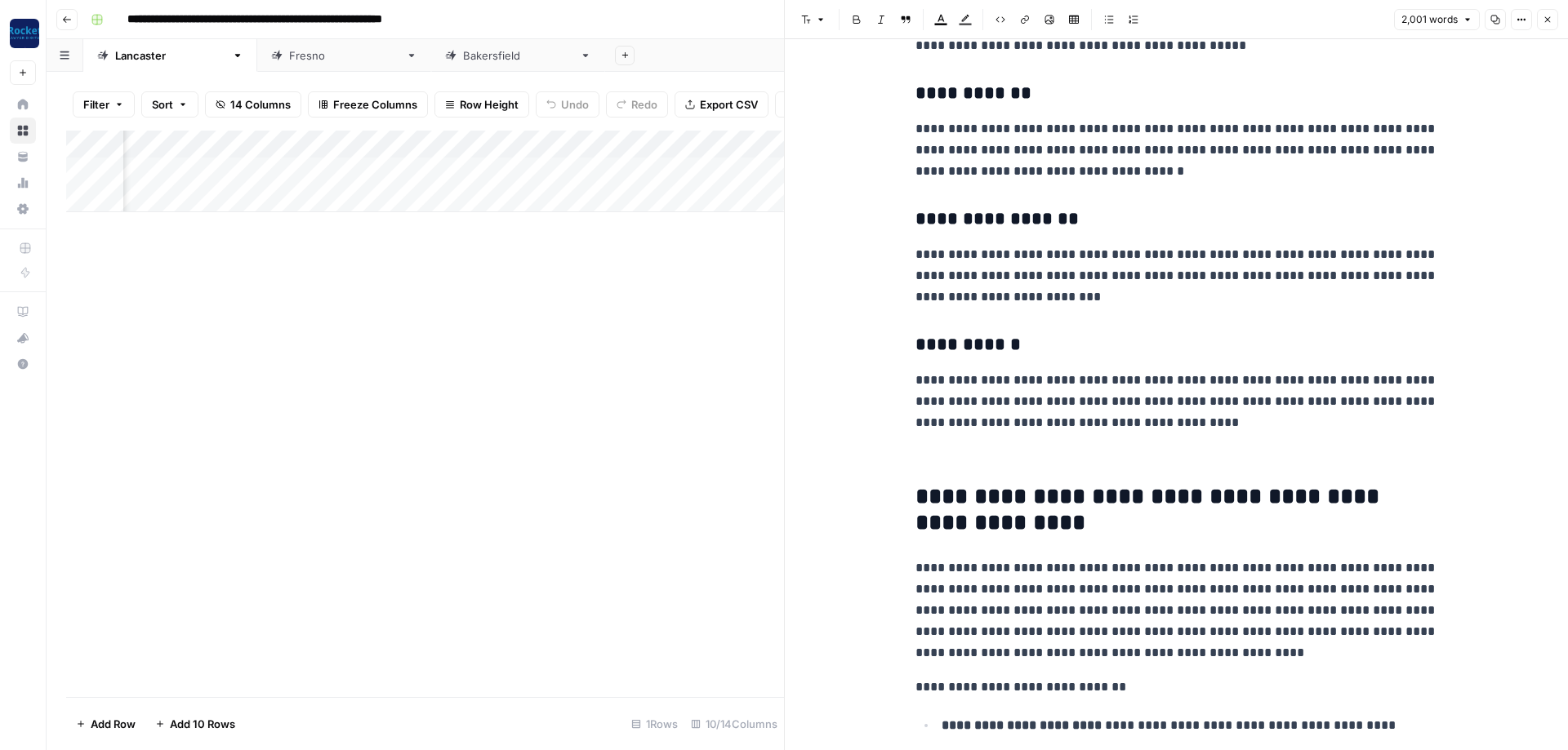
click at [968, 448] on p at bounding box center [1176, 457] width 523 height 21
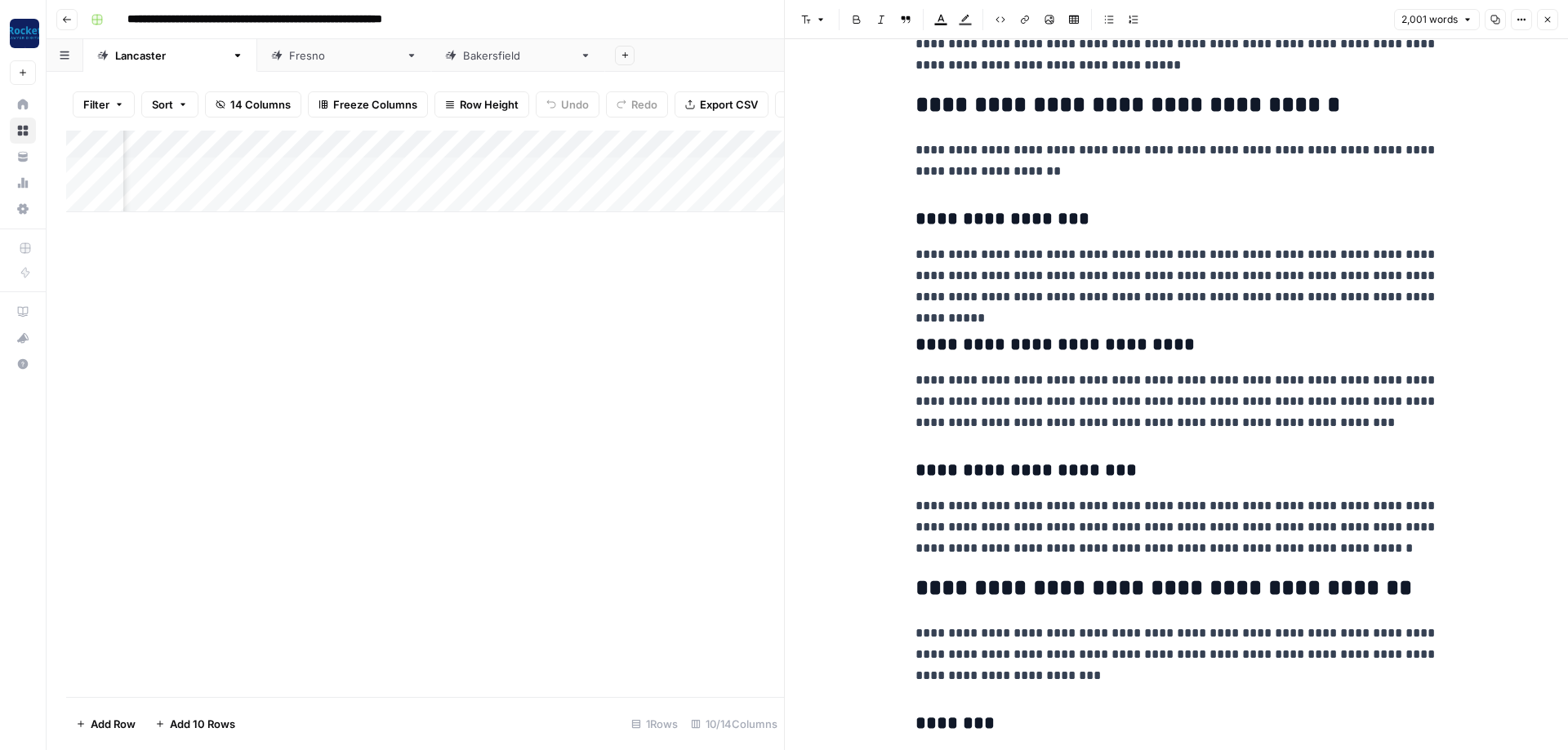
scroll to position [2379, 0]
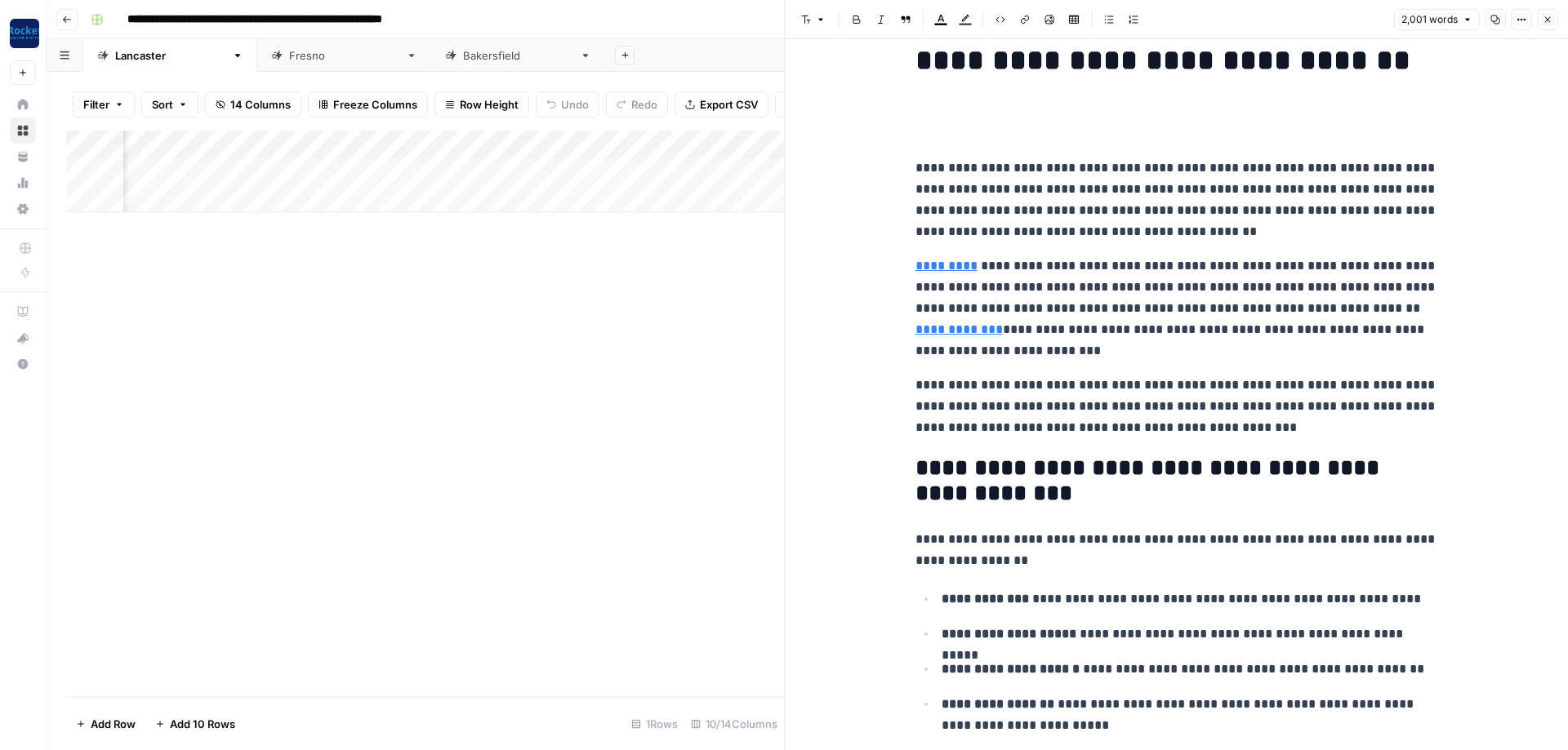
scroll to position [0, 0]
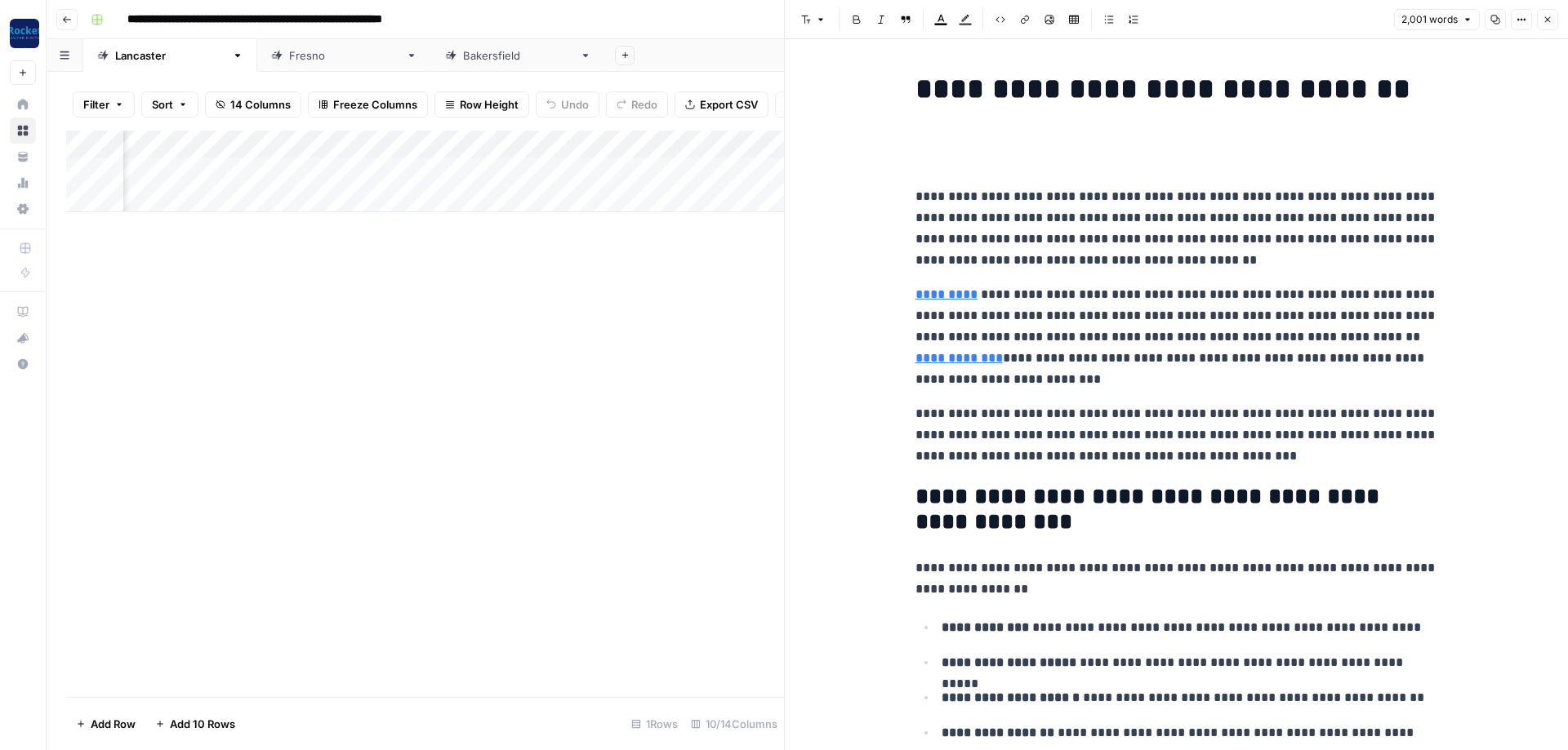
click at [993, 148] on h2 at bounding box center [1176, 151] width 523 height 26
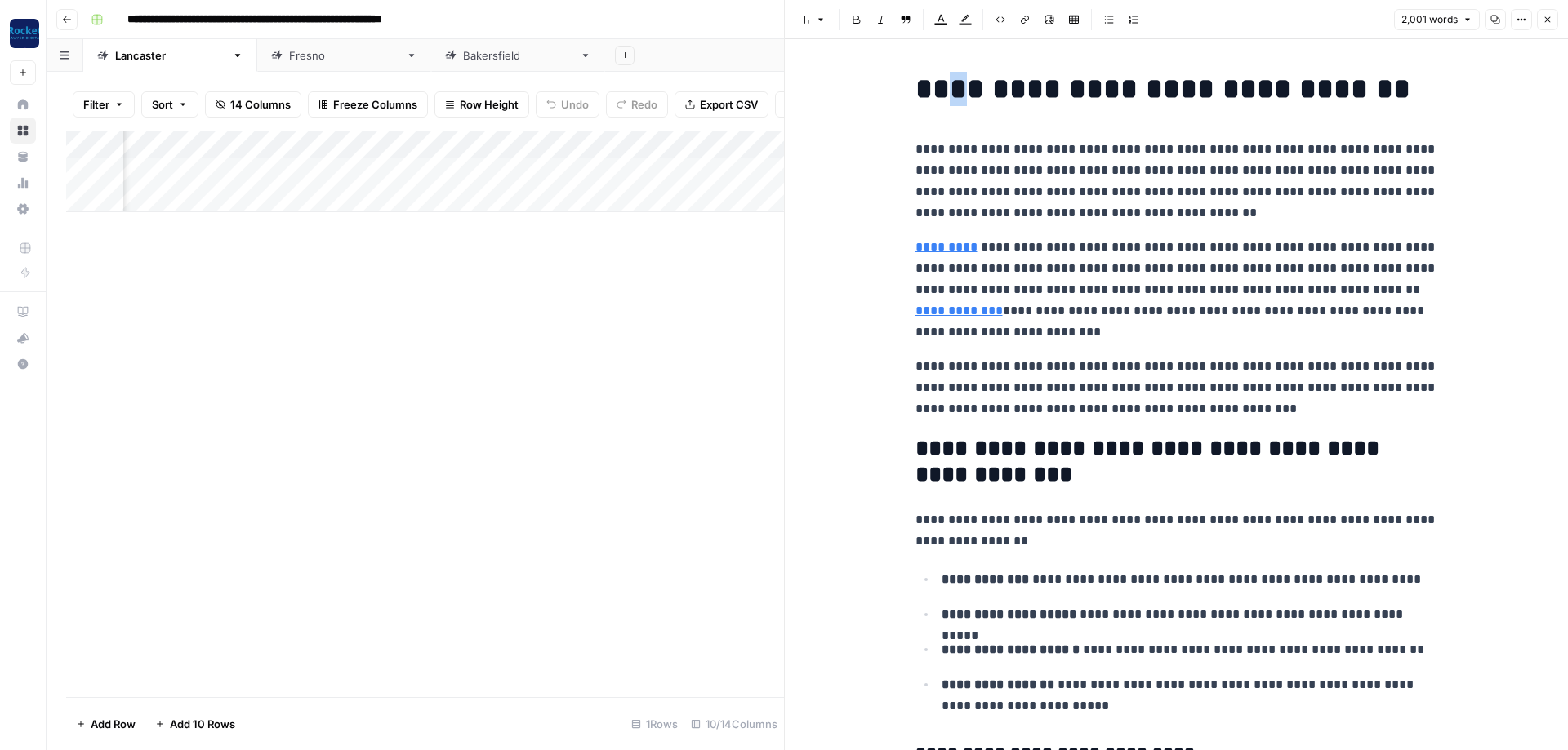
click at [957, 85] on h1 "**********" at bounding box center [1176, 90] width 523 height 35
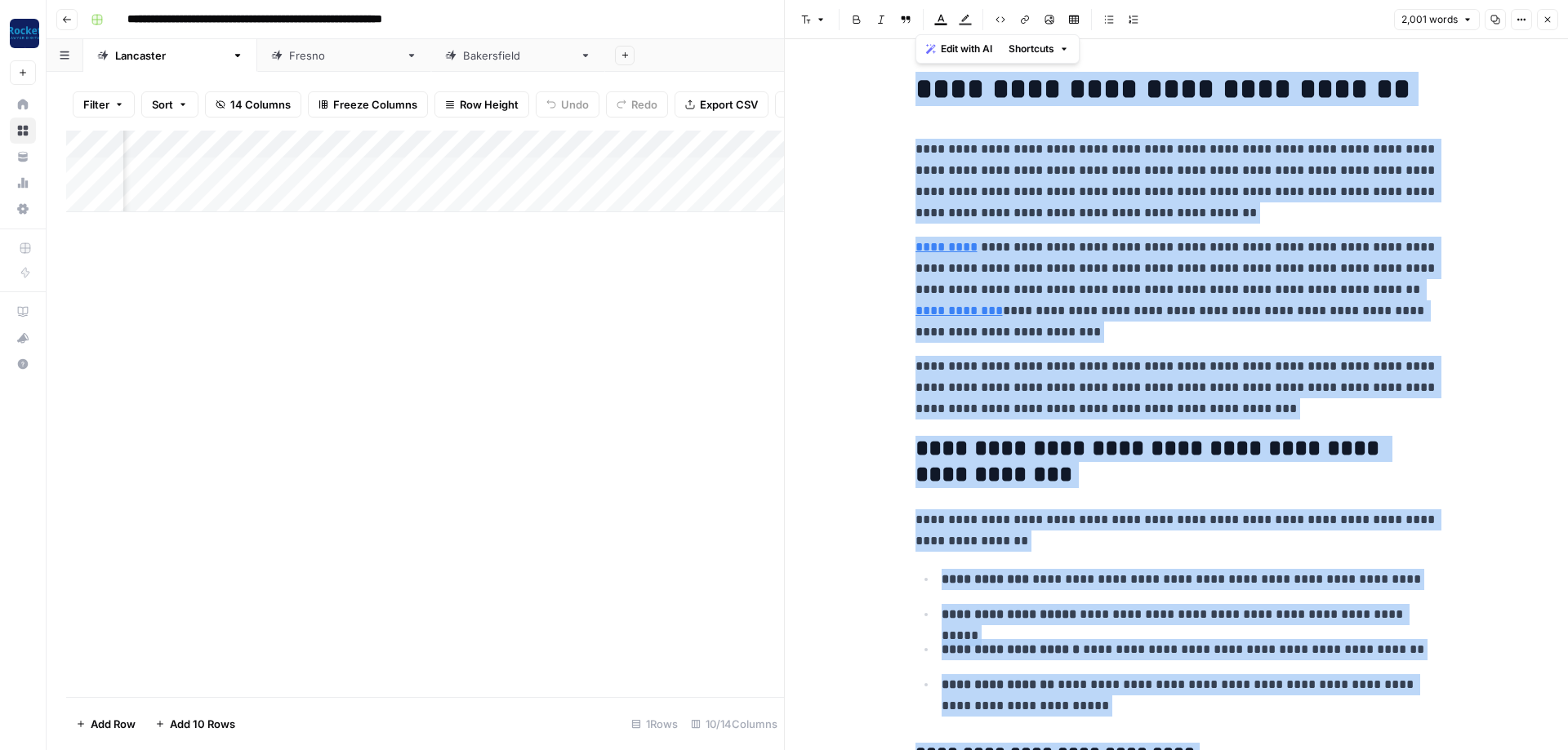
copy div "**********"
click at [535, 427] on div "Add Column" at bounding box center [425, 414] width 718 height 566
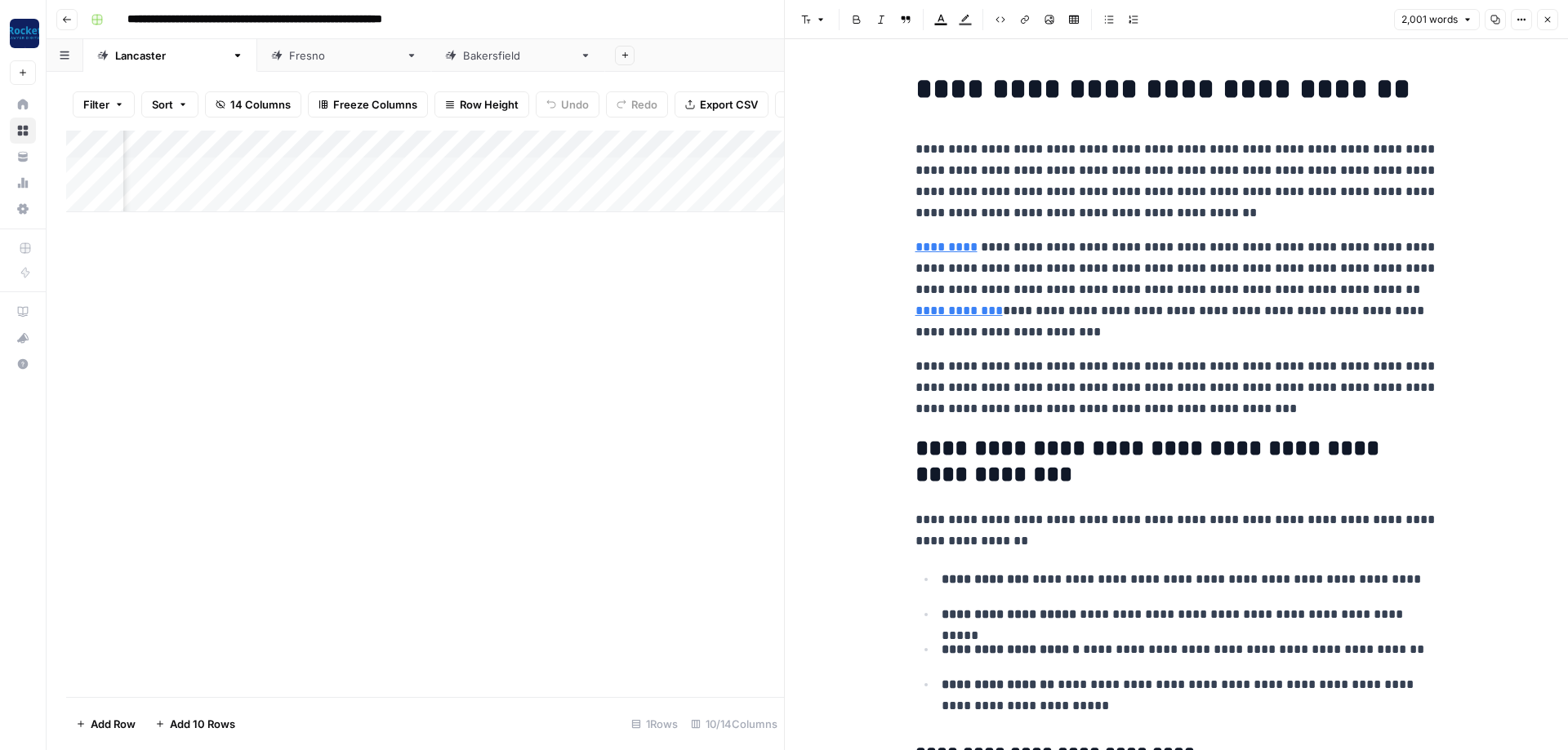
click at [289, 59] on div "Fresno" at bounding box center [344, 55] width 110 height 16
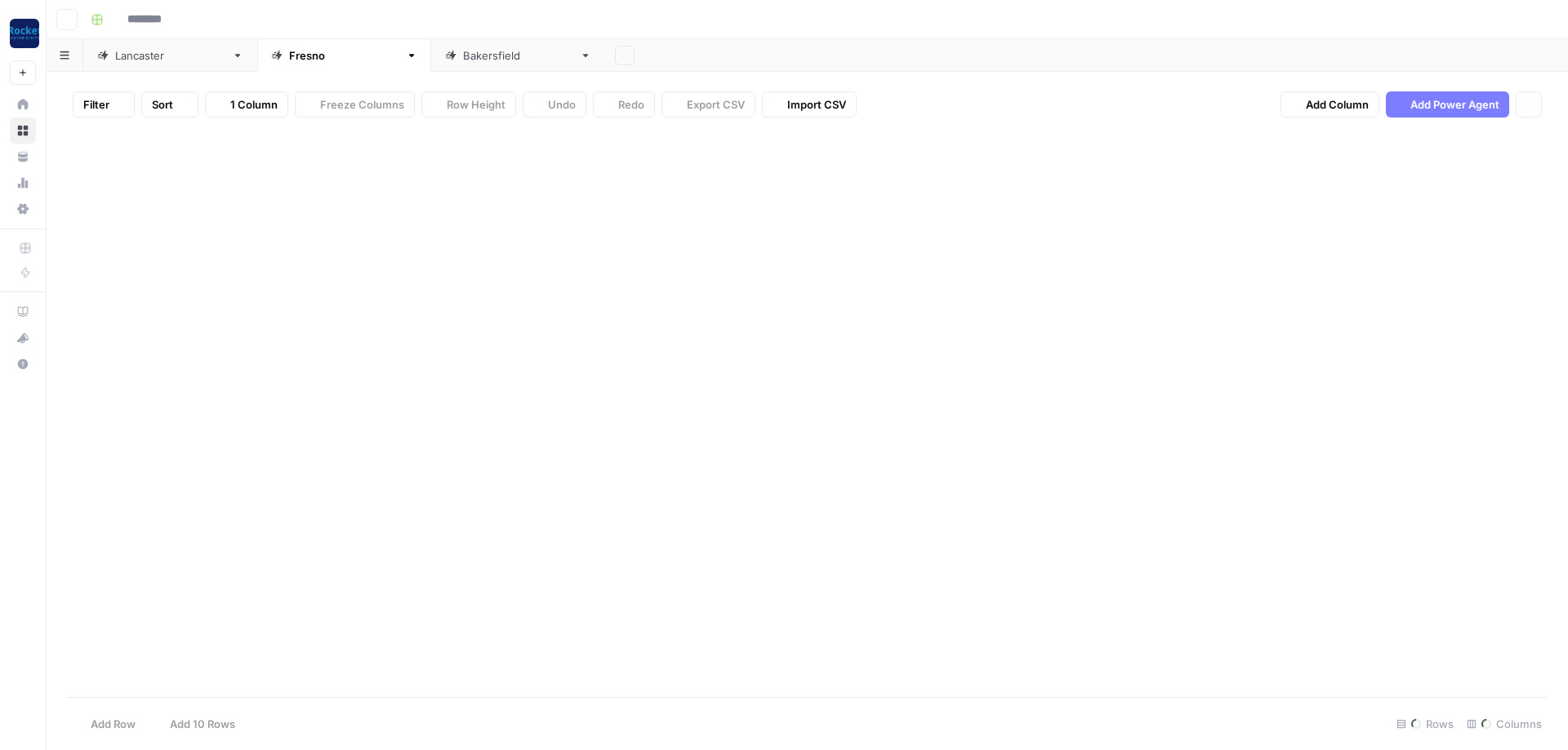
type input "**********"
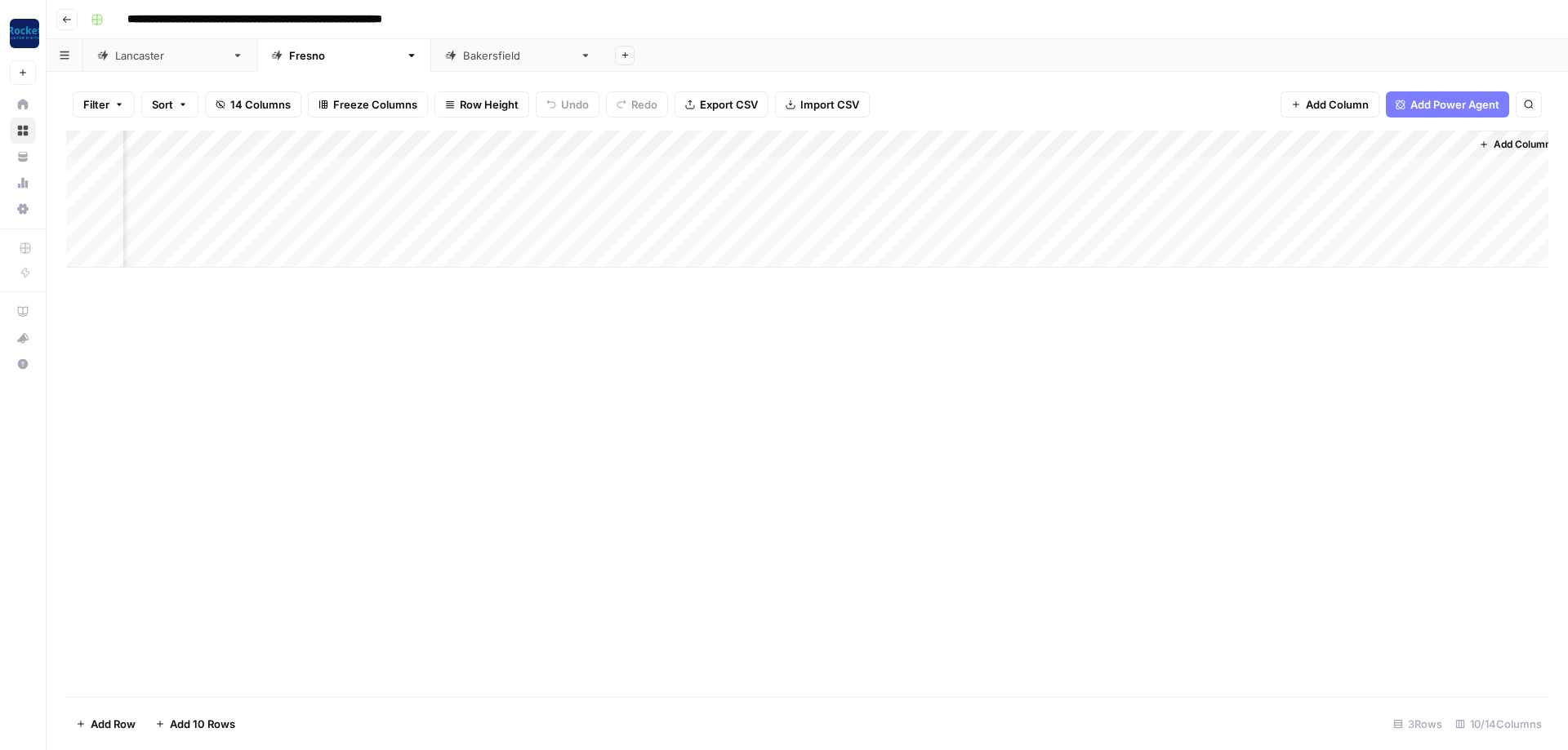
scroll to position [0, 490]
click at [1424, 165] on div "Add Column" at bounding box center [807, 199] width 1482 height 137
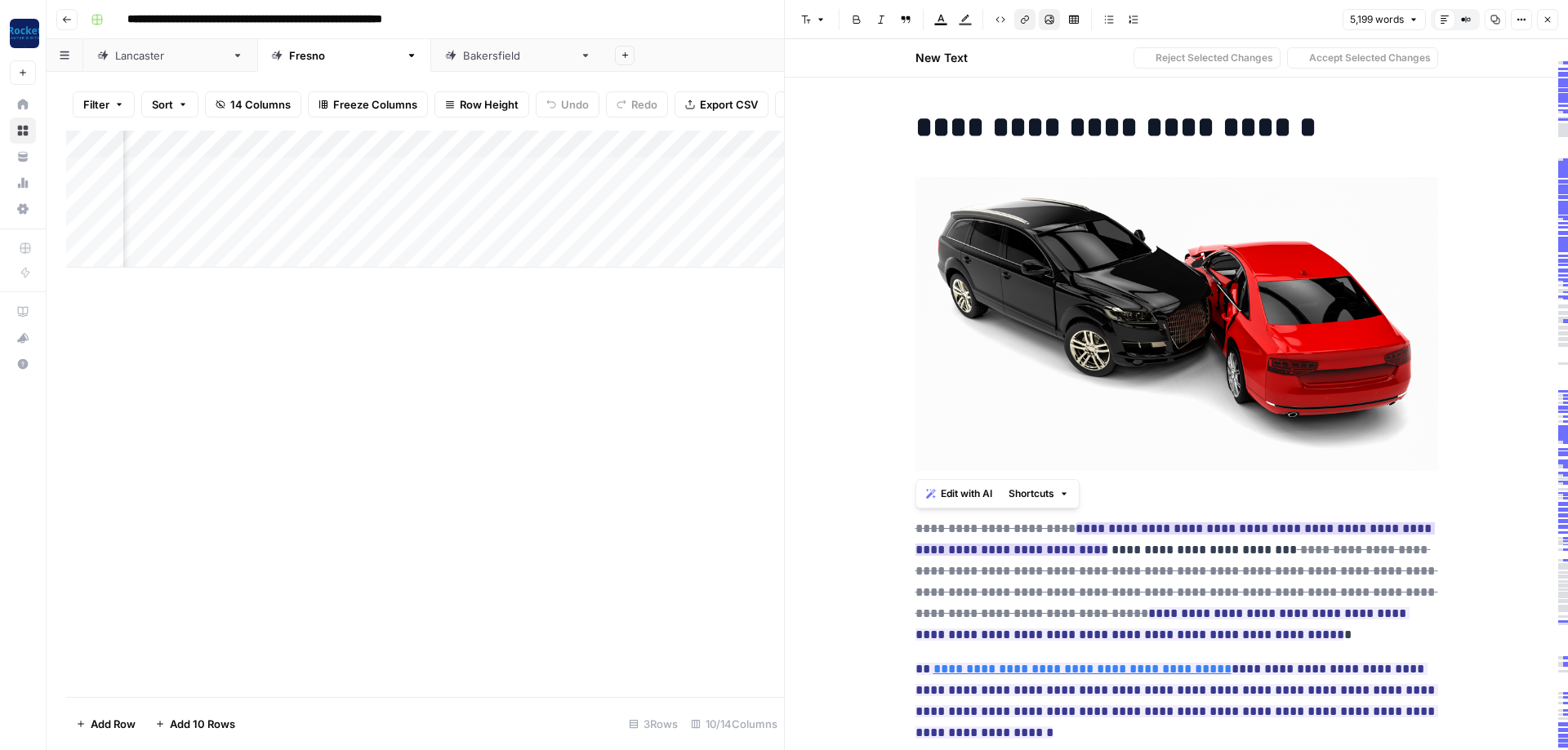
click at [1142, 526] on ins "**********" at bounding box center [1174, 539] width 519 height 34
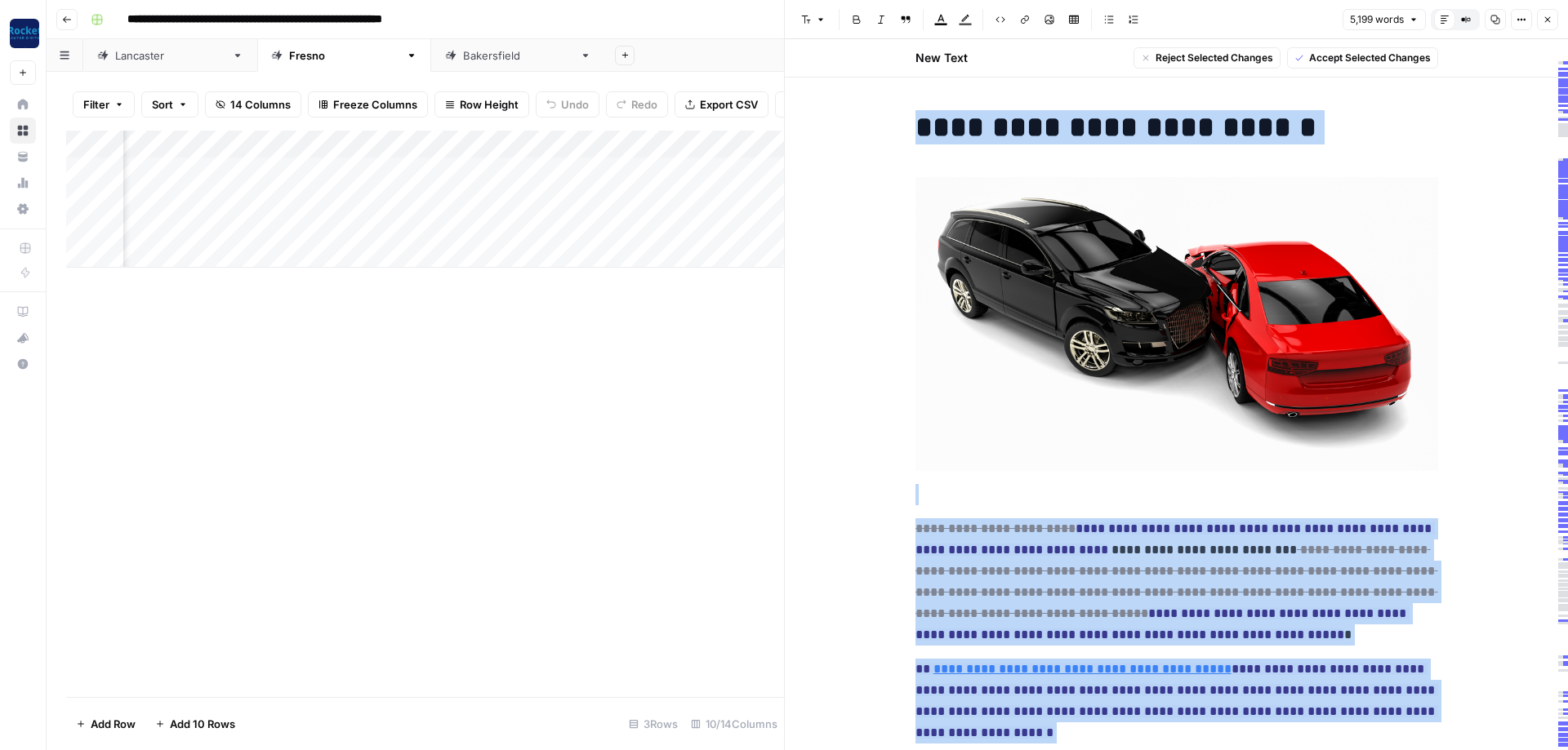
click at [1375, 138] on h1 "**********" at bounding box center [1176, 127] width 523 height 35
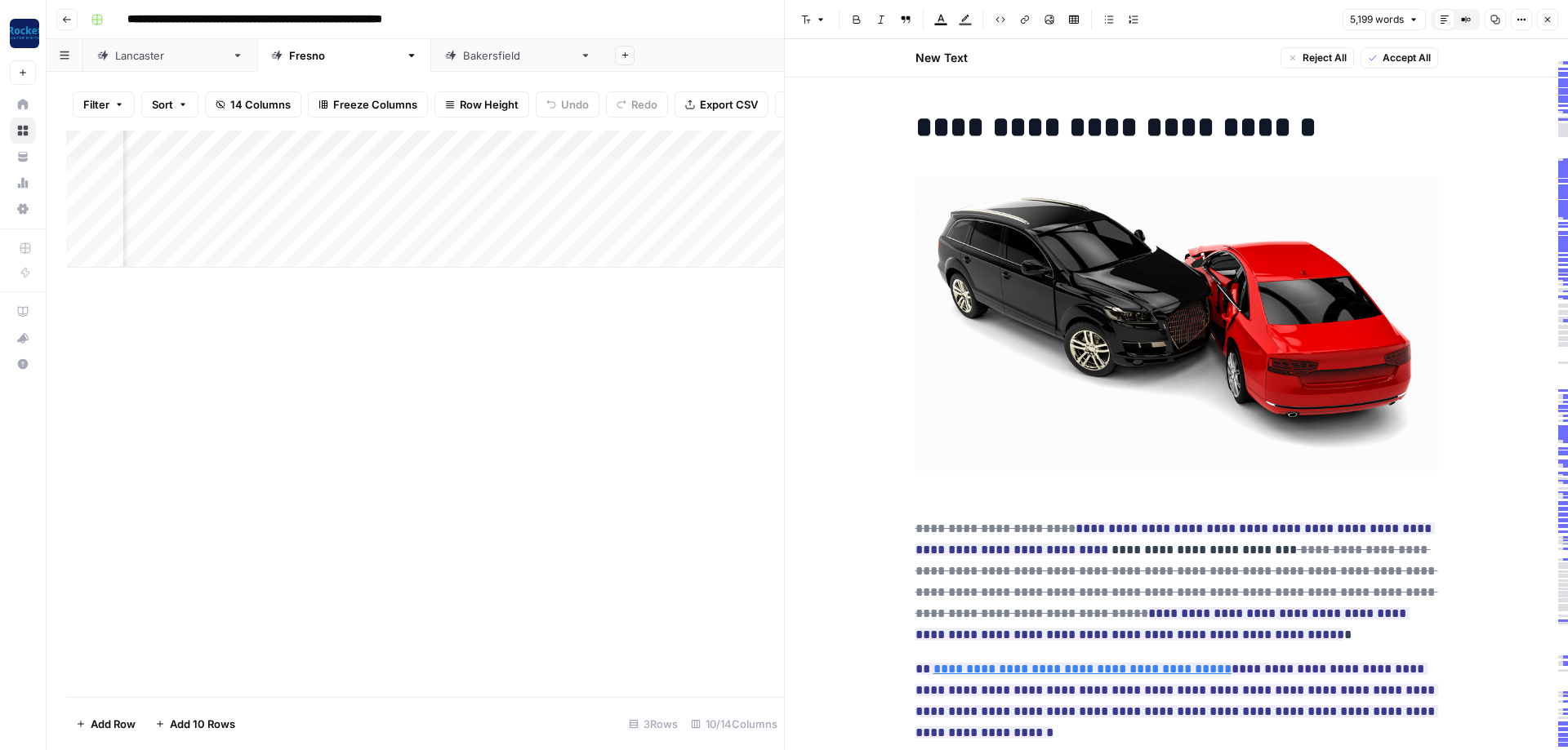
click at [1419, 62] on span "Accept All" at bounding box center [1406, 58] width 48 height 14
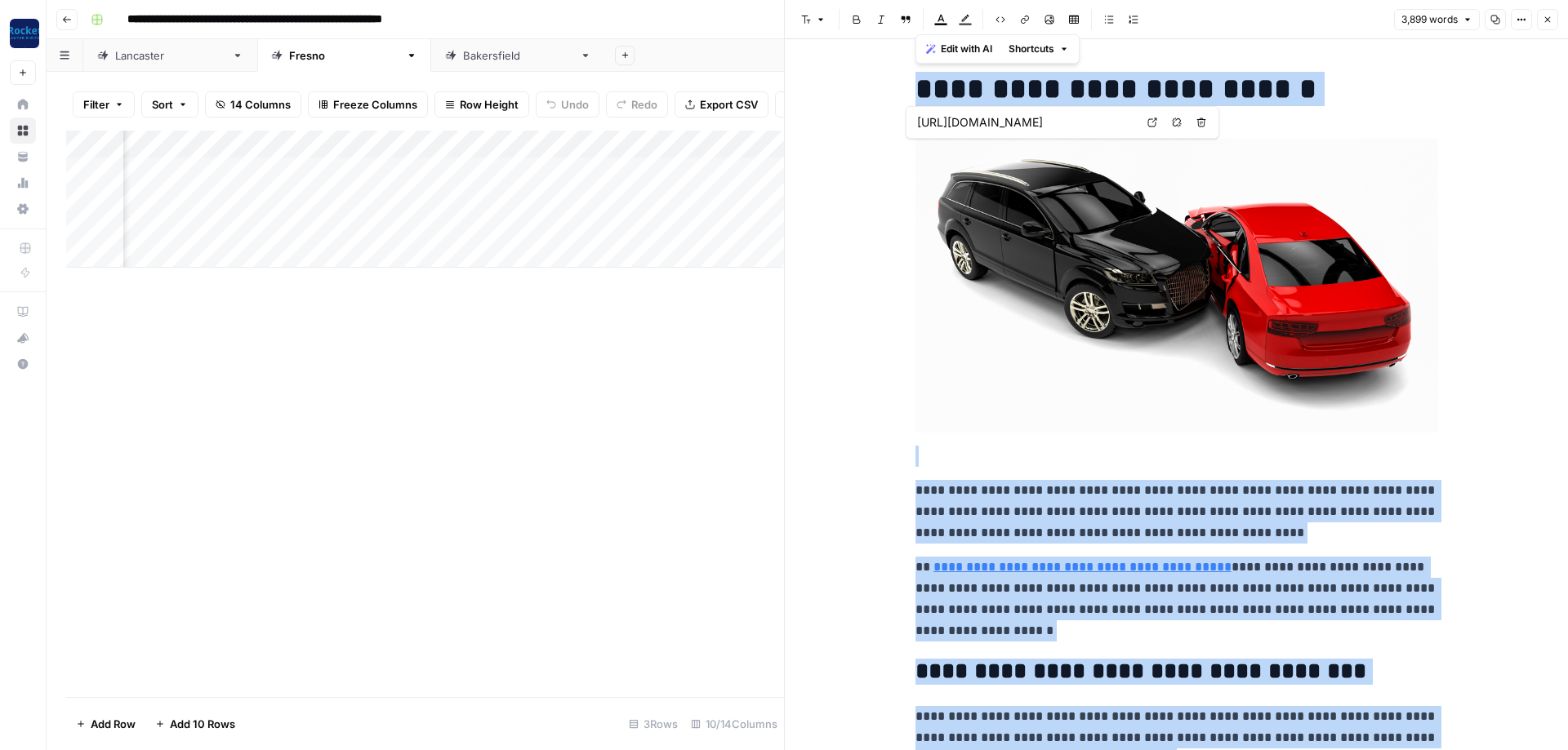
copy div "**********"
click at [525, 444] on div "Add Column" at bounding box center [425, 414] width 718 height 566
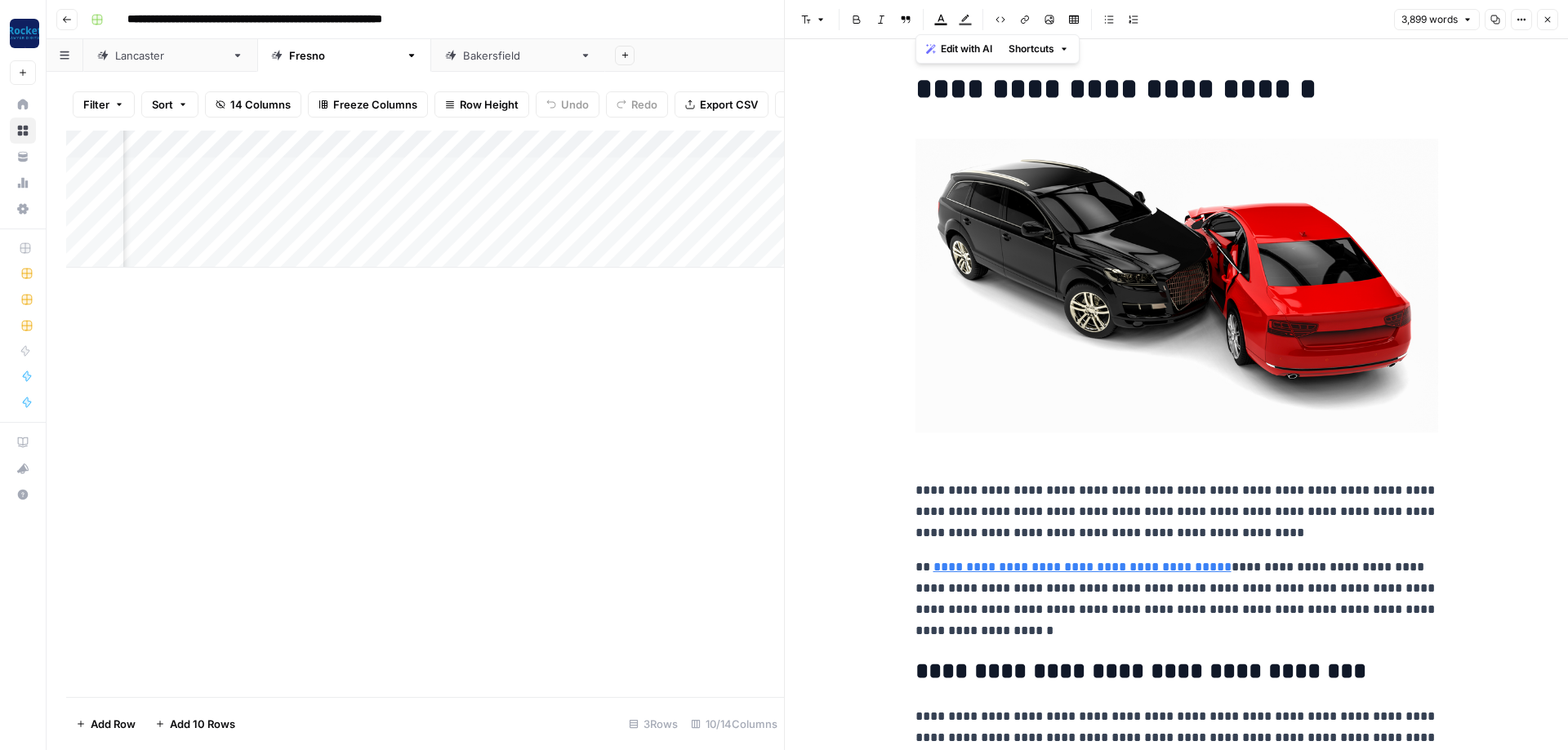
click at [1551, 18] on icon "button" at bounding box center [1547, 19] width 10 height 10
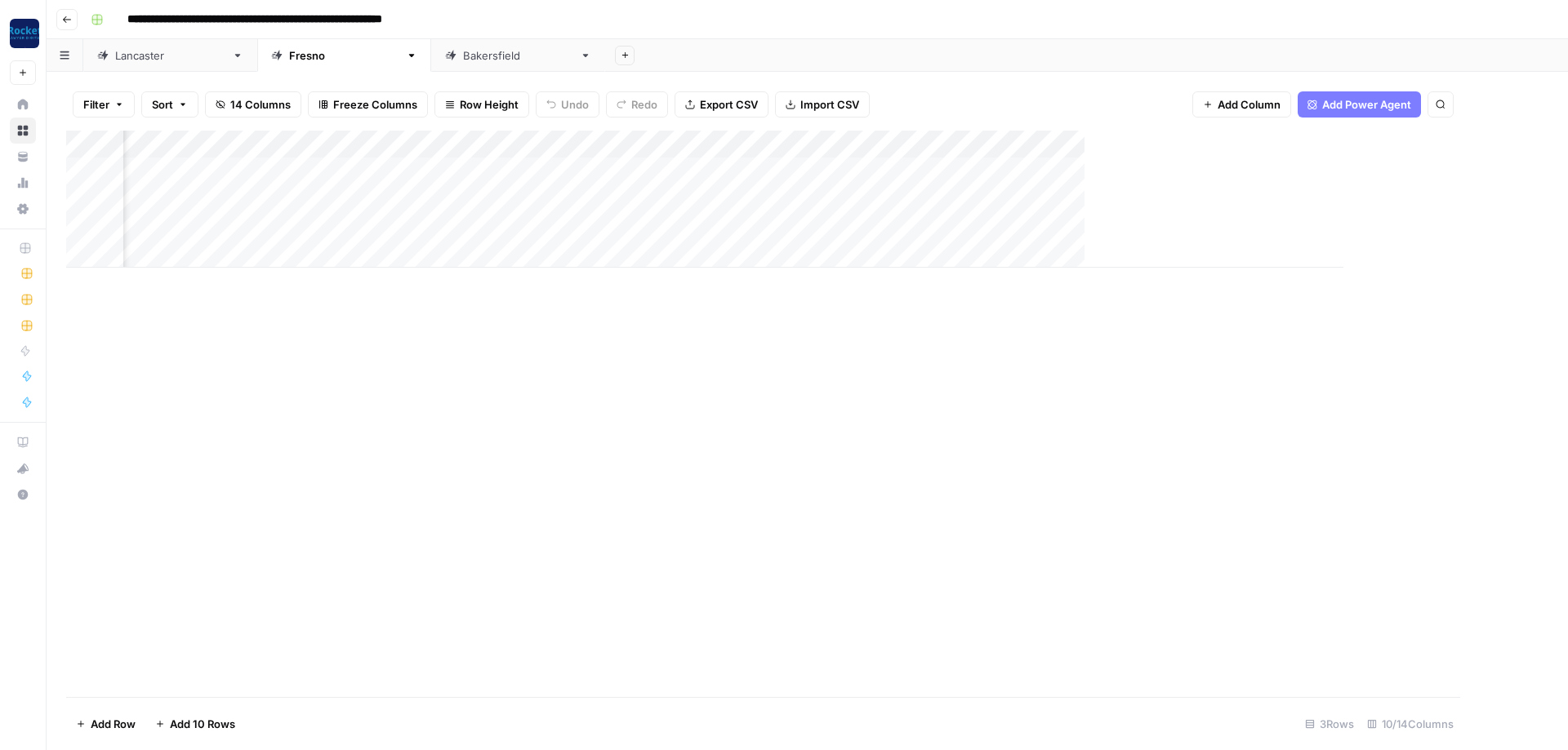
scroll to position [0, 471]
click at [1440, 194] on div "Add Column" at bounding box center [807, 199] width 1482 height 137
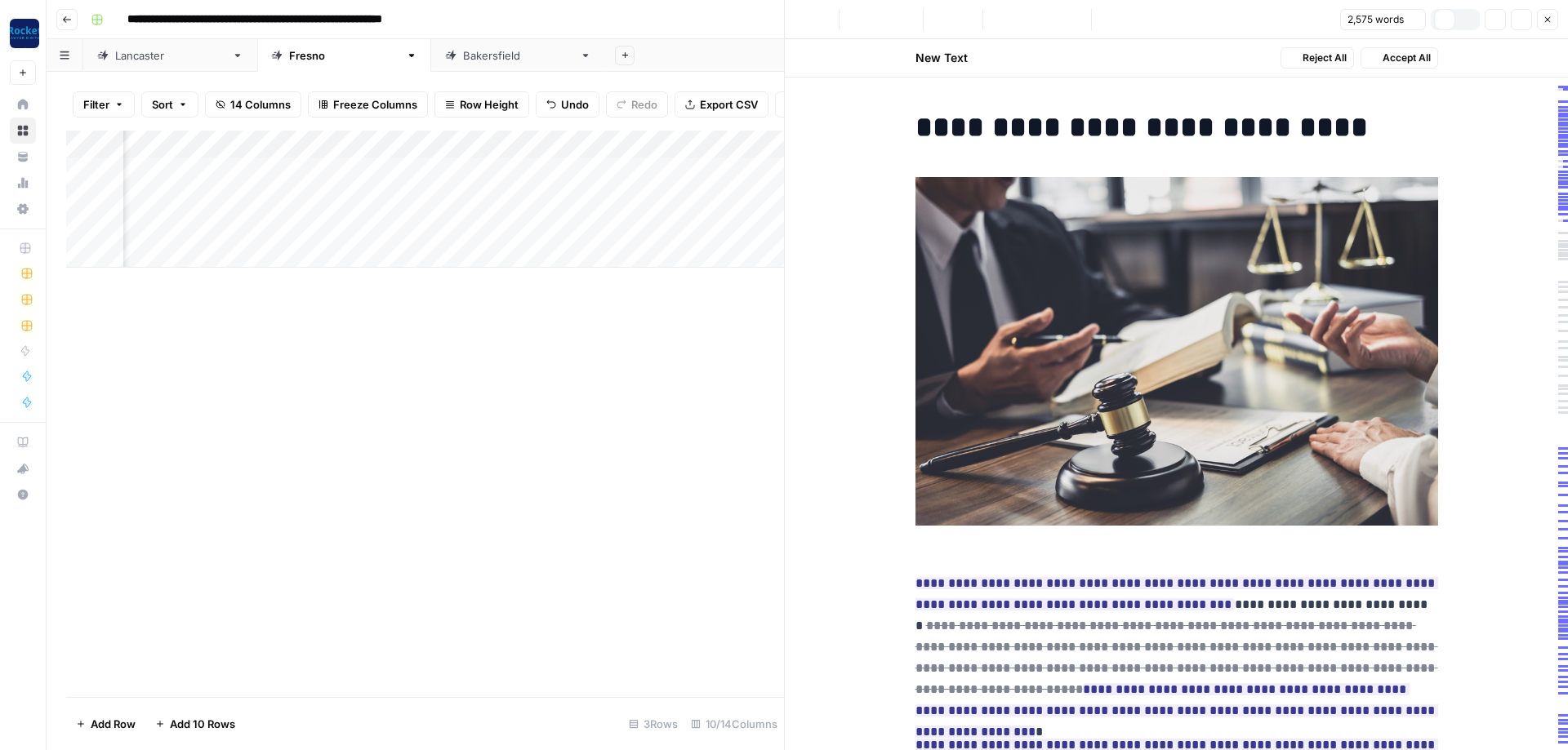
click at [1164, 209] on img at bounding box center [1176, 351] width 523 height 349
drag, startPoint x: 420, startPoint y: 367, endPoint x: 249, endPoint y: 1, distance: 404.0
click at [419, 367] on div "Add Column" at bounding box center [425, 414] width 718 height 566
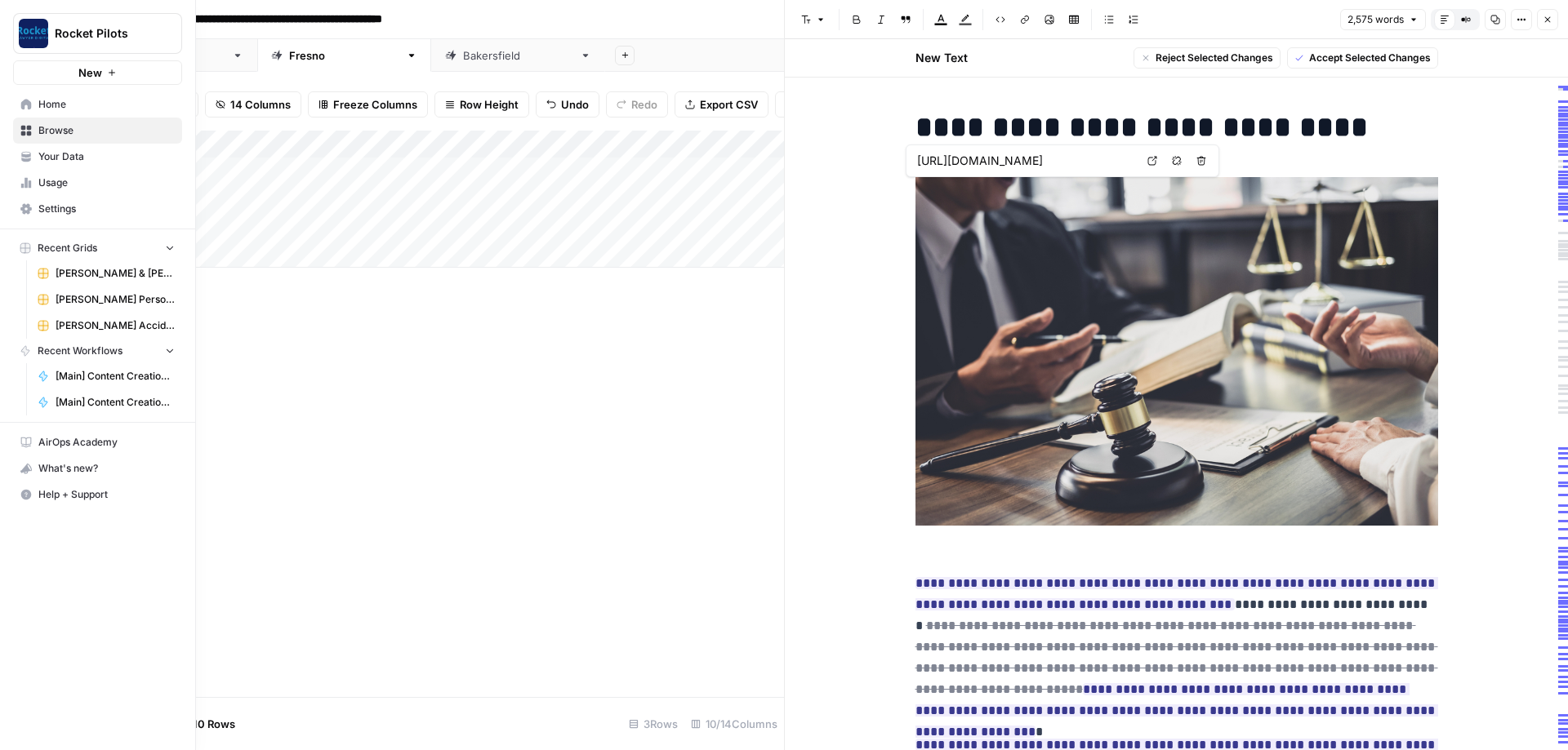
click at [77, 165] on link "Your Data" at bounding box center [97, 156] width 169 height 26
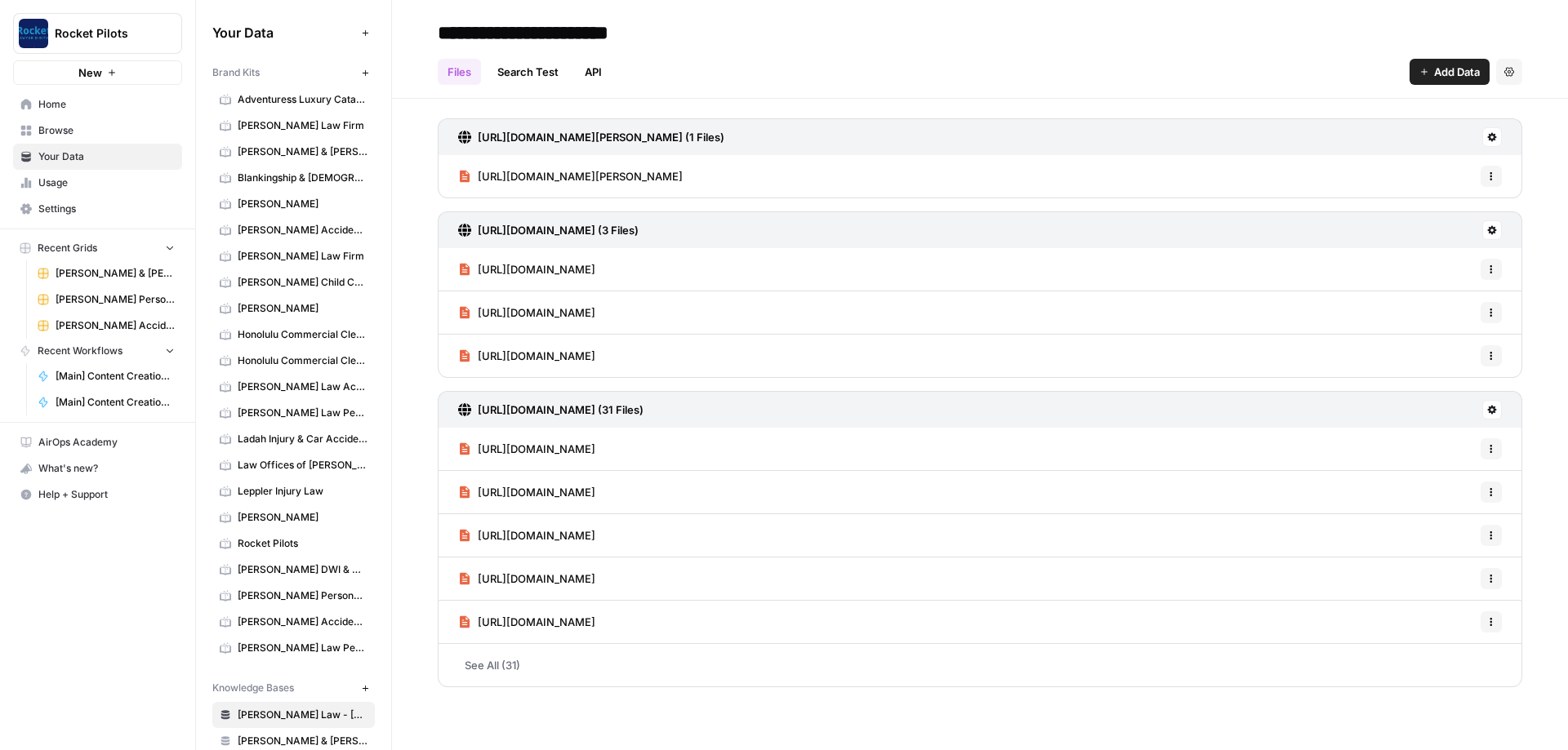
click at [285, 411] on span "Kuzyk Law Personal Injury & Car Accident Lawyer" at bounding box center [302, 412] width 130 height 14
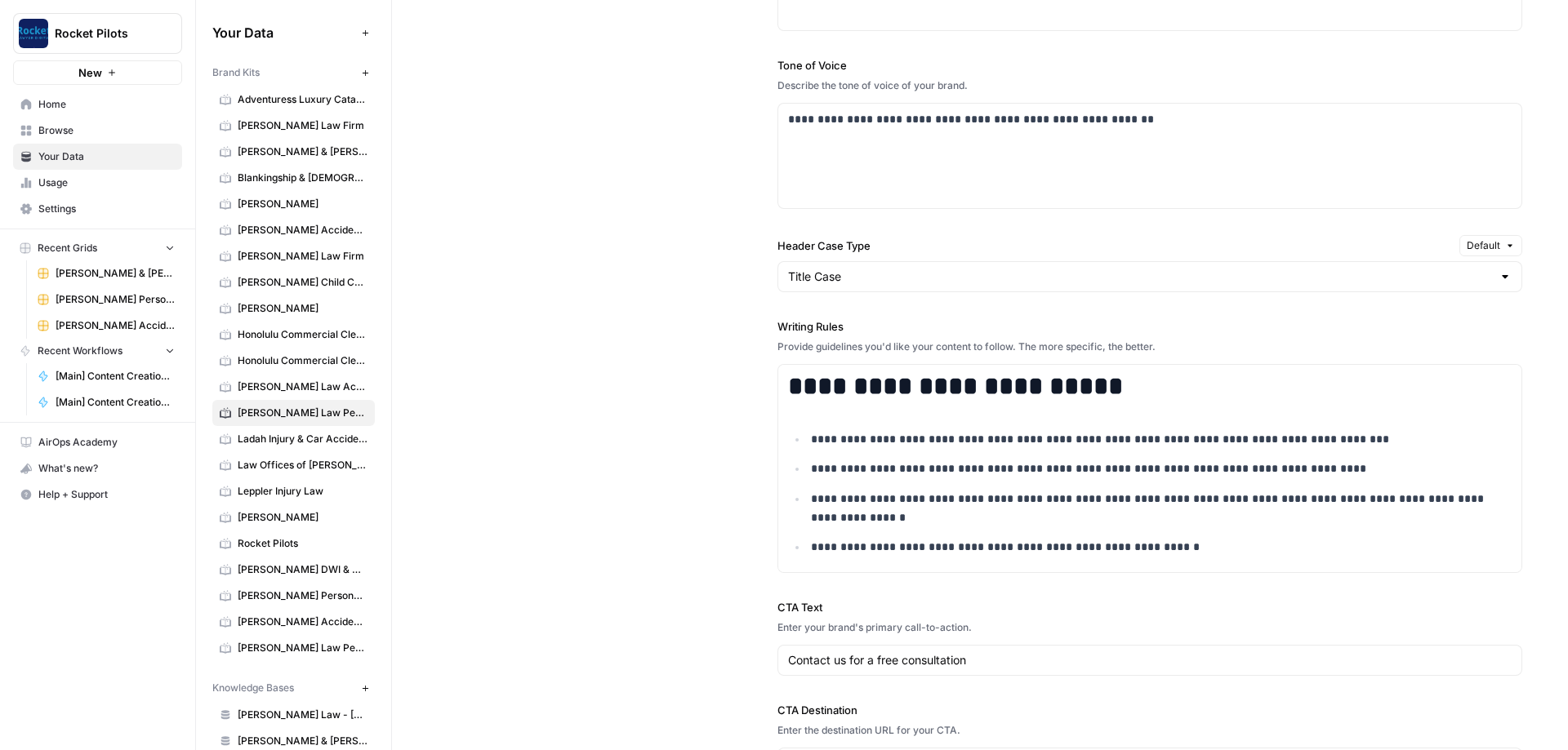
scroll to position [1273, 0]
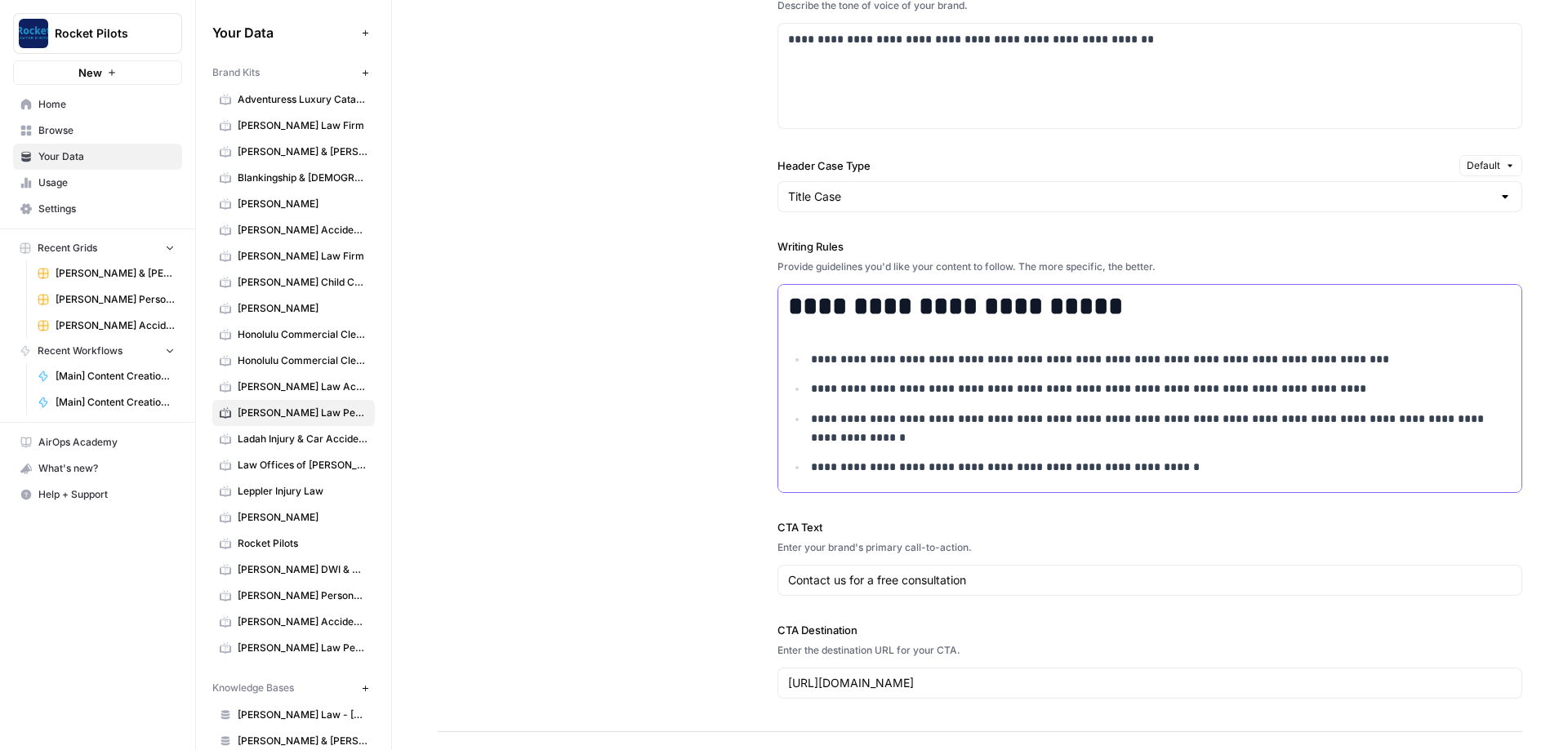
click at [1037, 396] on p "**********" at bounding box center [1161, 388] width 700 height 18
copy div "**********"
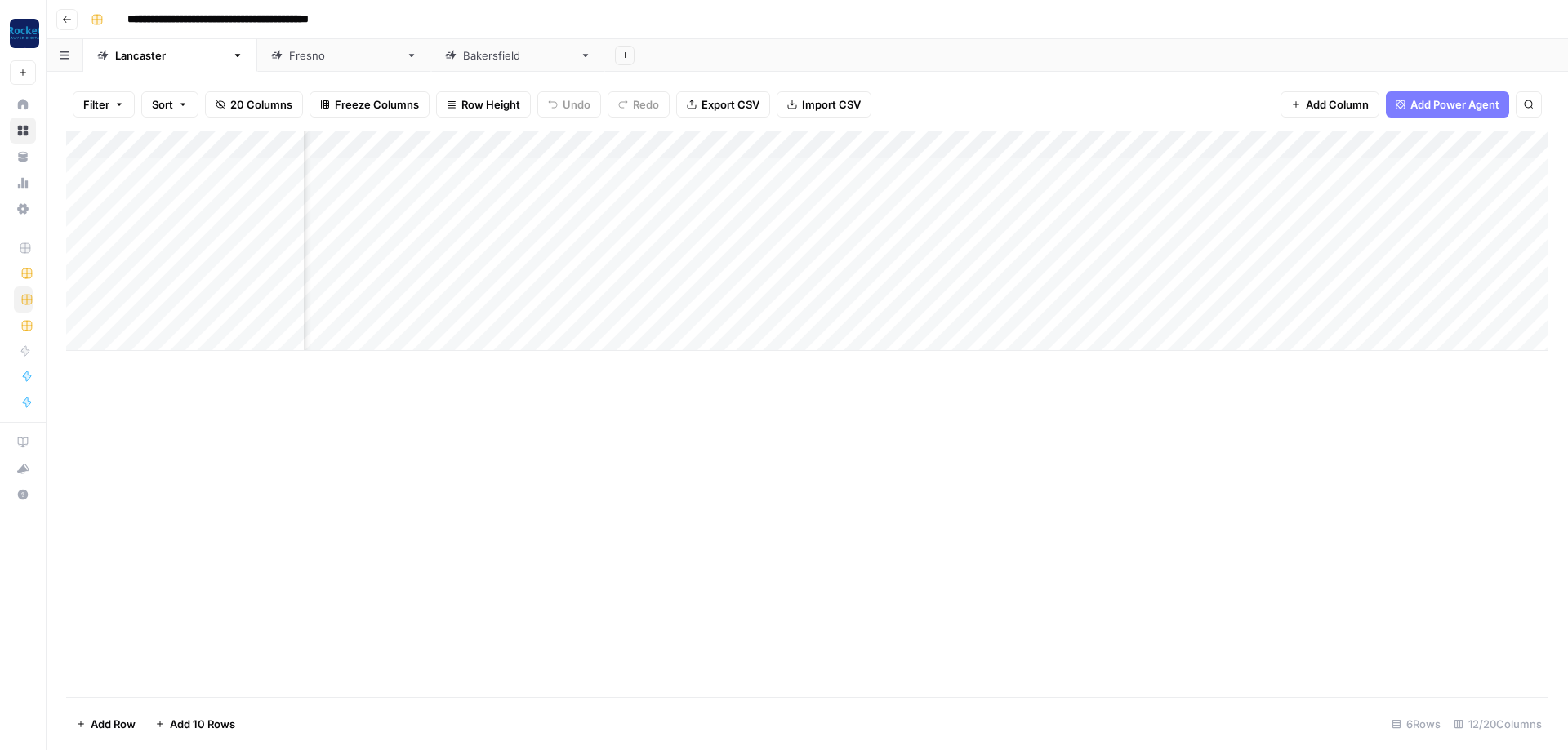
scroll to position [0, 450]
click at [1150, 168] on div "Add Column" at bounding box center [807, 241] width 1482 height 220
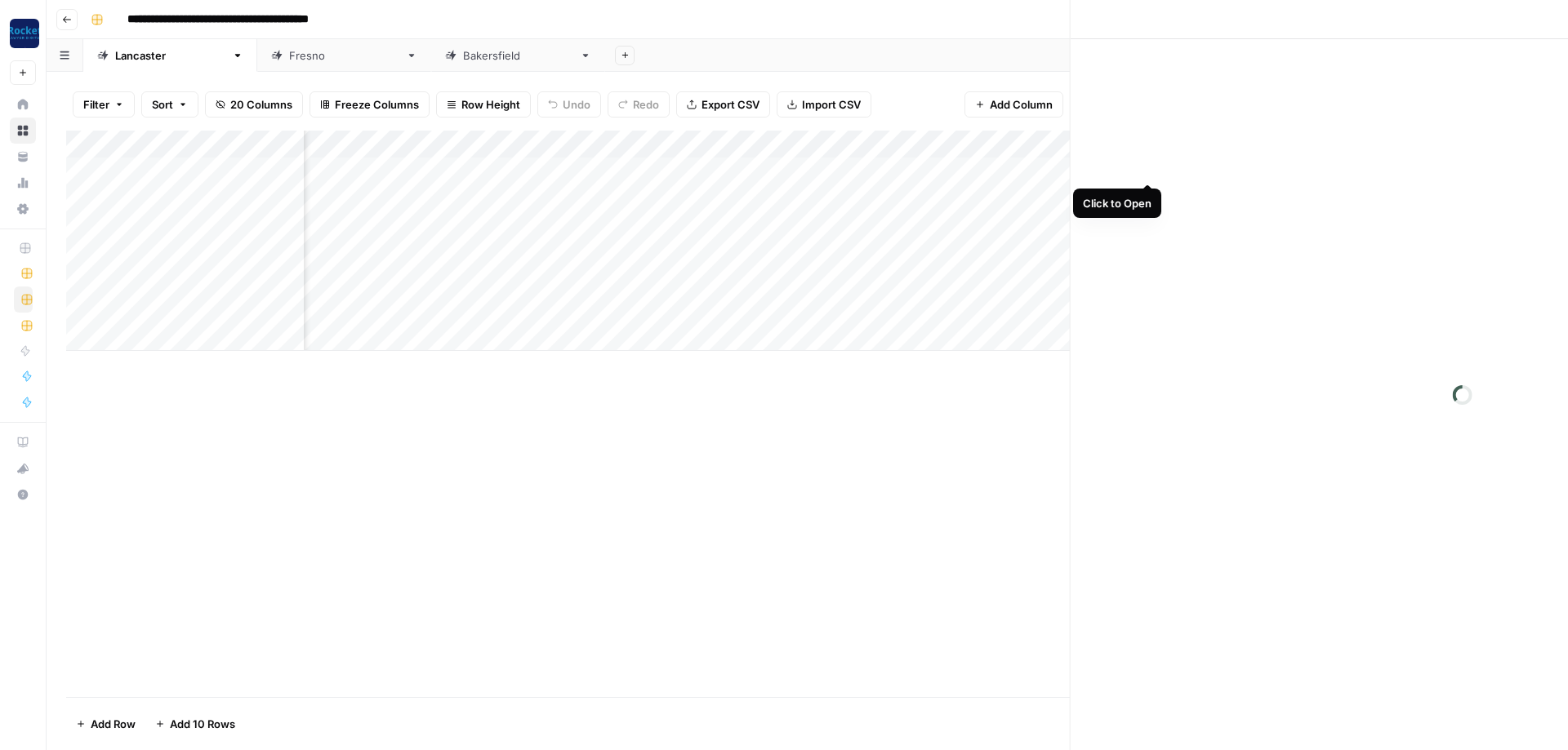
scroll to position [0, 447]
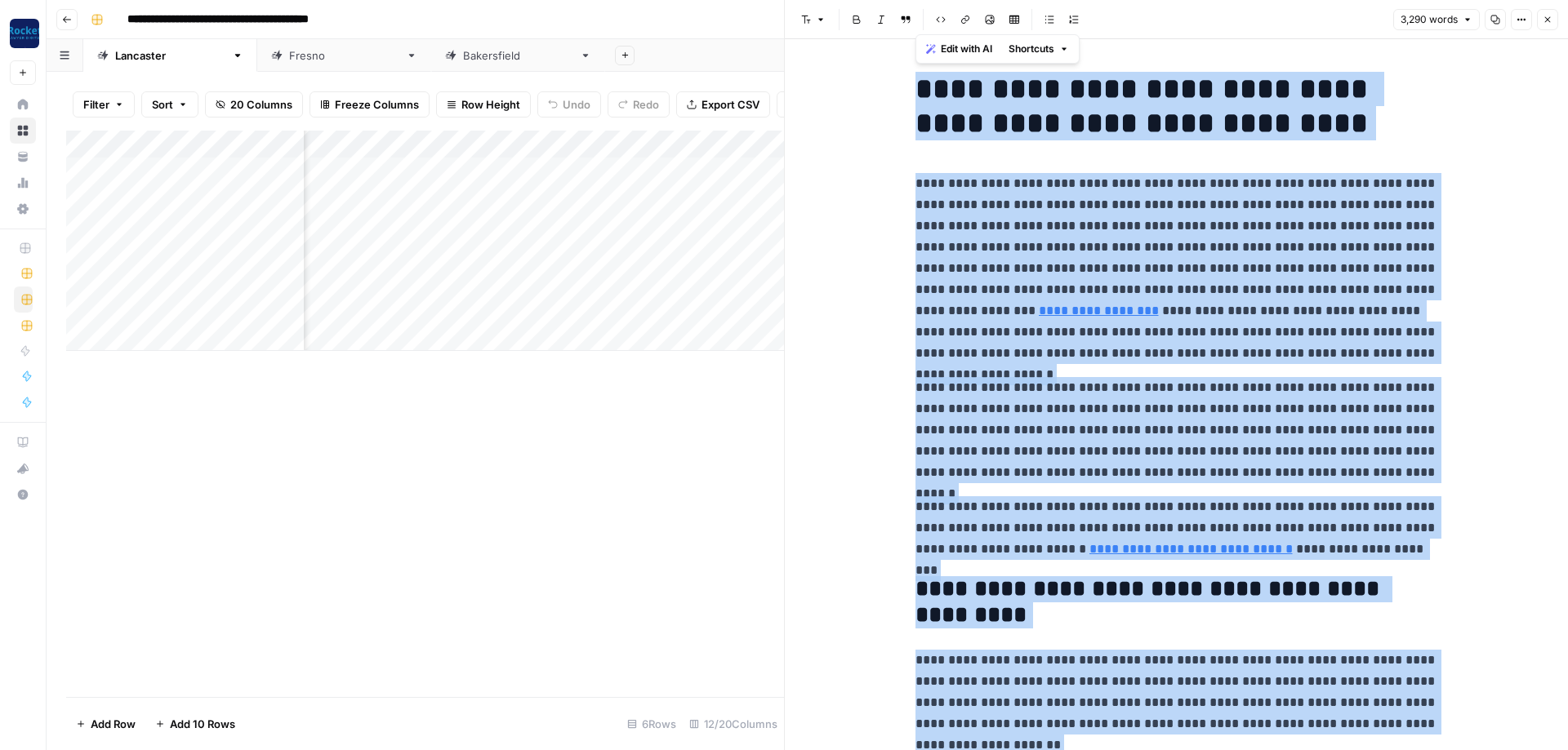
copy div "**********"
click at [1172, 427] on p "**********" at bounding box center [1176, 430] width 523 height 106
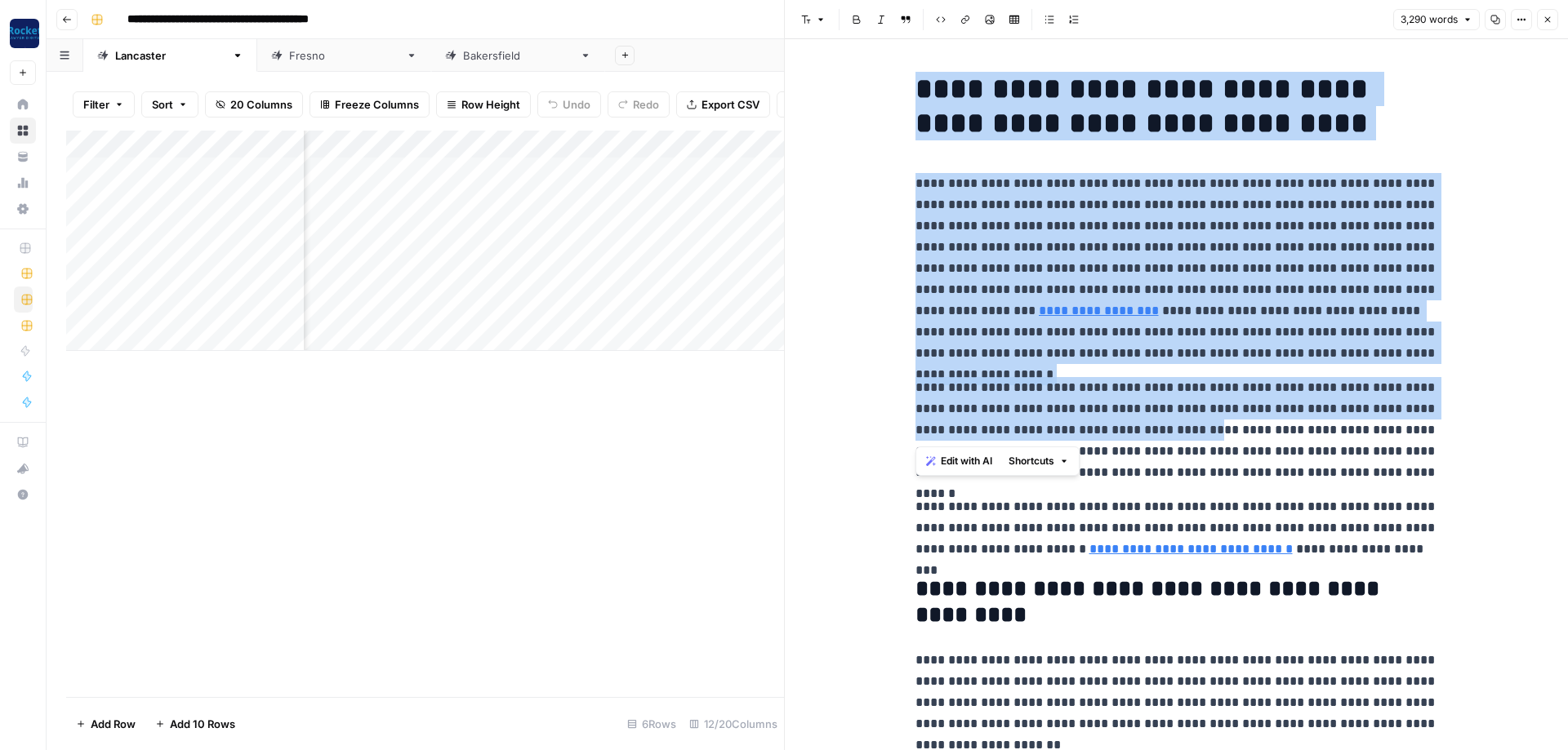
drag, startPoint x: 1236, startPoint y: 126, endPoint x: 645, endPoint y: 100, distance: 591.6
click at [1201, 123] on h1 "**********" at bounding box center [1176, 106] width 523 height 68
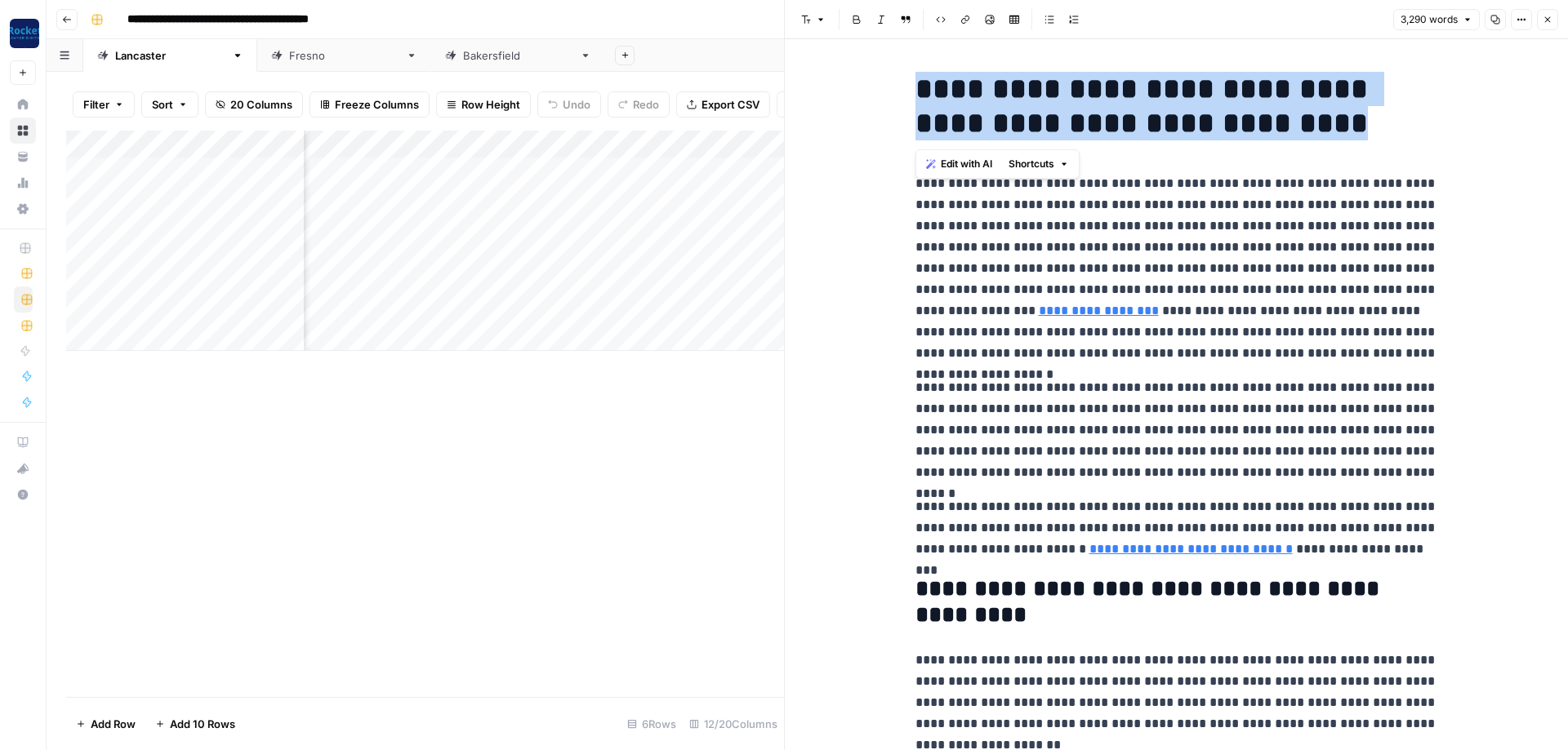
drag, startPoint x: 1240, startPoint y: 126, endPoint x: 698, endPoint y: 113, distance: 542.2
copy h1 "**********"
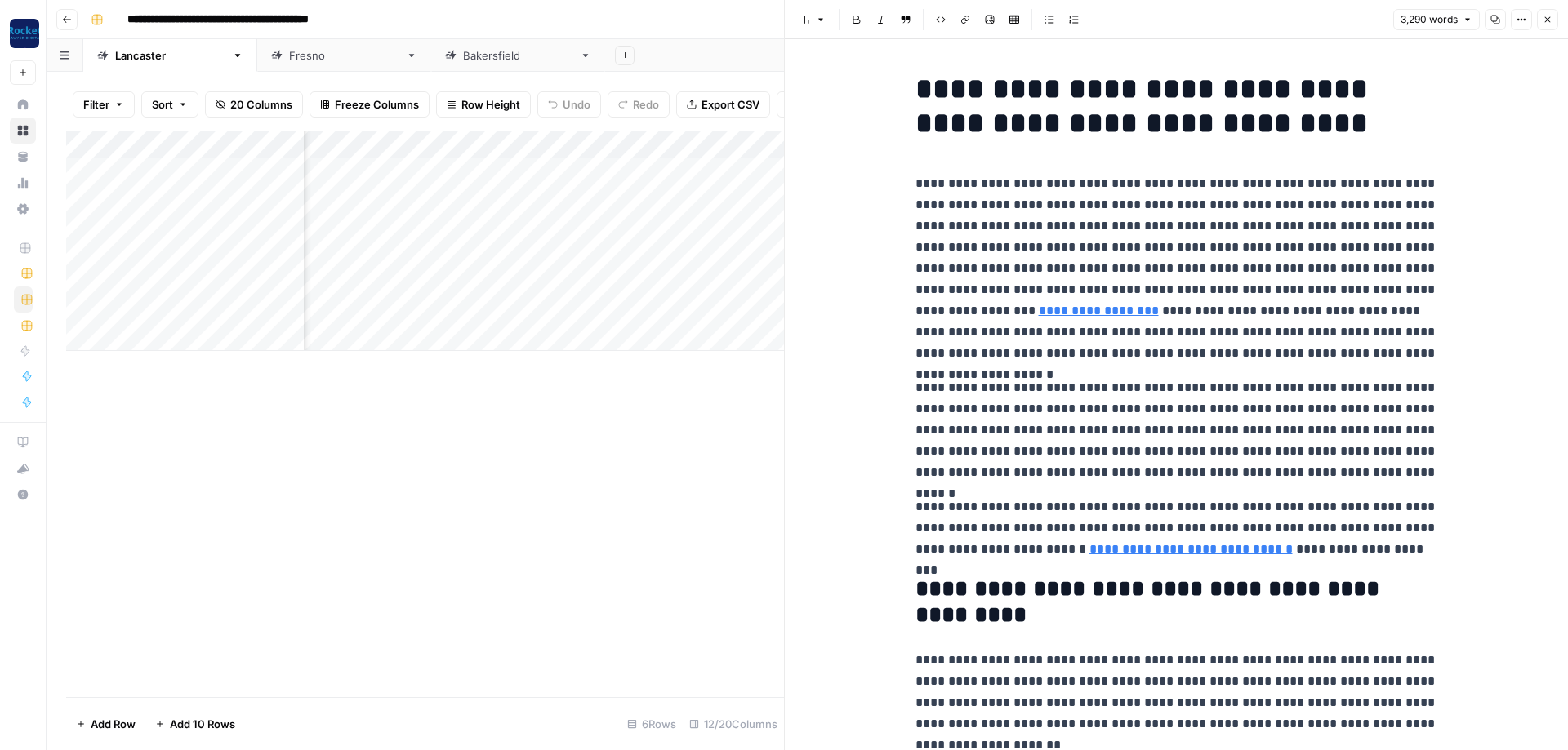
drag, startPoint x: 1016, startPoint y: 266, endPoint x: 928, endPoint y: 213, distance: 102.7
click at [1016, 266] on p "**********" at bounding box center [1176, 269] width 523 height 191
click at [917, 185] on p "**********" at bounding box center [1176, 269] width 523 height 191
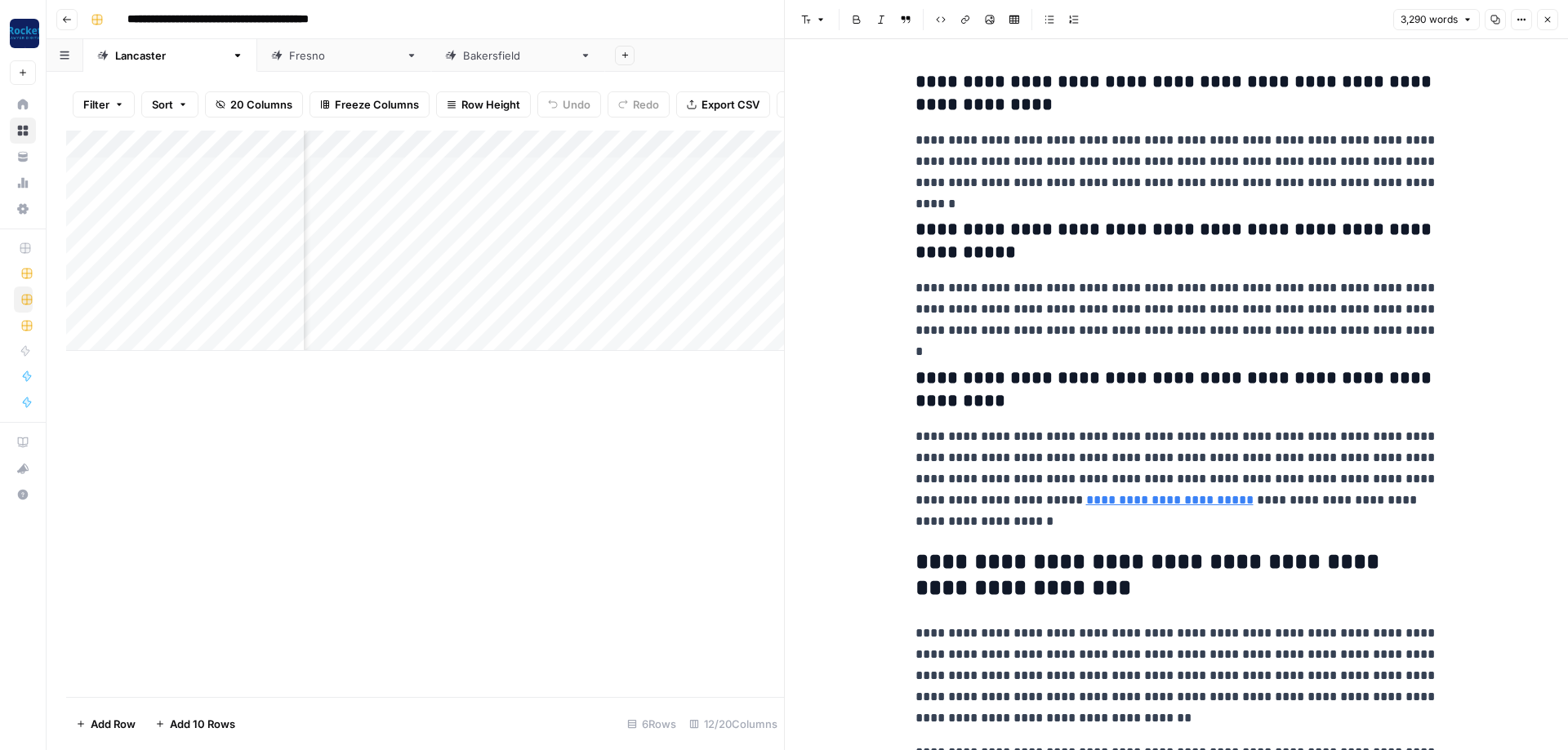
scroll to position [8901, 0]
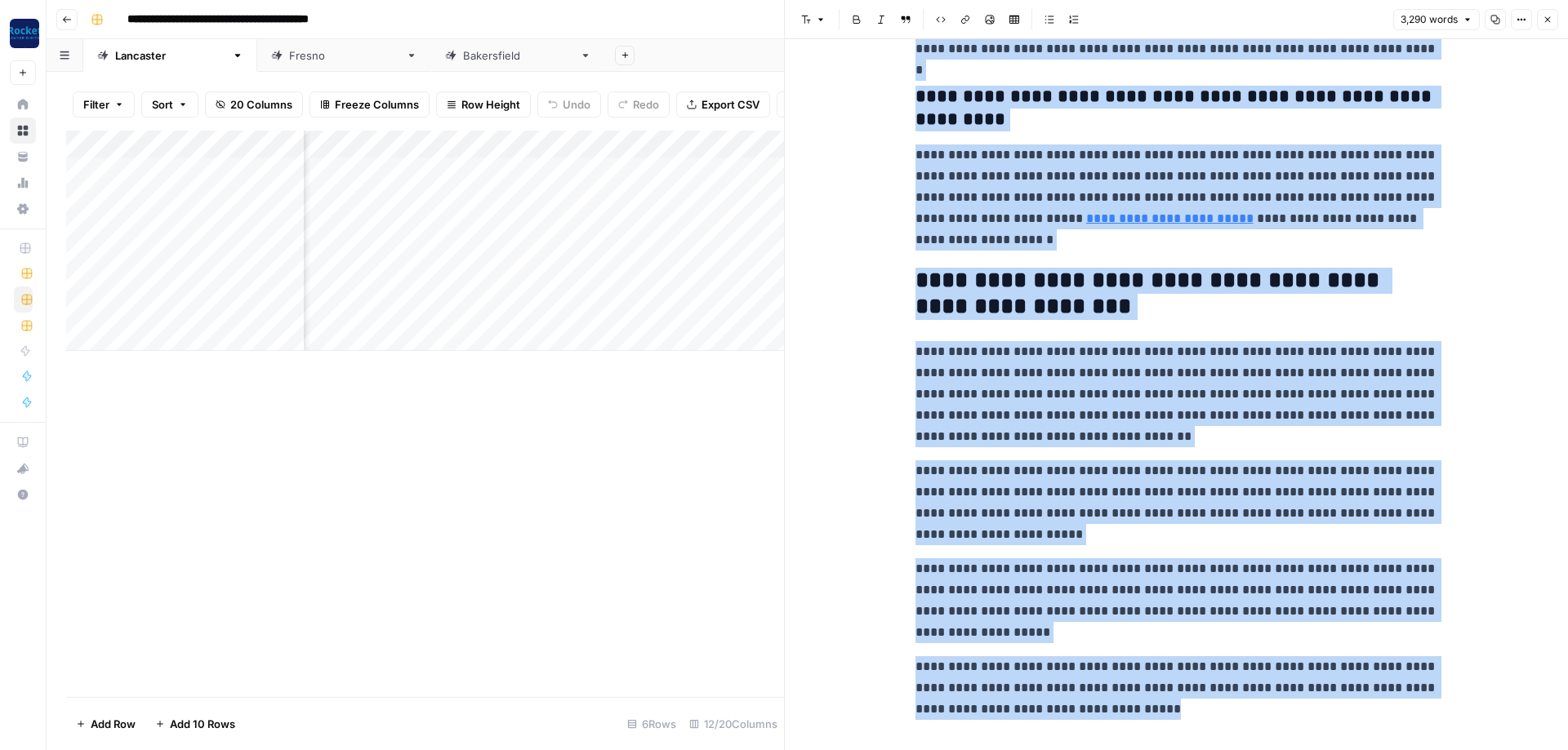
click at [1113, 680] on p "**********" at bounding box center [1176, 688] width 523 height 64
copy div "**********"
click at [289, 63] on div "[GEOGRAPHIC_DATA]" at bounding box center [344, 55] width 110 height 16
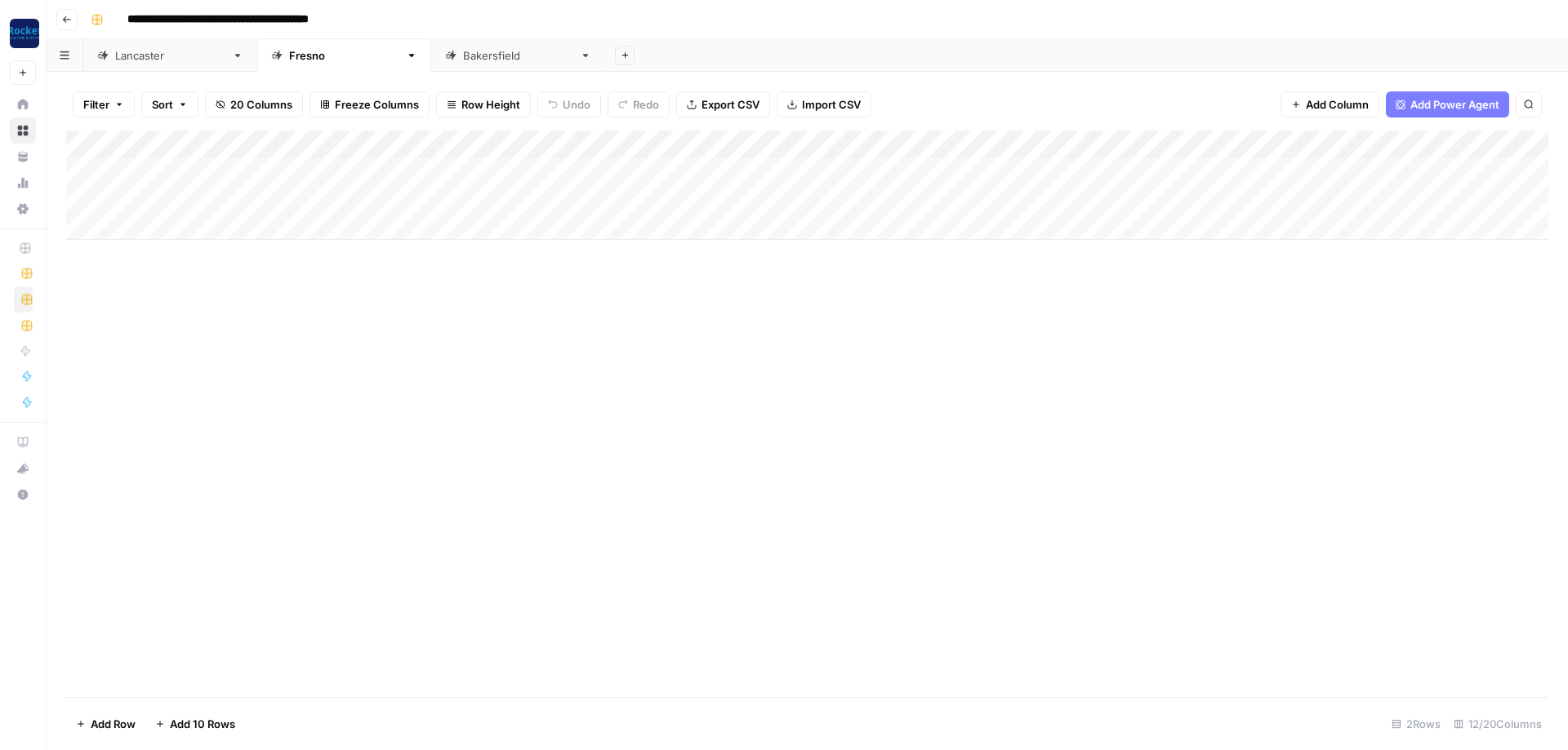
click at [289, 56] on div "[GEOGRAPHIC_DATA]" at bounding box center [344, 55] width 110 height 16
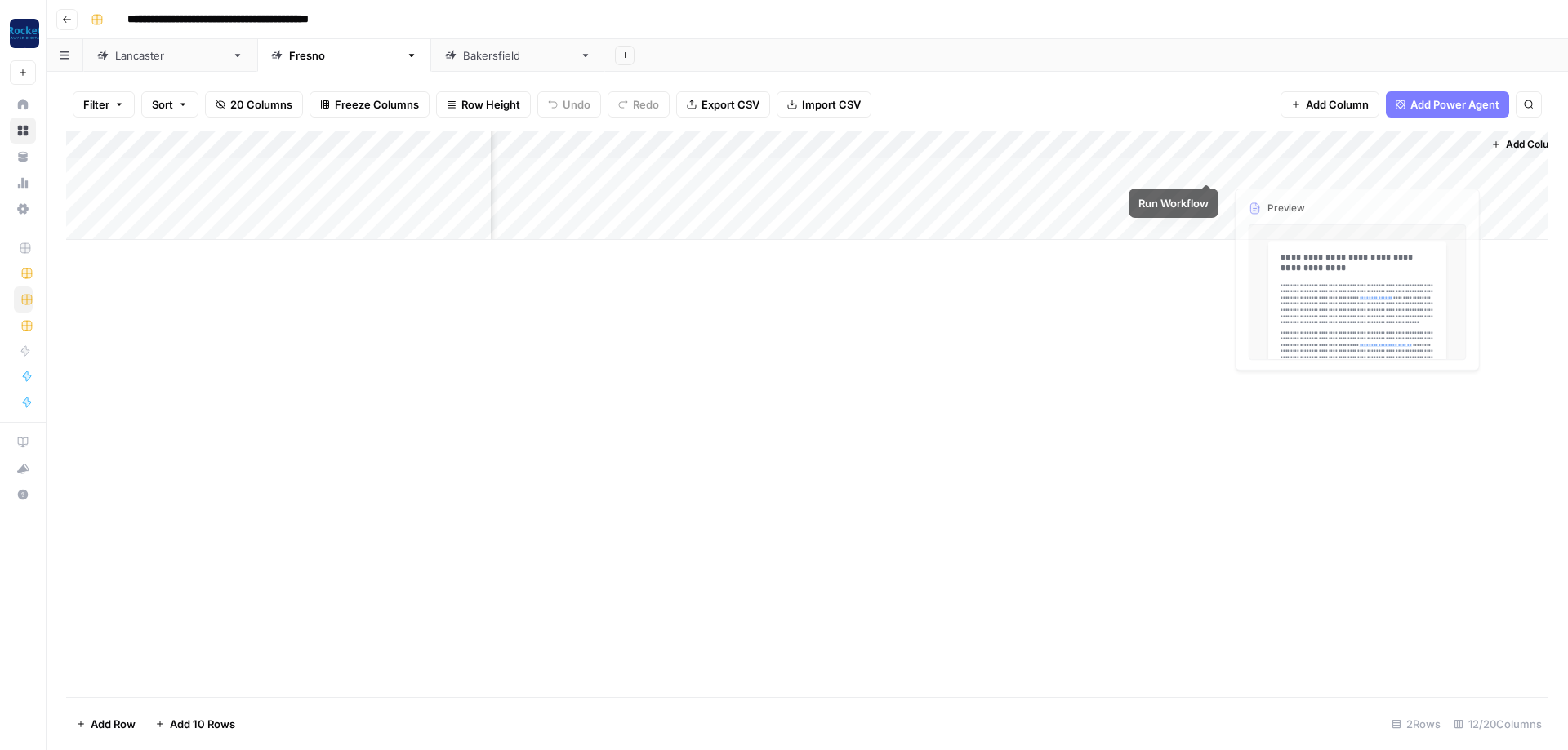
scroll to position [0, 598]
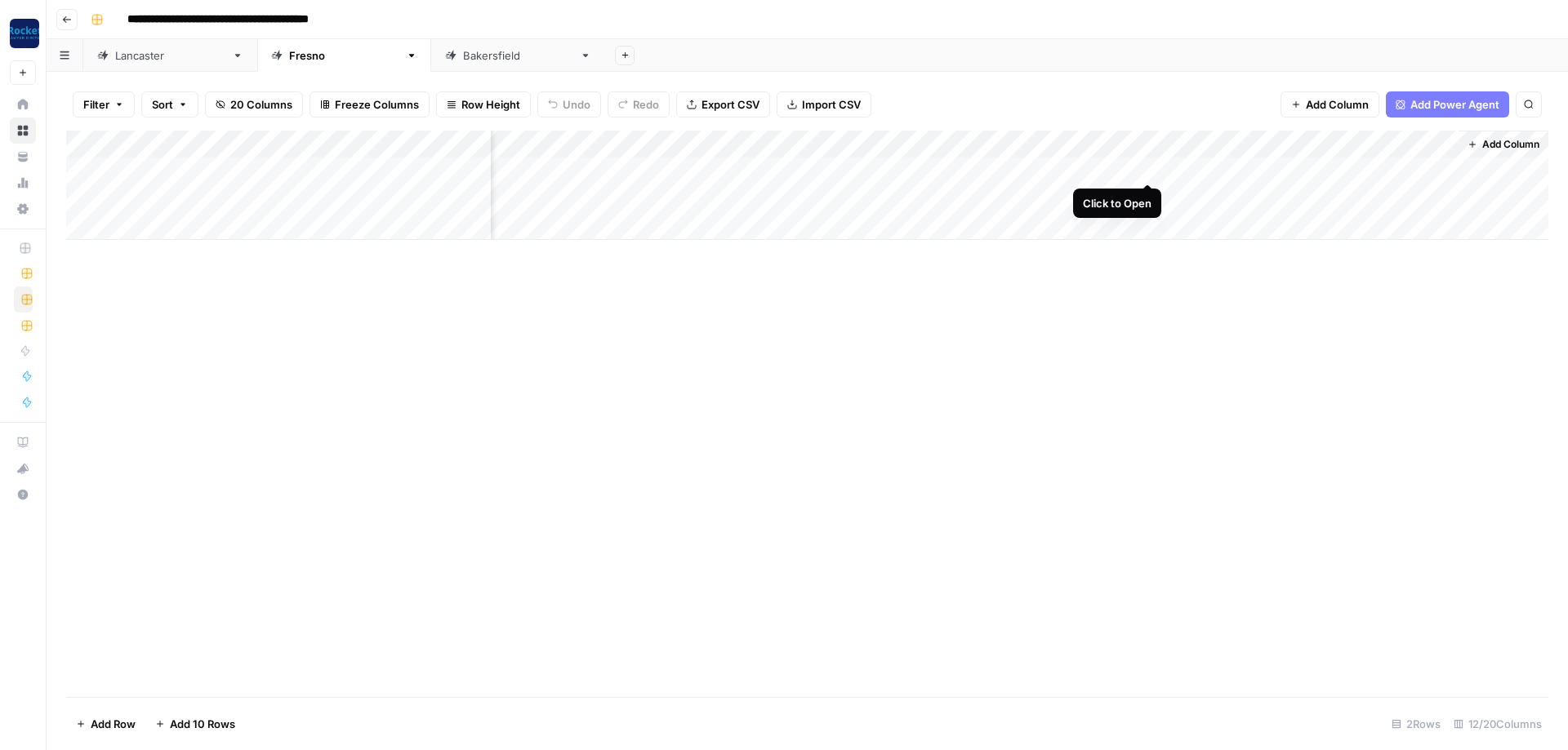
click at [1150, 168] on div "Add Column" at bounding box center [807, 186] width 1482 height 110
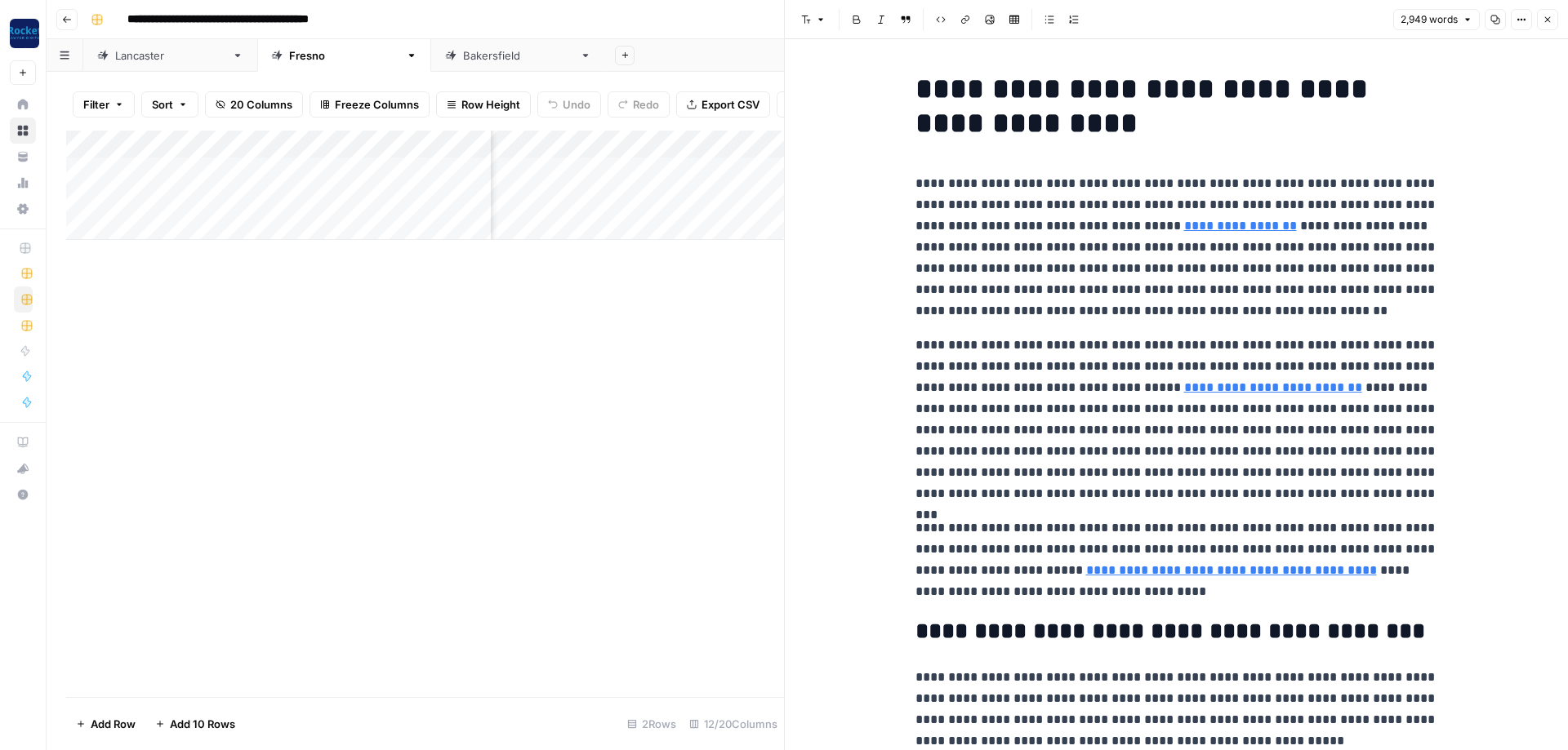
click at [978, 255] on p "**********" at bounding box center [1176, 247] width 523 height 148
copy div "**********"
click at [1550, 14] on icon "button" at bounding box center [1547, 19] width 10 height 10
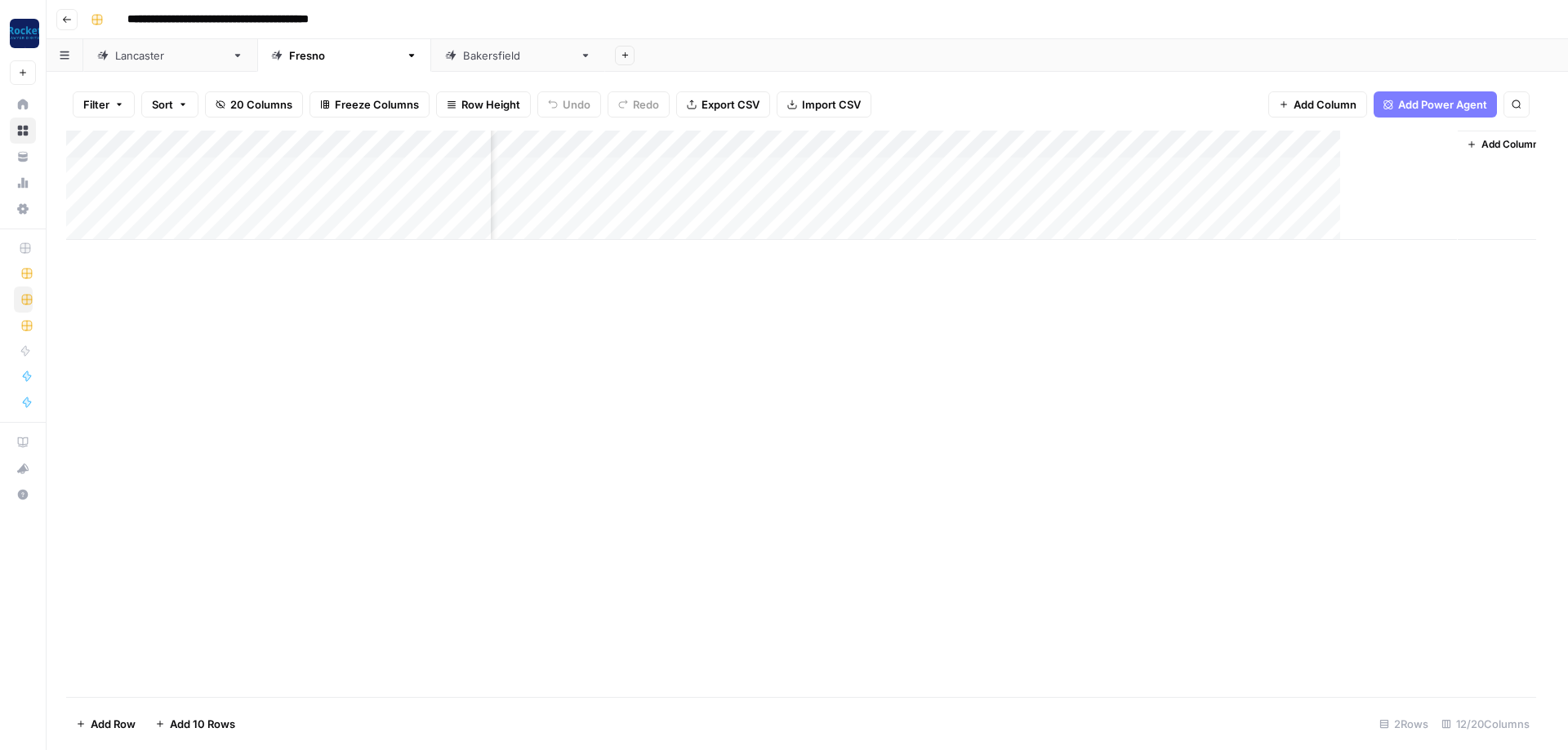
scroll to position [0, 578]
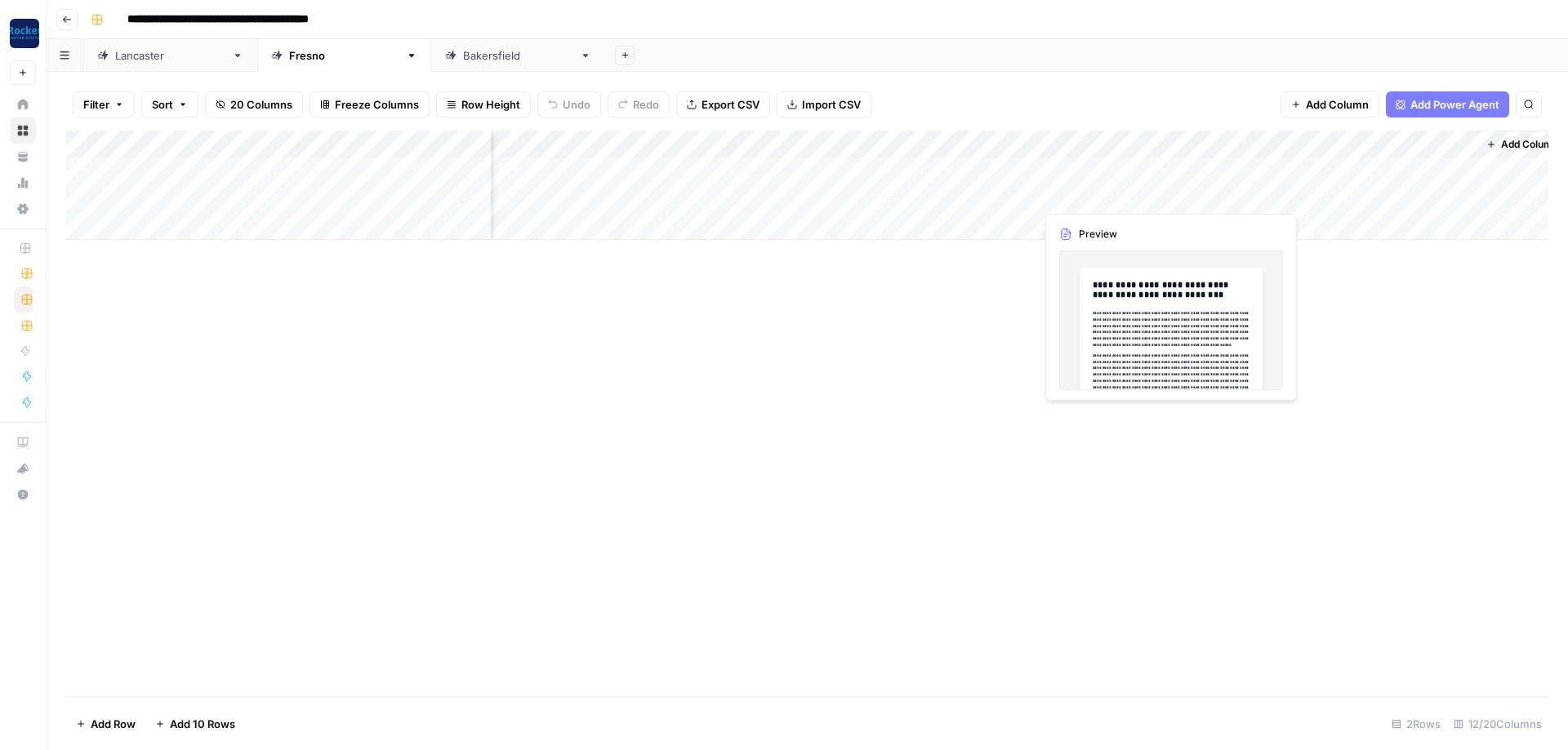
click at [1166, 197] on div "Add Column" at bounding box center [807, 186] width 1482 height 110
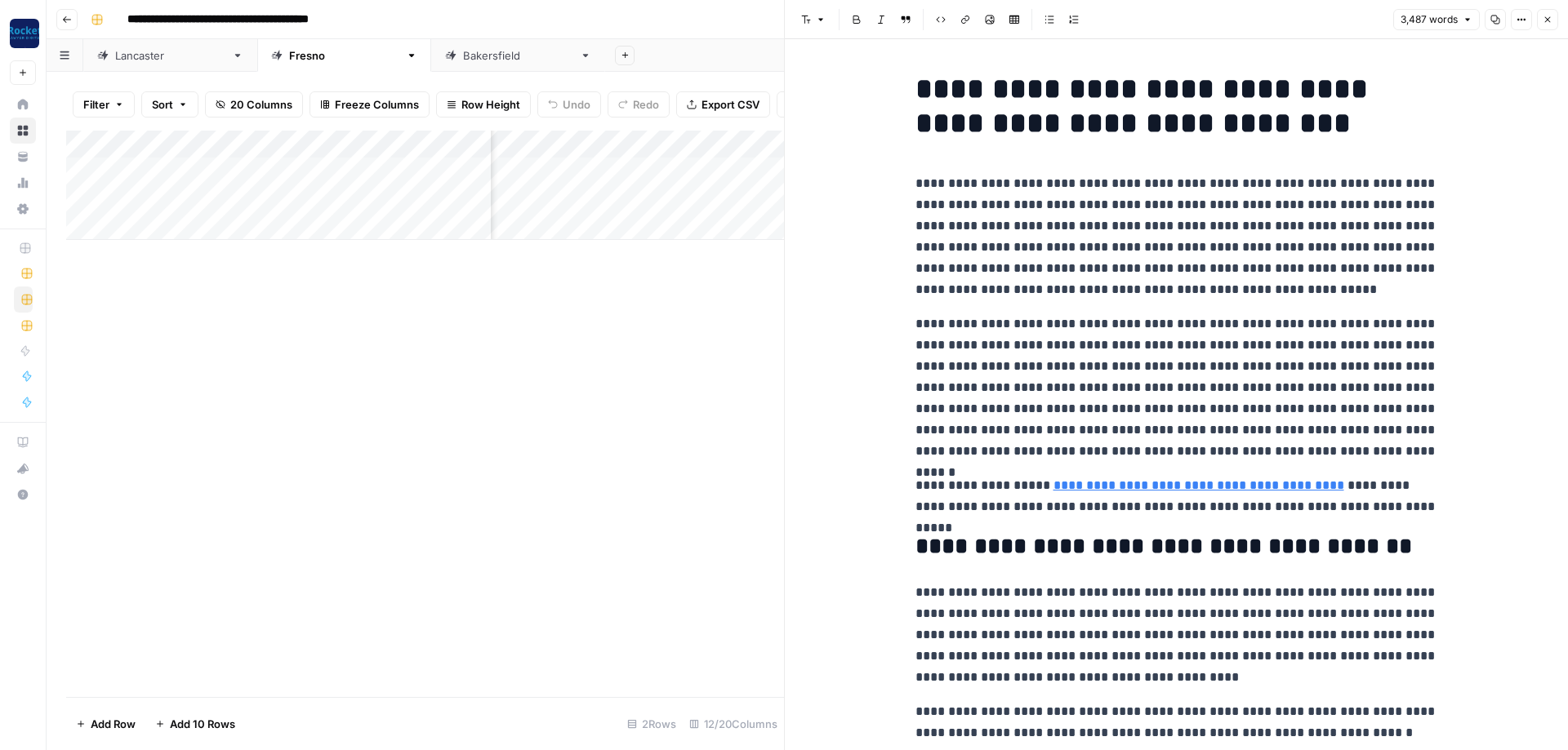
click at [1140, 231] on p "**********" at bounding box center [1176, 237] width 523 height 127
copy div "**********"
click at [1552, 17] on icon "button" at bounding box center [1547, 19] width 10 height 10
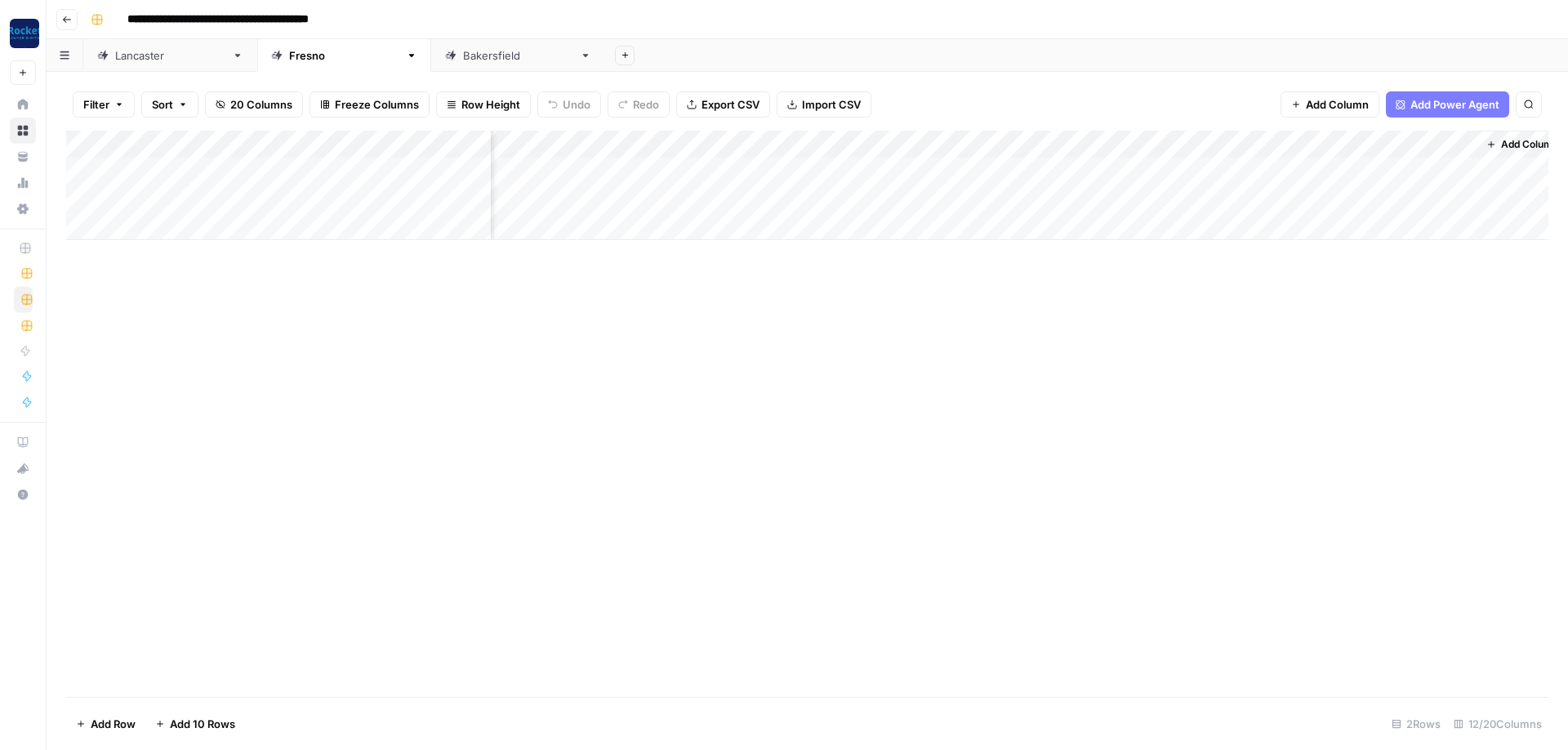
click at [463, 53] on div "Bakersfield" at bounding box center [518, 55] width 110 height 16
click at [1144, 164] on div "Add Column" at bounding box center [807, 199] width 1482 height 137
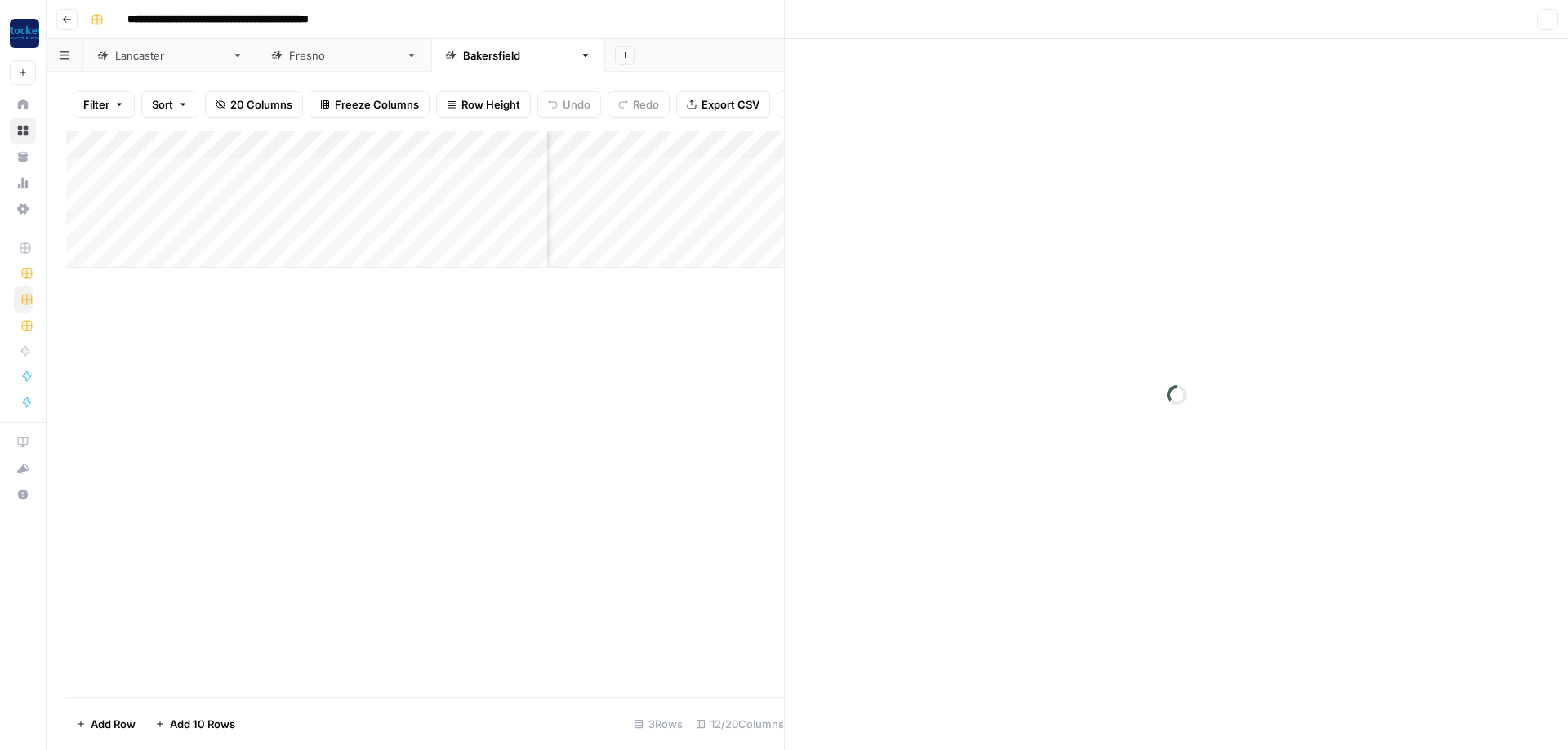
scroll to position [0, 646]
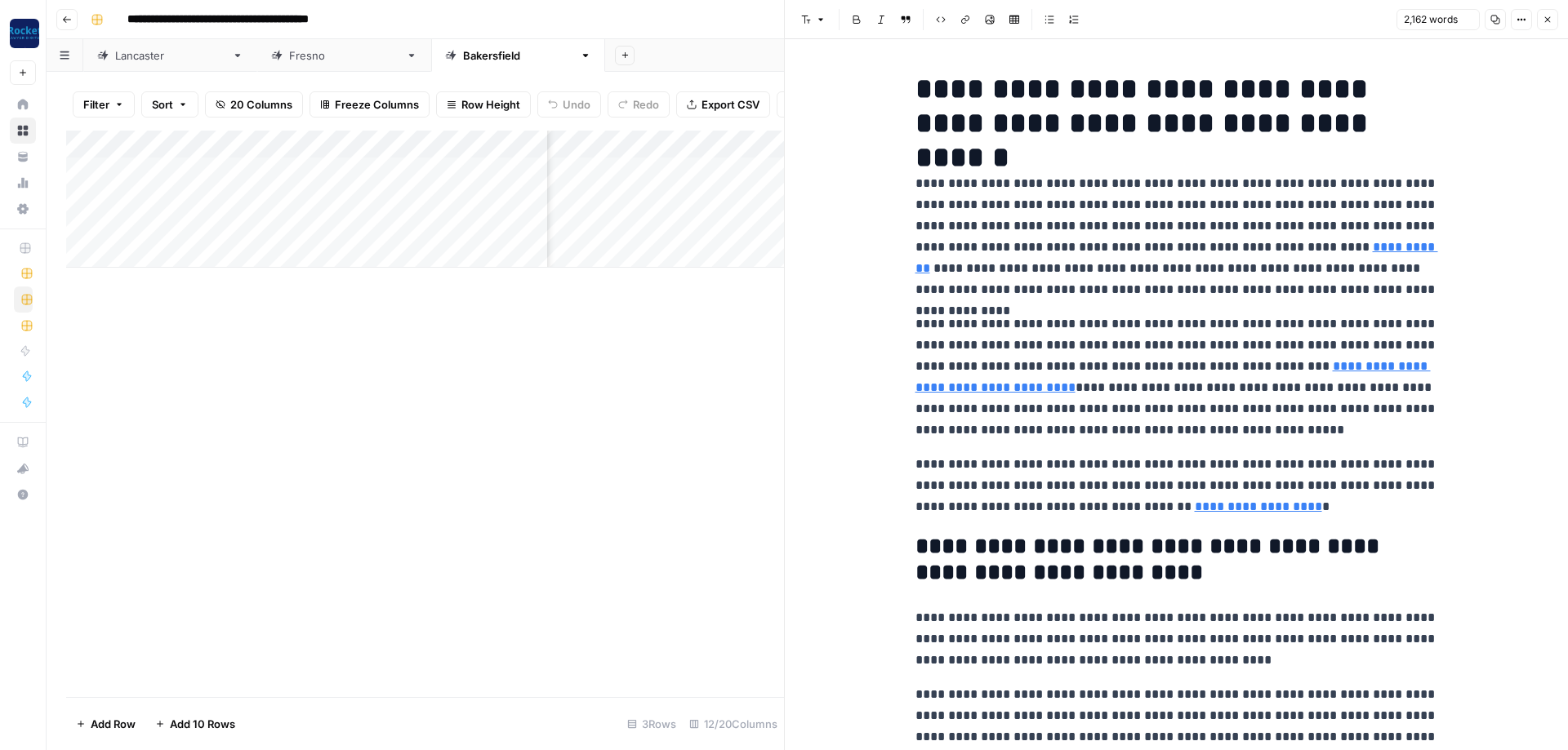
click at [1236, 274] on p "**********" at bounding box center [1176, 237] width 523 height 127
copy div "**********"
click at [1554, 19] on button "Close" at bounding box center [1547, 19] width 21 height 21
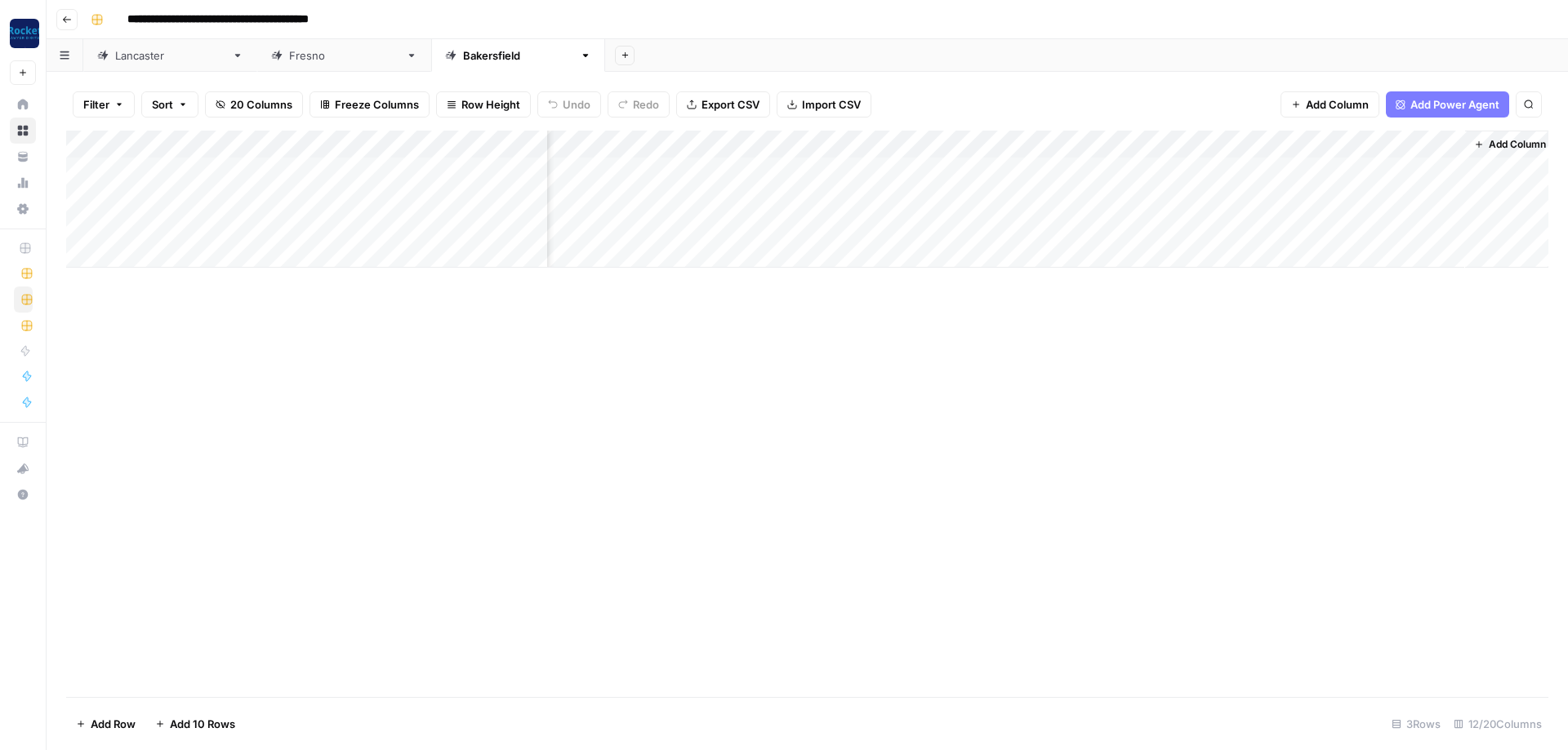
scroll to position [0, 635]
click at [1163, 197] on div "Add Column" at bounding box center [807, 199] width 1482 height 137
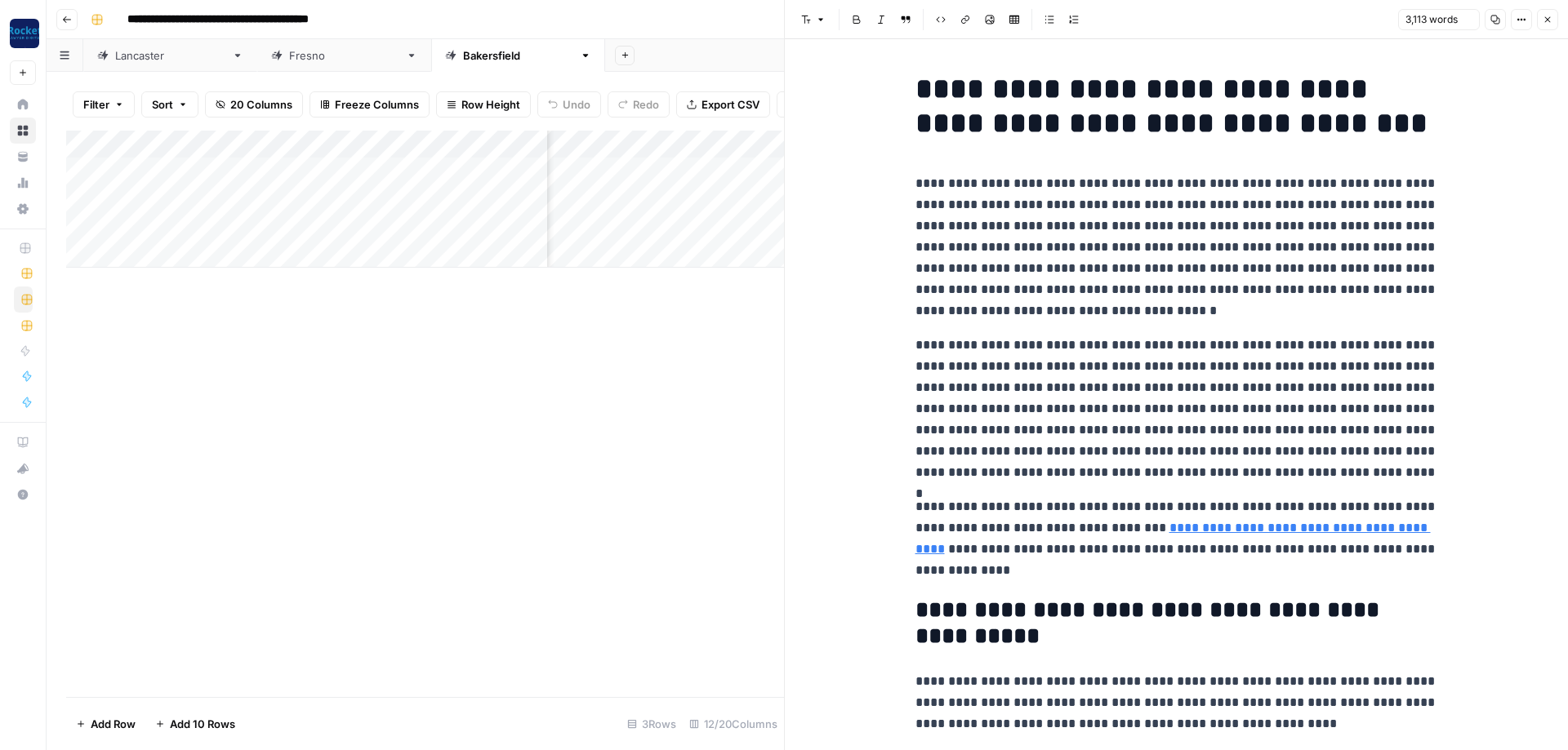
click at [1103, 317] on p "**********" at bounding box center [1176, 247] width 523 height 148
copy div "**********"
click at [1548, 18] on icon "button" at bounding box center [1548, 20] width 6 height 6
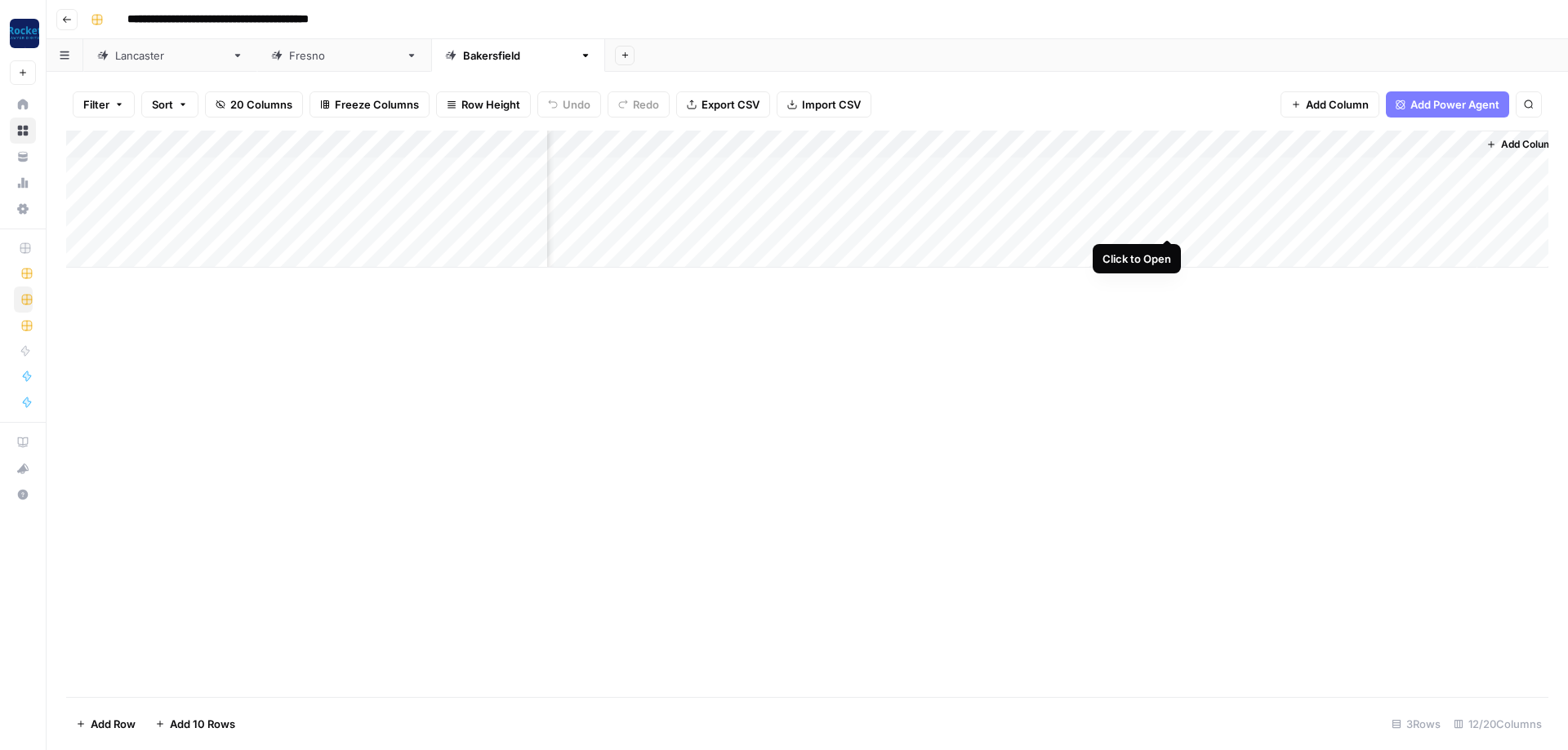
click at [1168, 225] on div "Add Column" at bounding box center [807, 199] width 1482 height 137
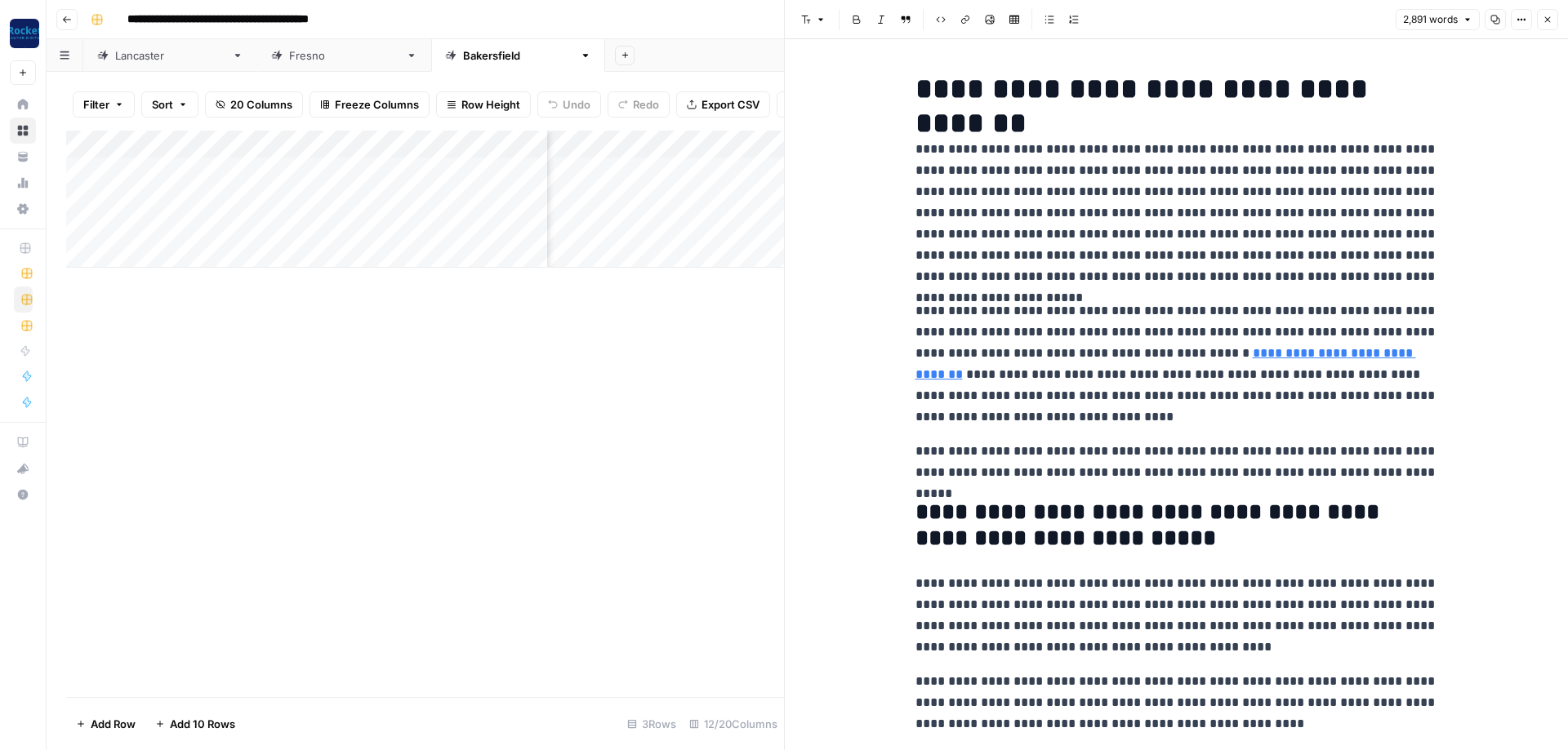
click at [1250, 276] on p "**********" at bounding box center [1176, 213] width 523 height 148
copy div "**********"
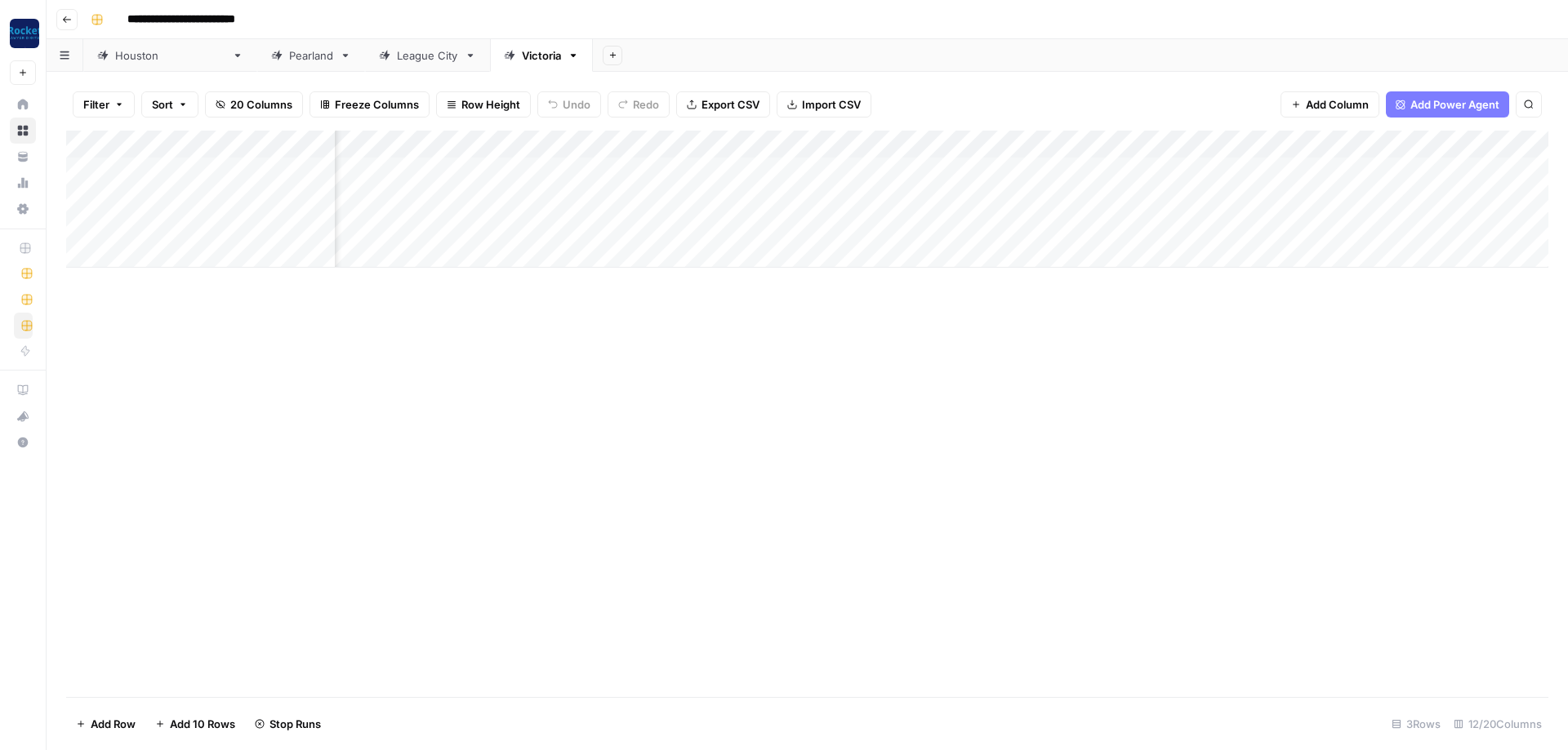
scroll to position [0, 441]
